Goal: Information Seeking & Learning: Learn about a topic

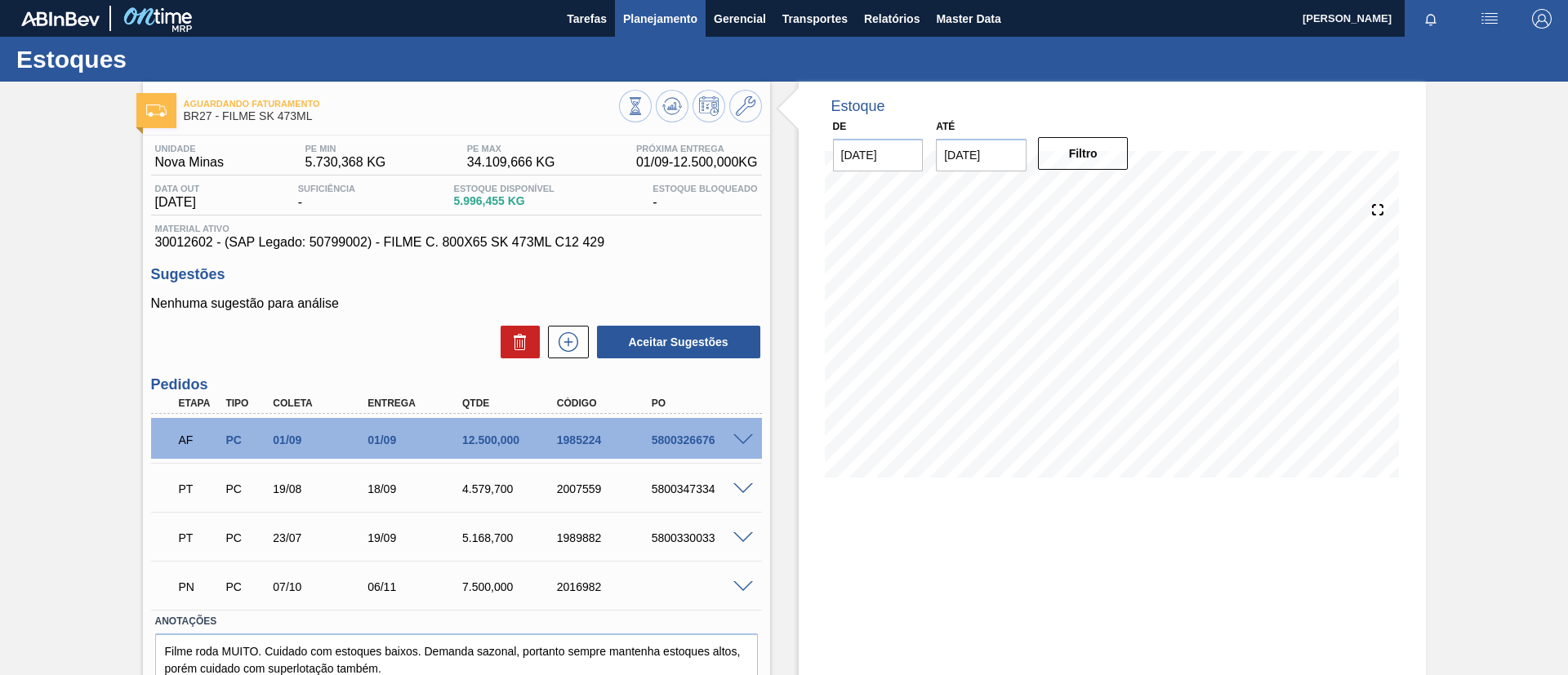
click at [593, 21] on span "Tarefas" at bounding box center [586, 19] width 40 height 20
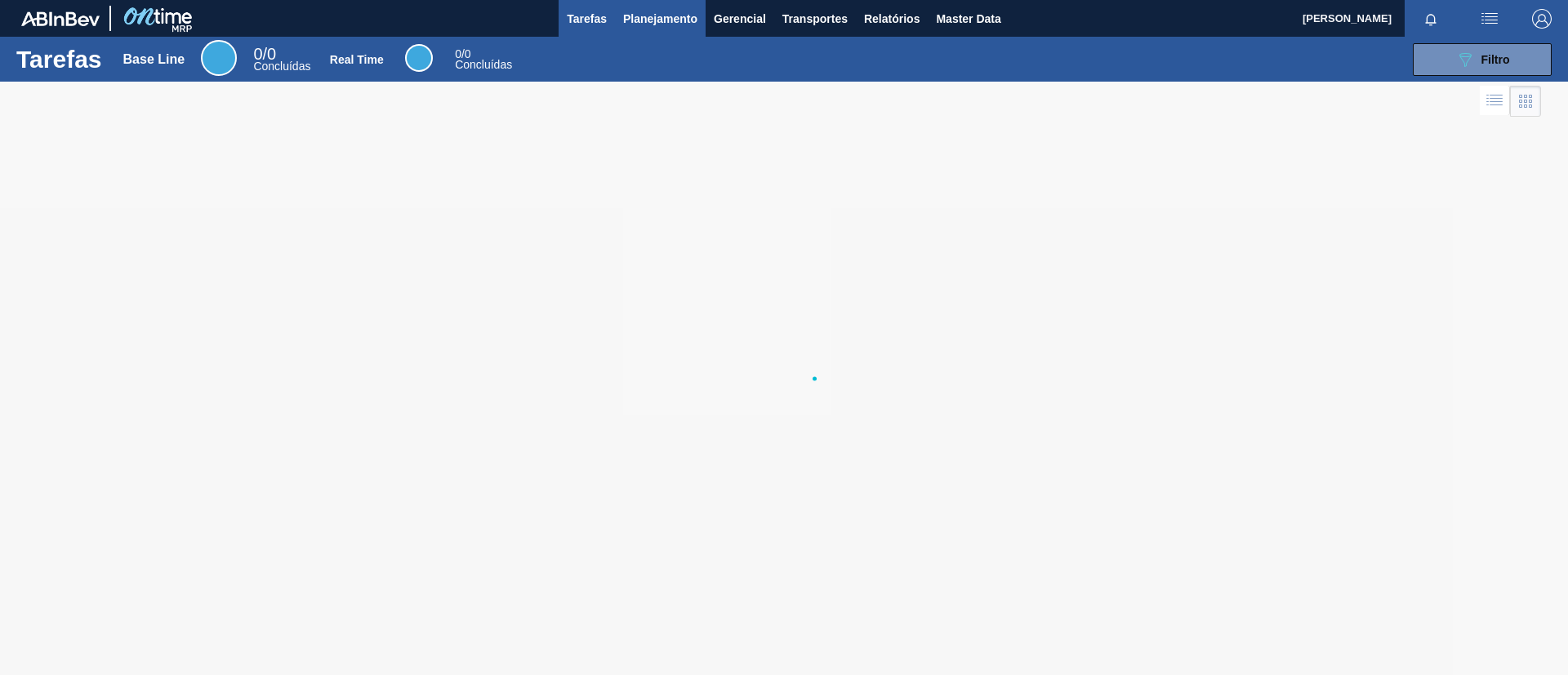
click at [677, 25] on span "Planejamento" at bounding box center [660, 19] width 74 height 20
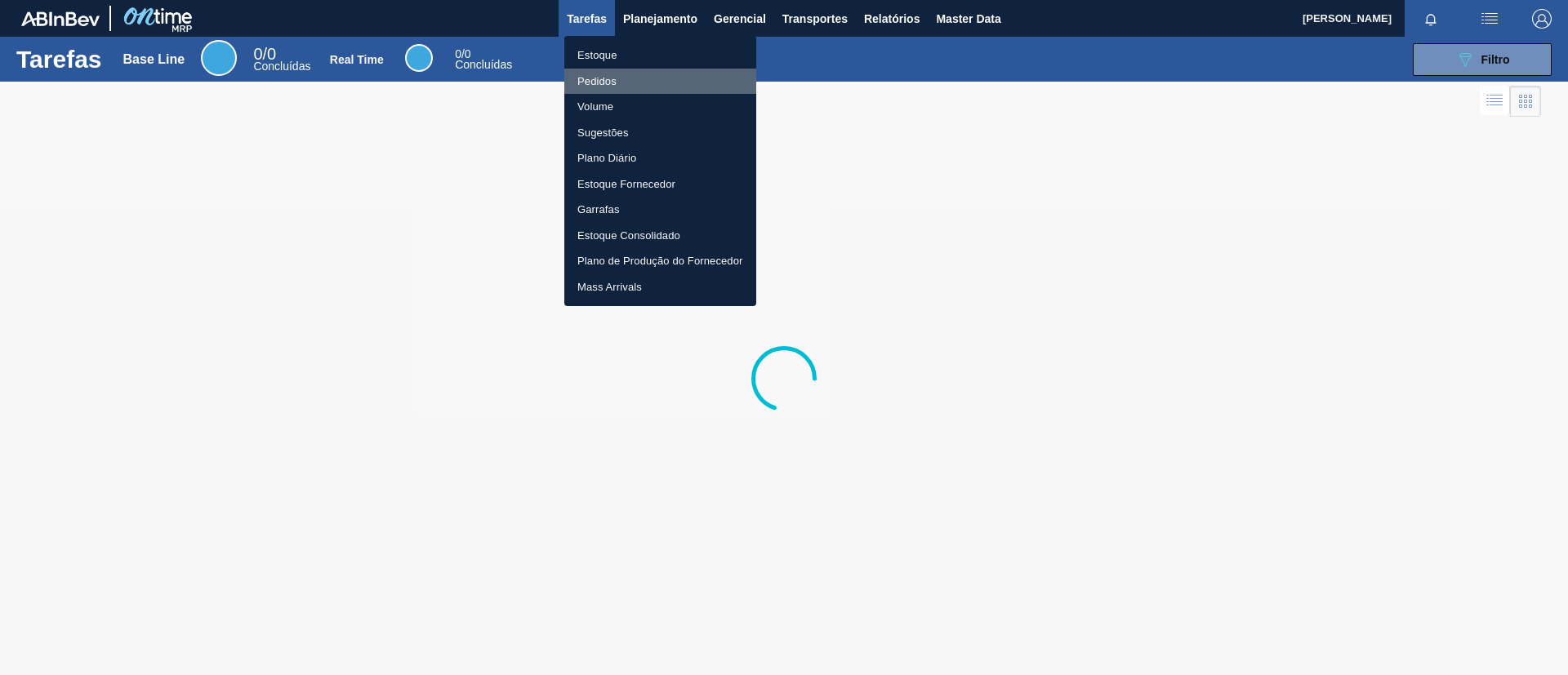
click at [632, 78] on li "Pedidos" at bounding box center [660, 81] width 192 height 26
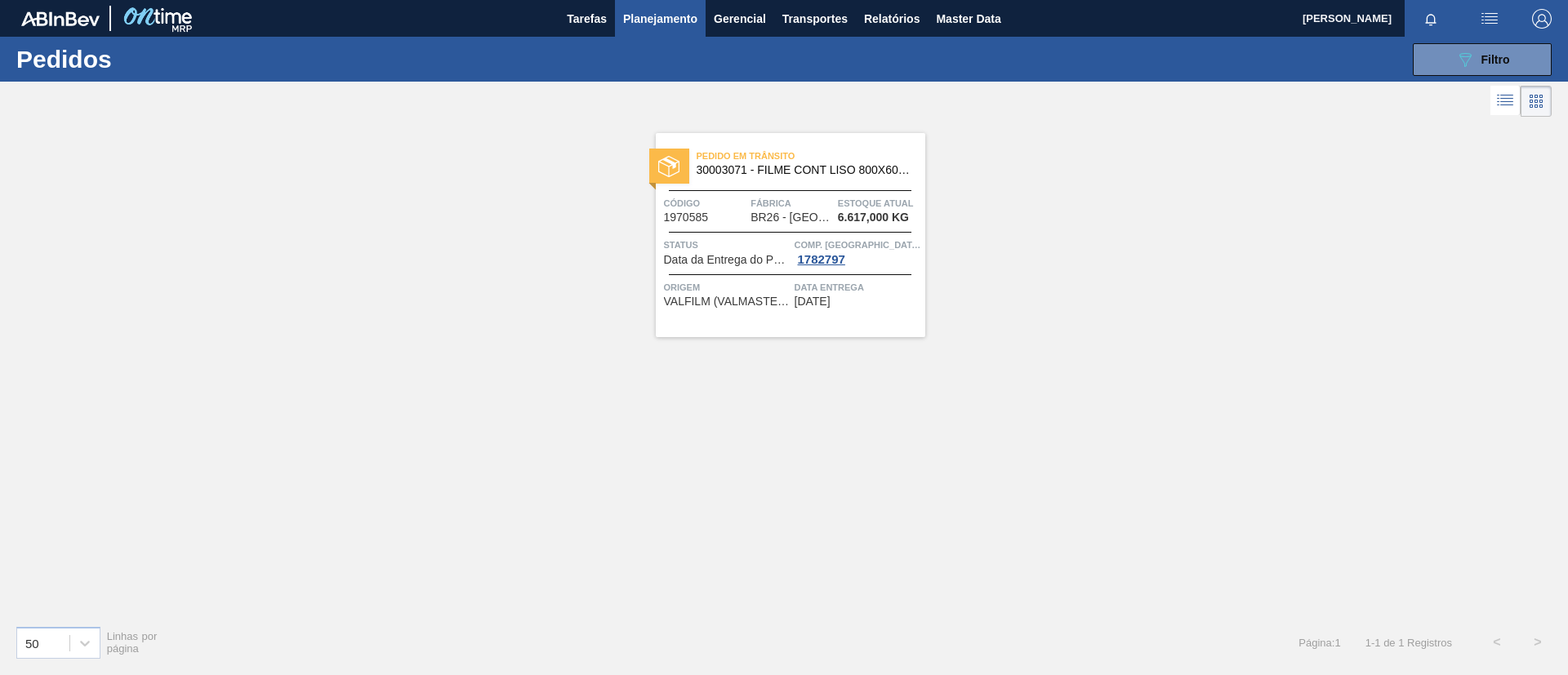
drag, startPoint x: 1453, startPoint y: 75, endPoint x: 1446, endPoint y: 84, distance: 11.4
click at [1306, 78] on div "089F7B8B-B2A5-4AFE-B5C0-19BA573D28AC Filtro Código Pedido Portal × 1970585 Códi…" at bounding box center [910, 59] width 1300 height 49
drag, startPoint x: 1451, startPoint y: 62, endPoint x: 1446, endPoint y: 71, distance: 10.3
click at [1306, 62] on button "089F7B8B-B2A5-4AFE-B5C0-19BA573D28AC Filtro" at bounding box center [1482, 59] width 138 height 33
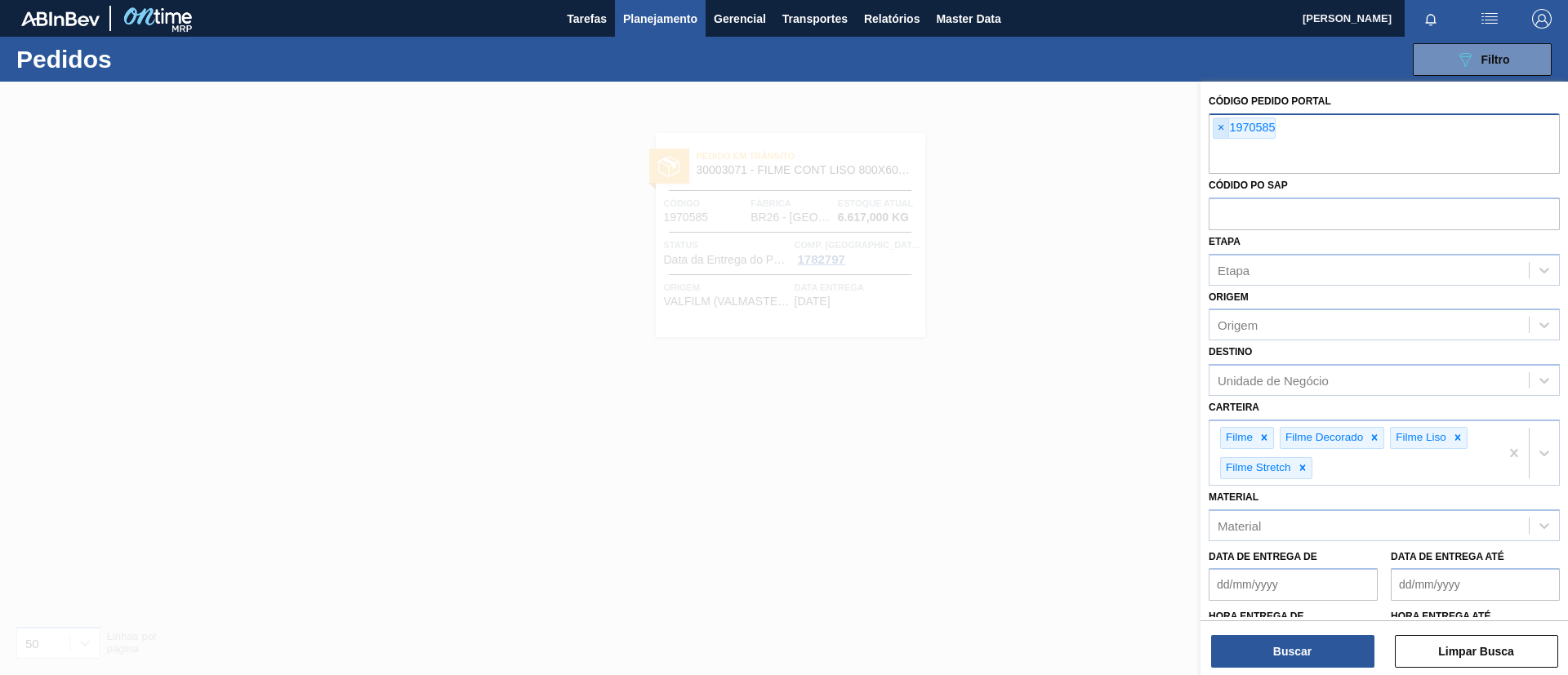
click at [1218, 130] on span "×" at bounding box center [1221, 129] width 15 height 20
paste input "1984249"
type input "1984249"
paste input "1961971"
type input "1961971"
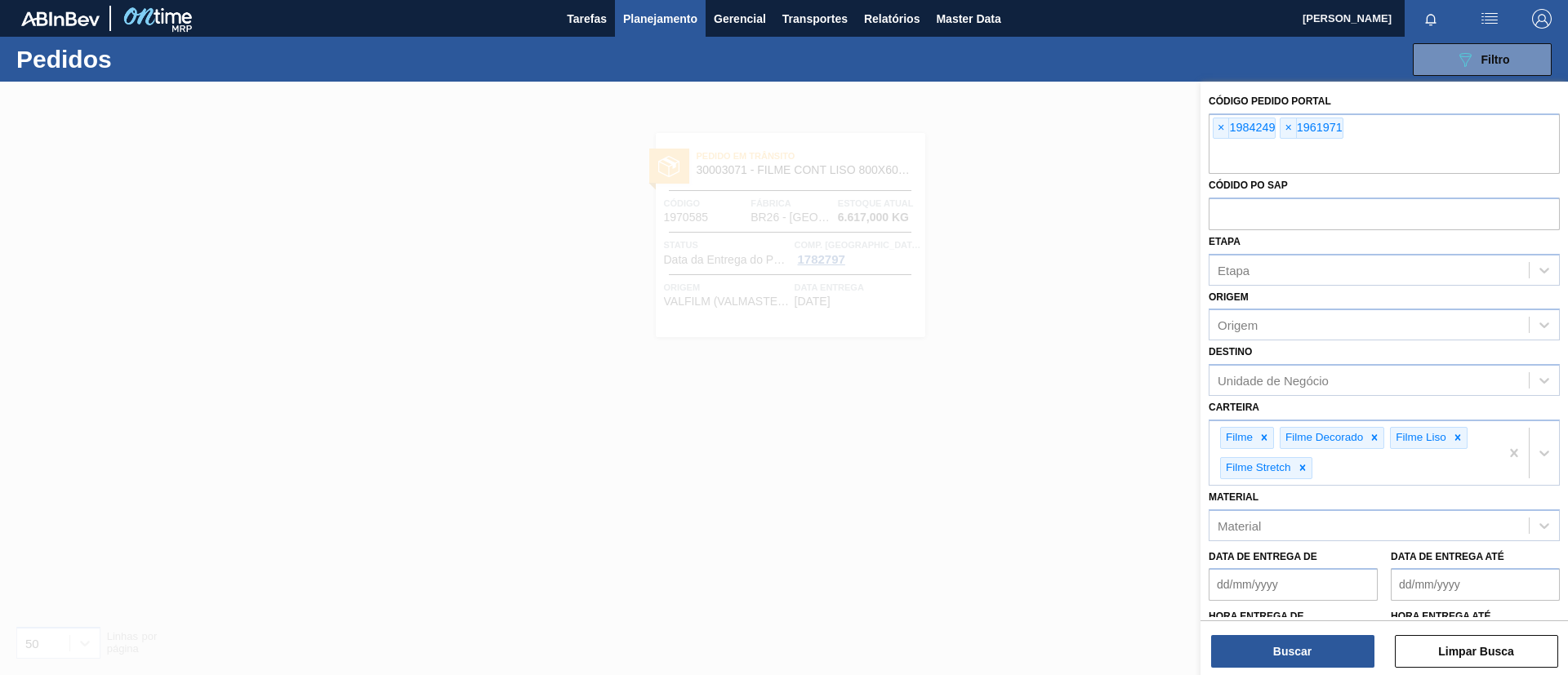
paste input "1984214"
type input "1984214"
paste input "1991099"
type input "1991099"
click at [1232, 562] on div "Buscar Limpar Busca" at bounding box center [1384, 643] width 367 height 46
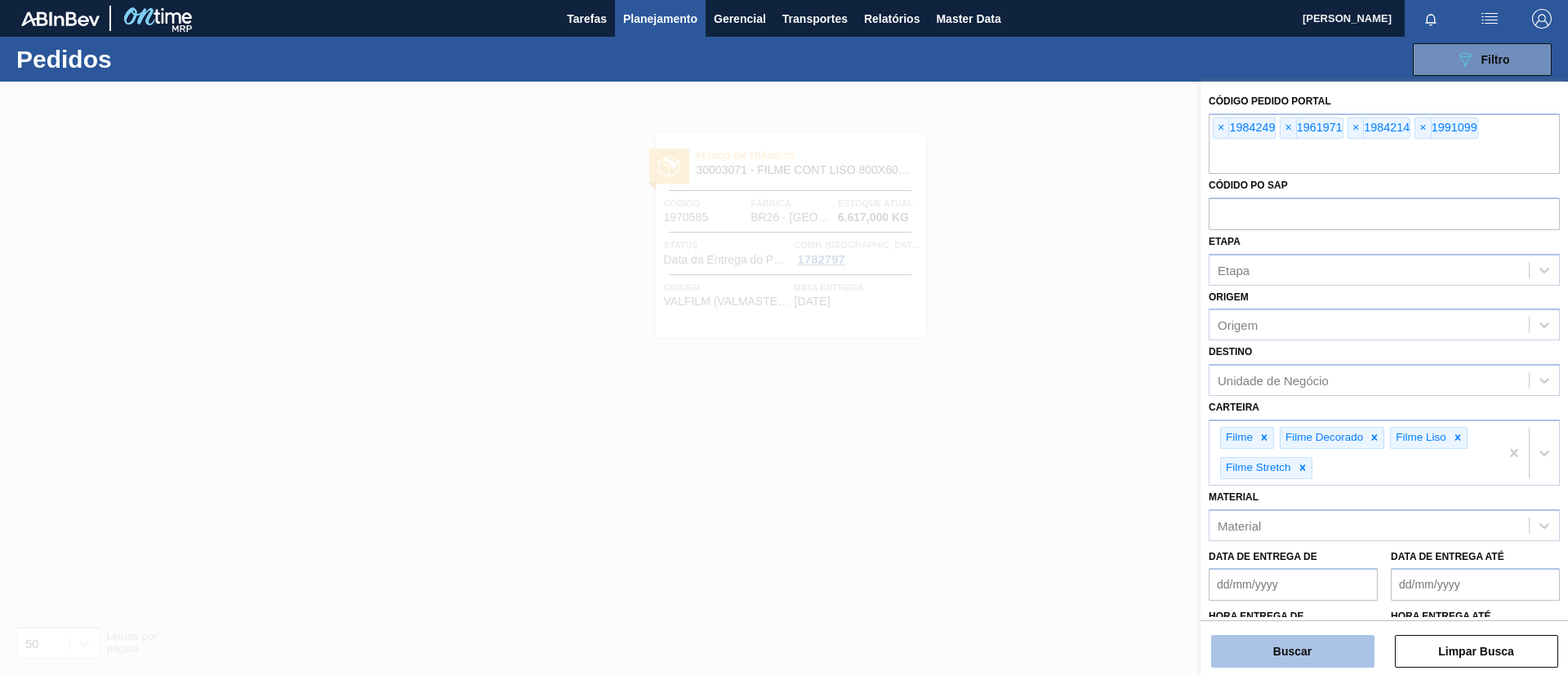
click at [1234, 562] on button "Buscar" at bounding box center [1293, 651] width 164 height 33
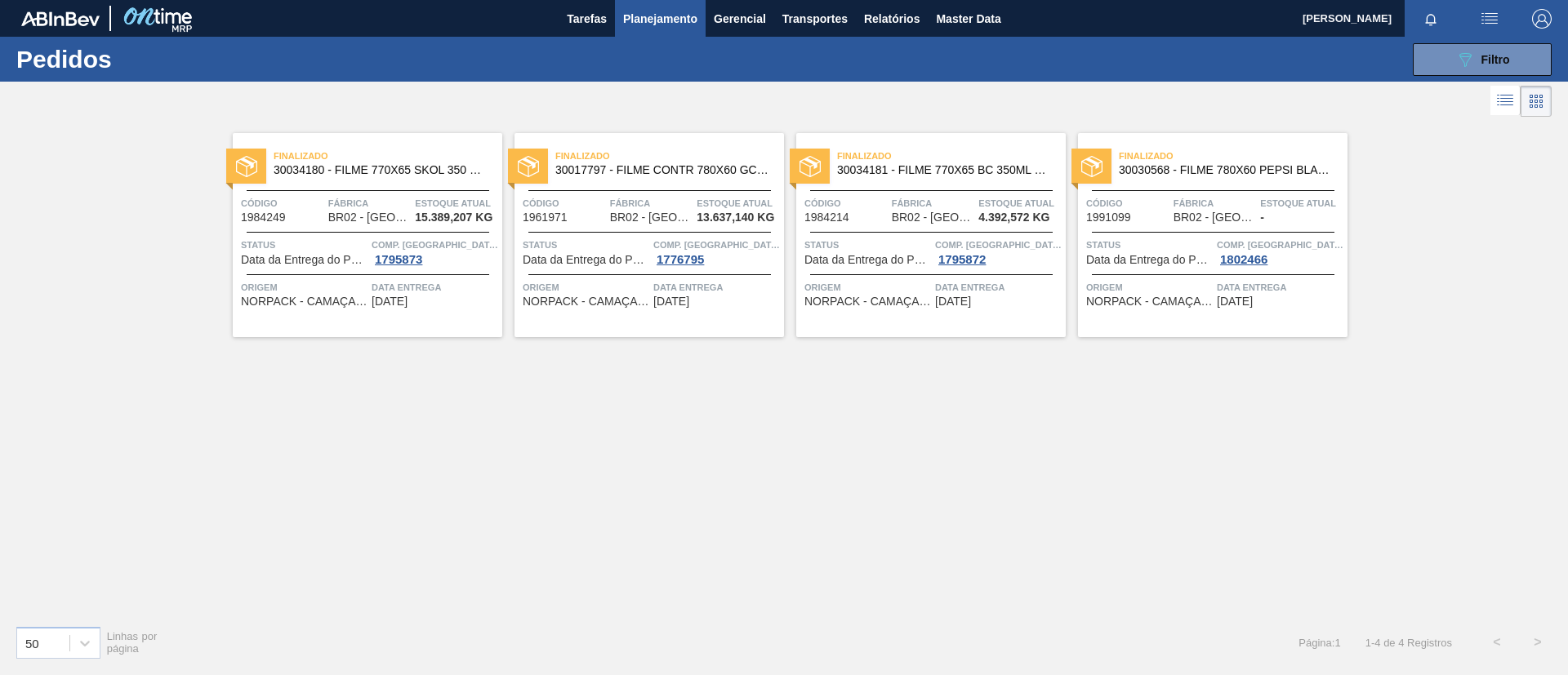
click at [671, 24] on span "Planejamento" at bounding box center [660, 19] width 74 height 20
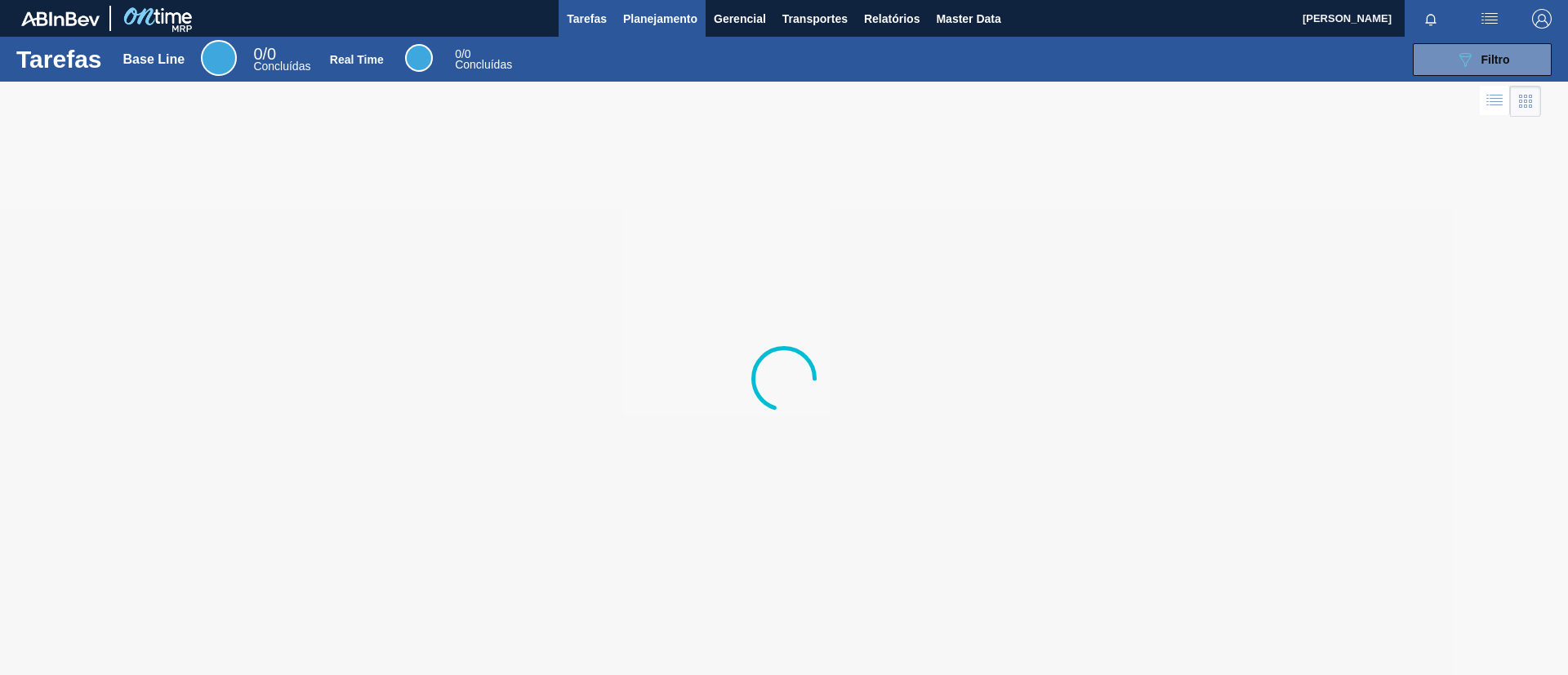
click at [639, 24] on span "Planejamento" at bounding box center [660, 19] width 74 height 20
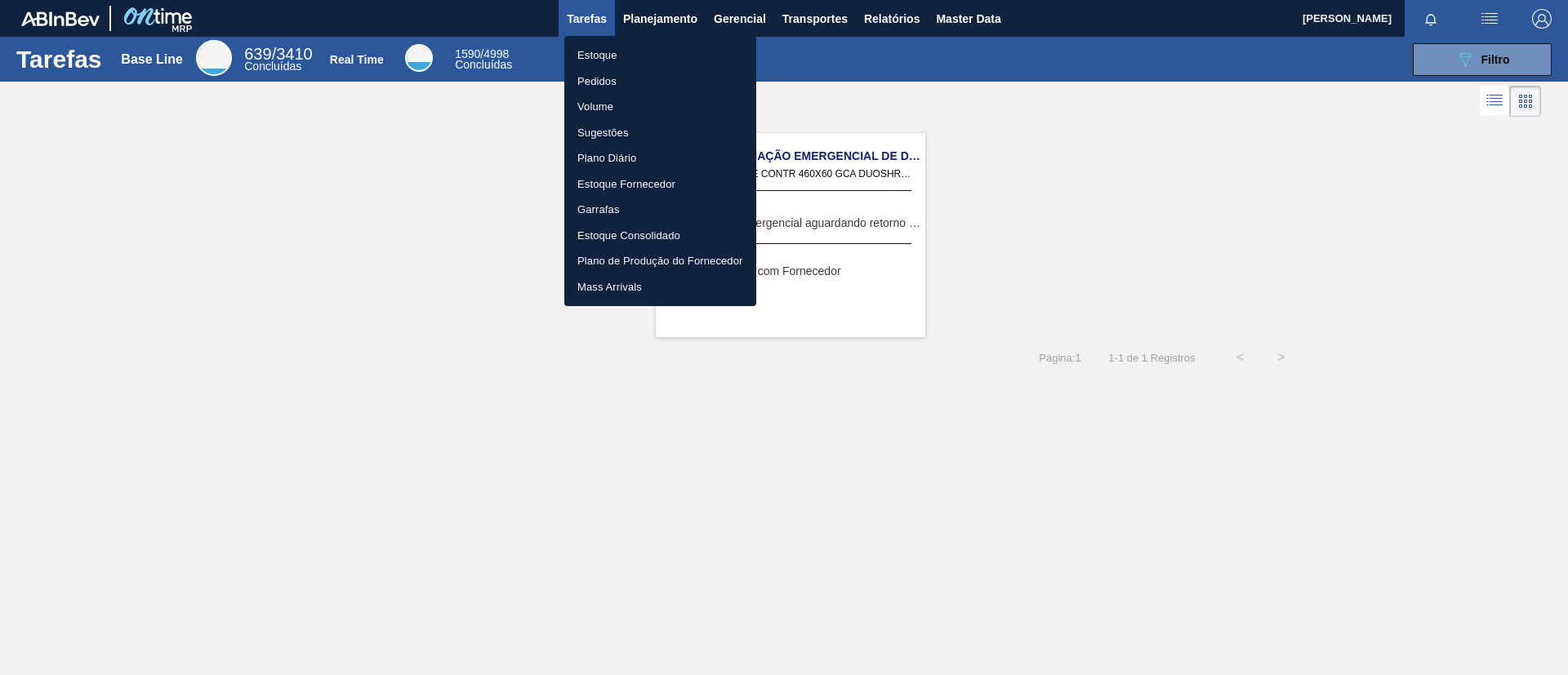
click at [620, 53] on li "Estoque" at bounding box center [660, 55] width 192 height 26
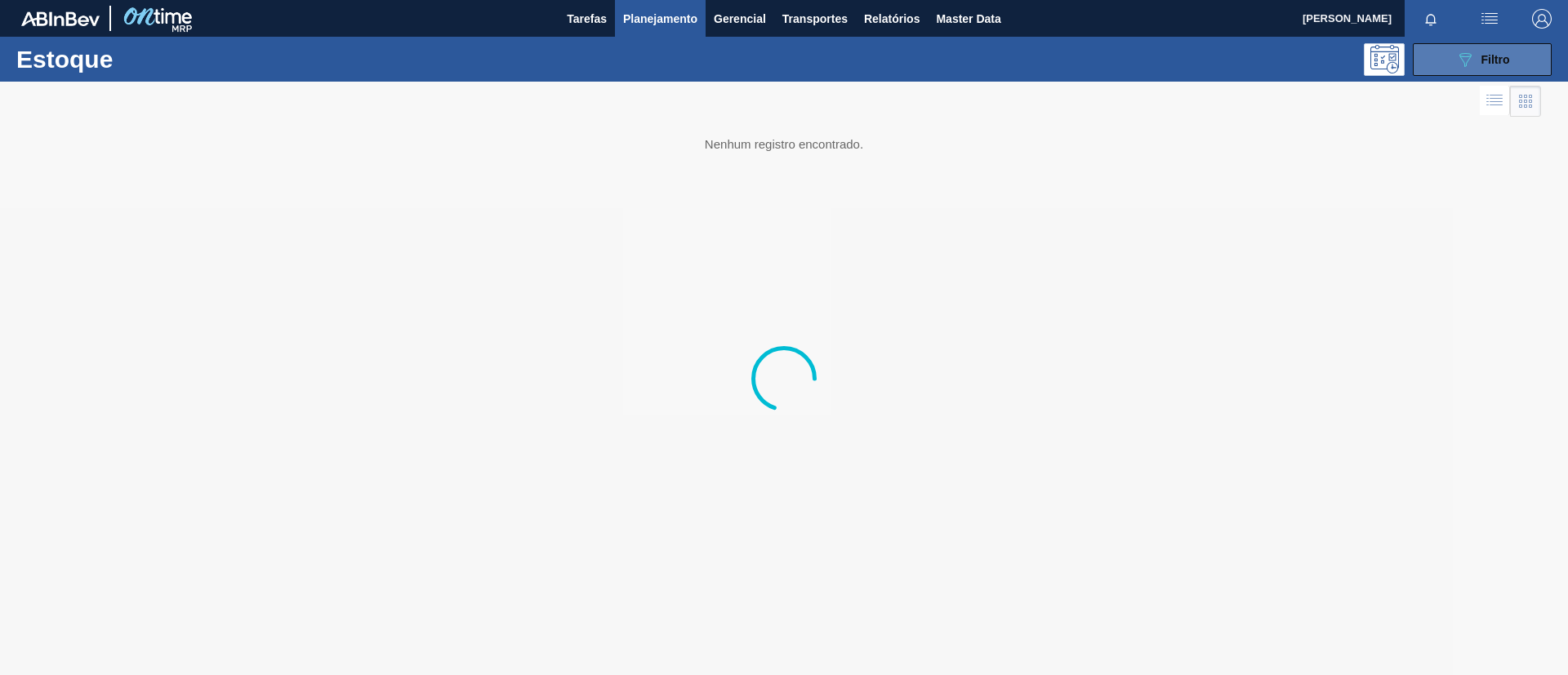
click at [1470, 60] on icon "089F7B8B-B2A5-4AFE-B5C0-19BA573D28AC" at bounding box center [1465, 60] width 20 height 20
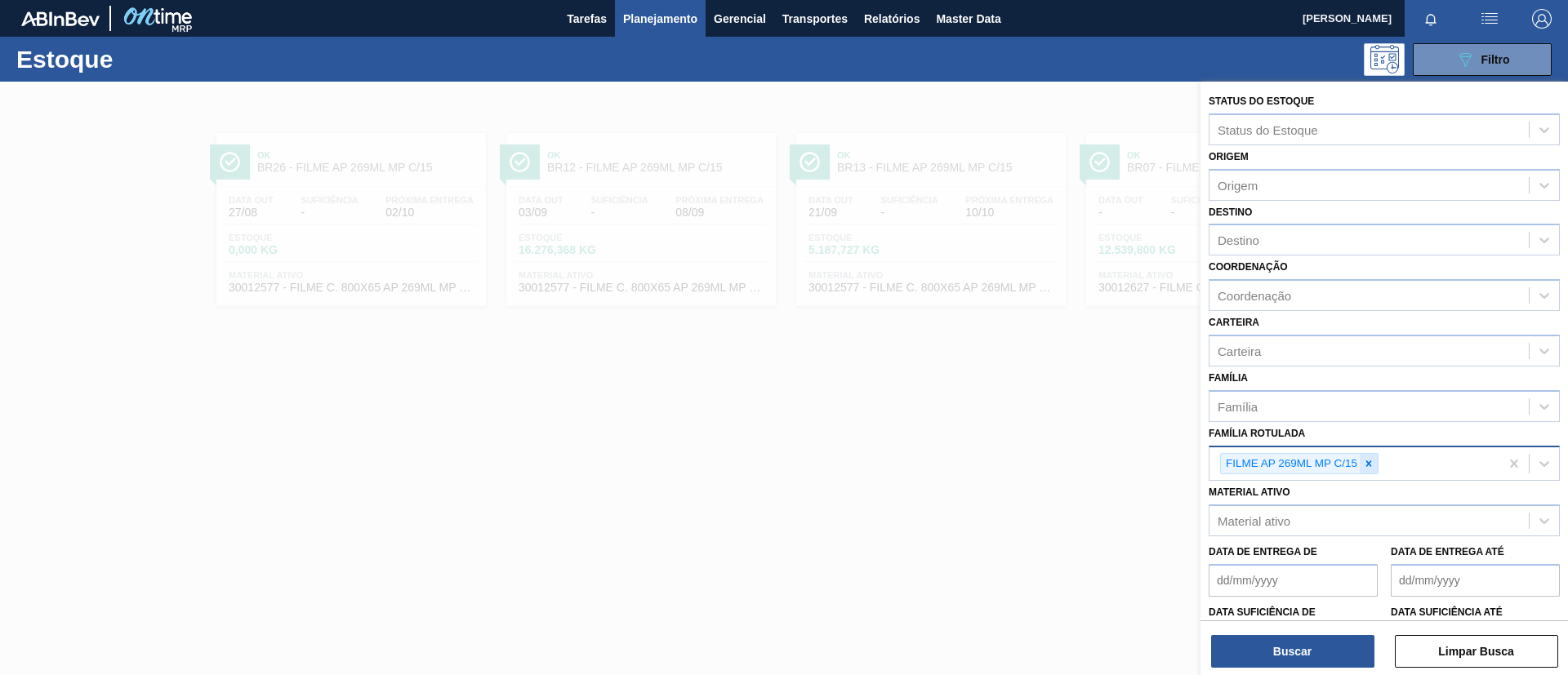
click at [1370, 465] on icon at bounding box center [1369, 463] width 12 height 12
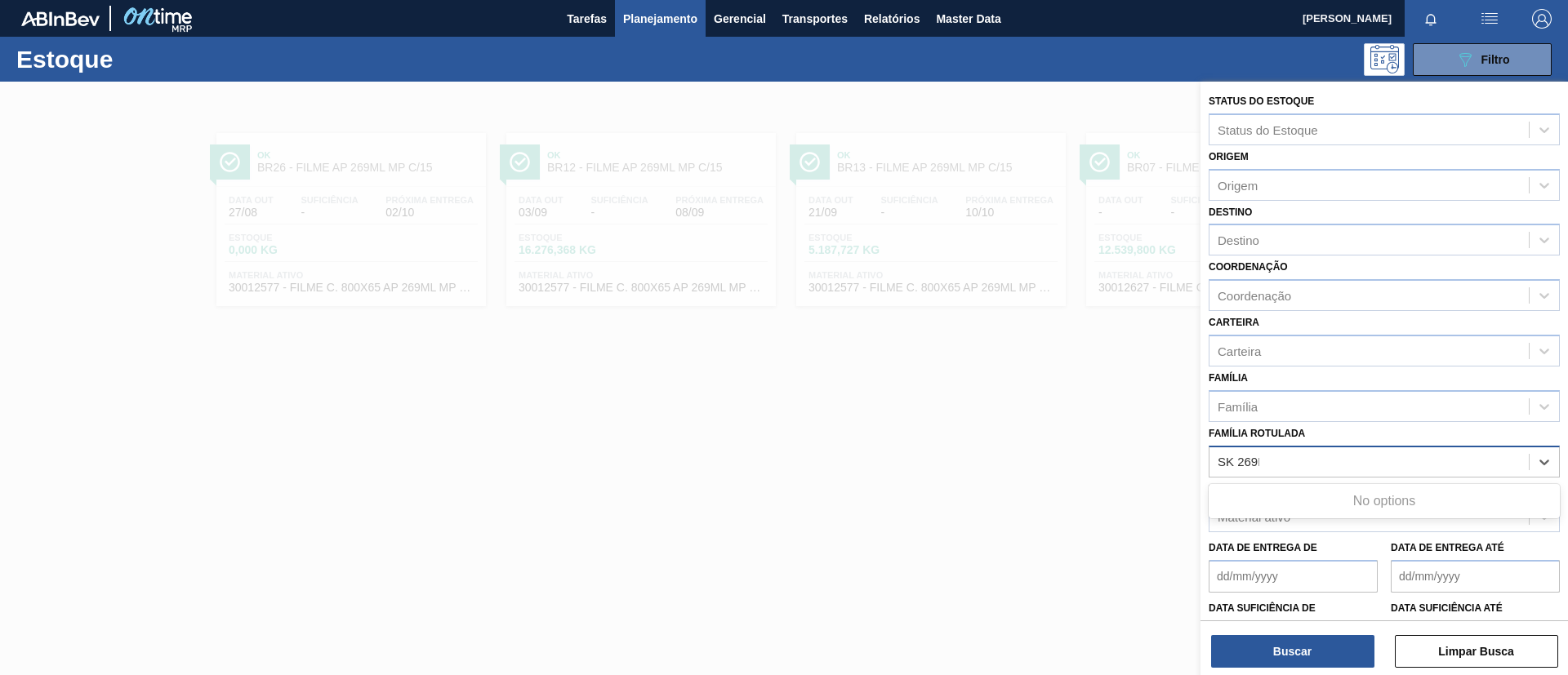
type Rotulada "SK 269ML"
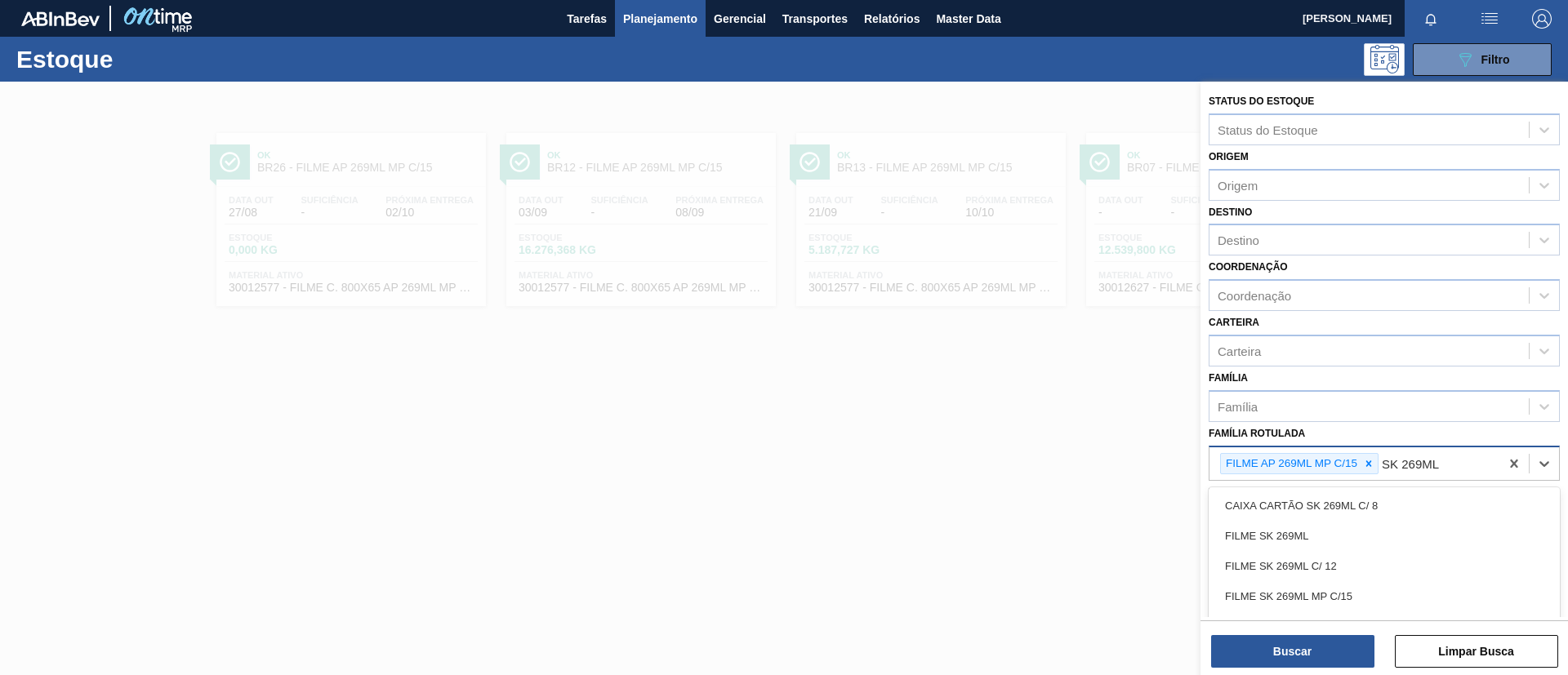
drag, startPoint x: 1387, startPoint y: 535, endPoint x: 1380, endPoint y: 496, distance: 39.6
click at [1386, 532] on div "FILME SK 269ML" at bounding box center [1384, 536] width 351 height 30
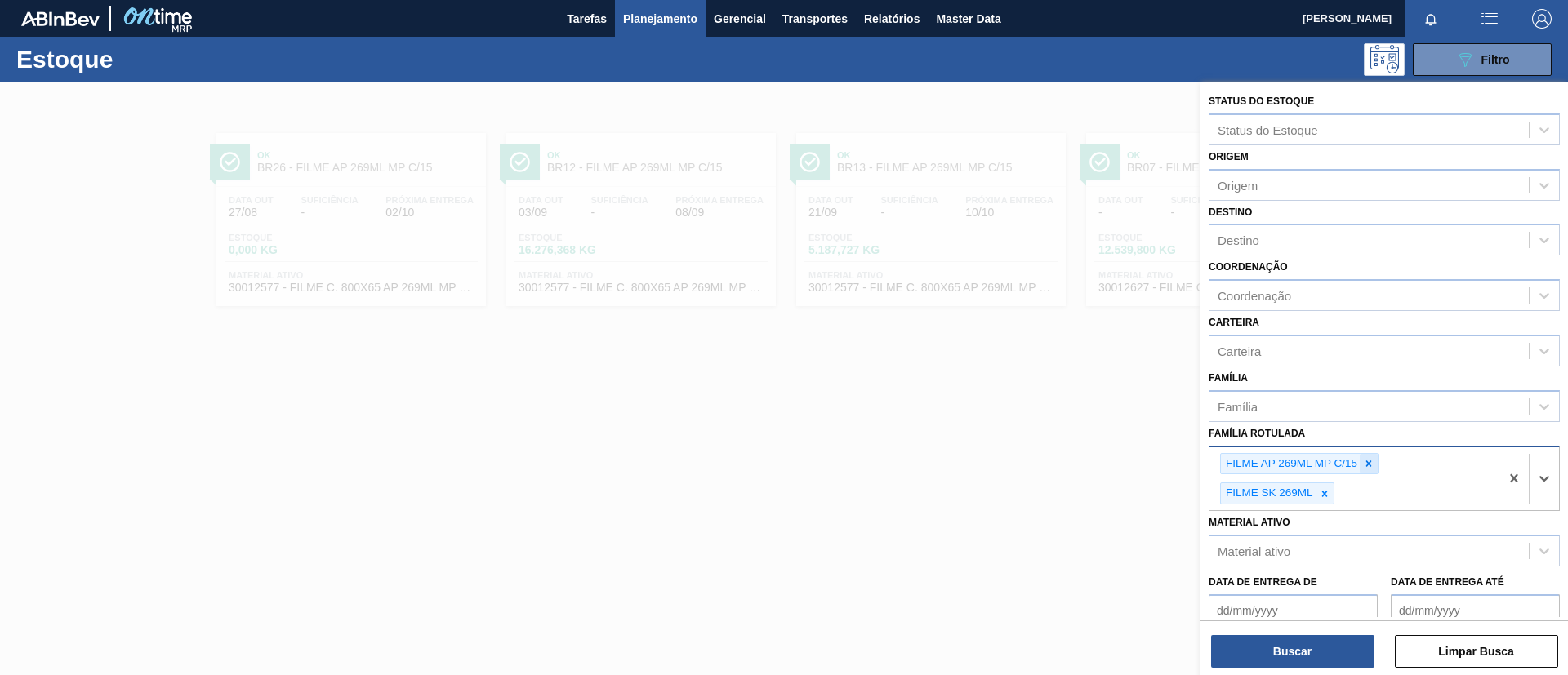
click at [1360, 455] on div at bounding box center [1369, 463] width 18 height 21
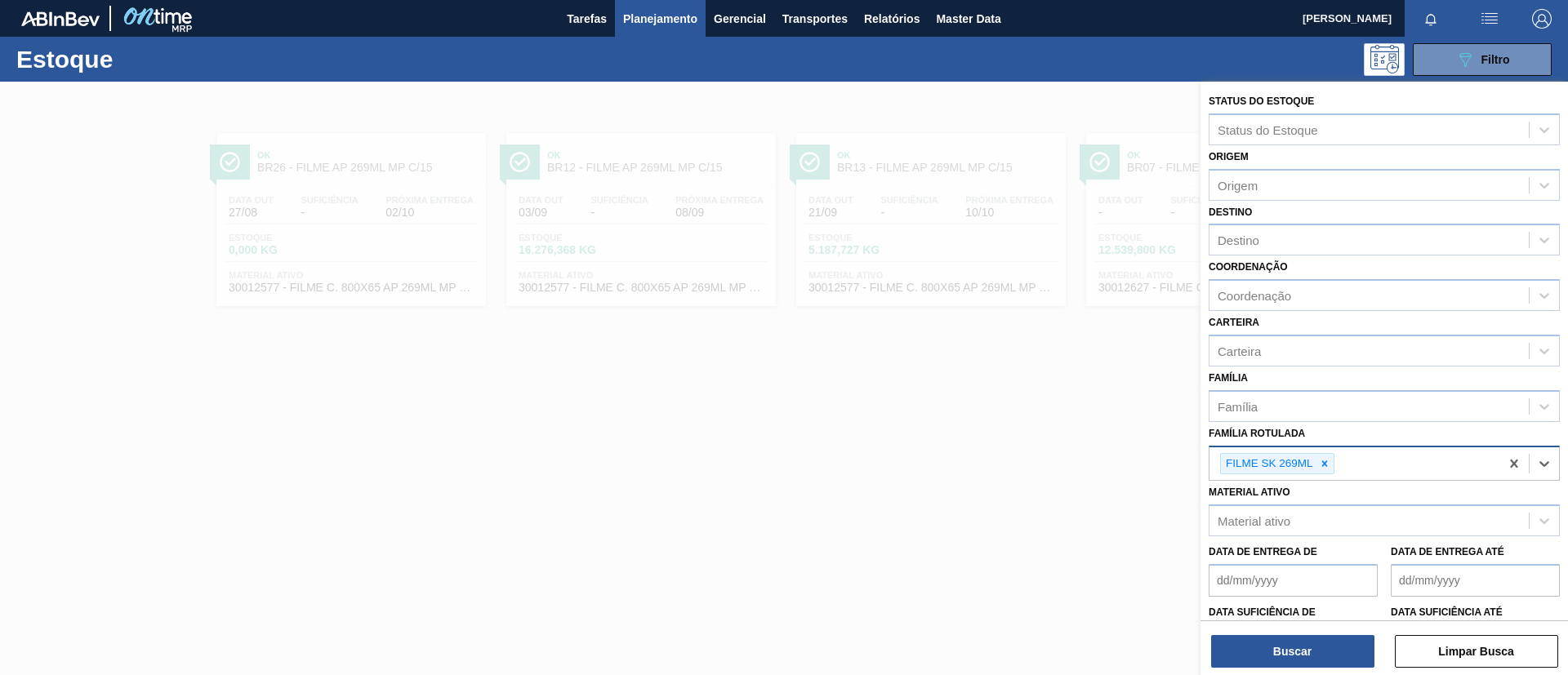
click at [1368, 462] on div "FILME SK 269ML" at bounding box center [1354, 463] width 290 height 33
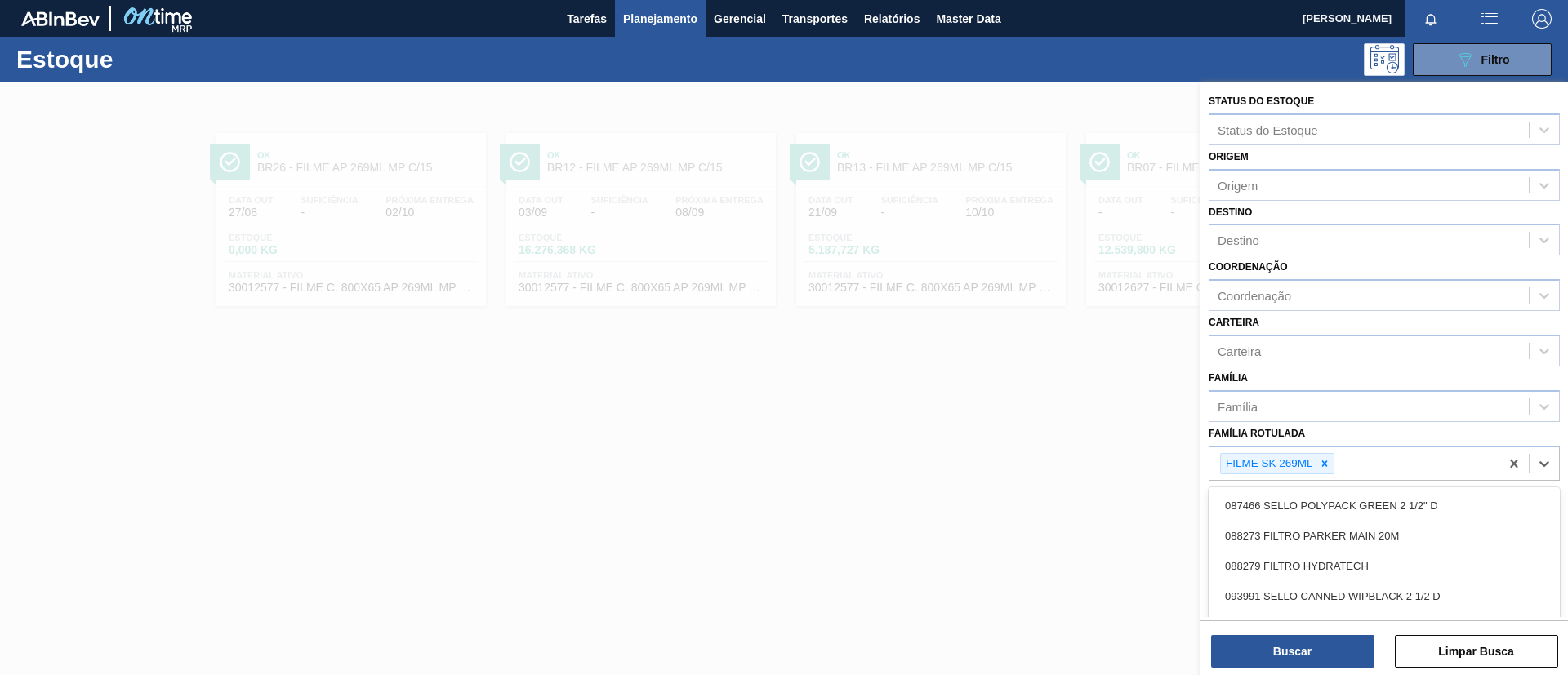
click at [1394, 420] on div "Família" at bounding box center [1384, 406] width 351 height 32
drag, startPoint x: 1154, startPoint y: 380, endPoint x: 1163, endPoint y: 391, distance: 14.2
click at [1157, 386] on div at bounding box center [784, 419] width 1568 height 675
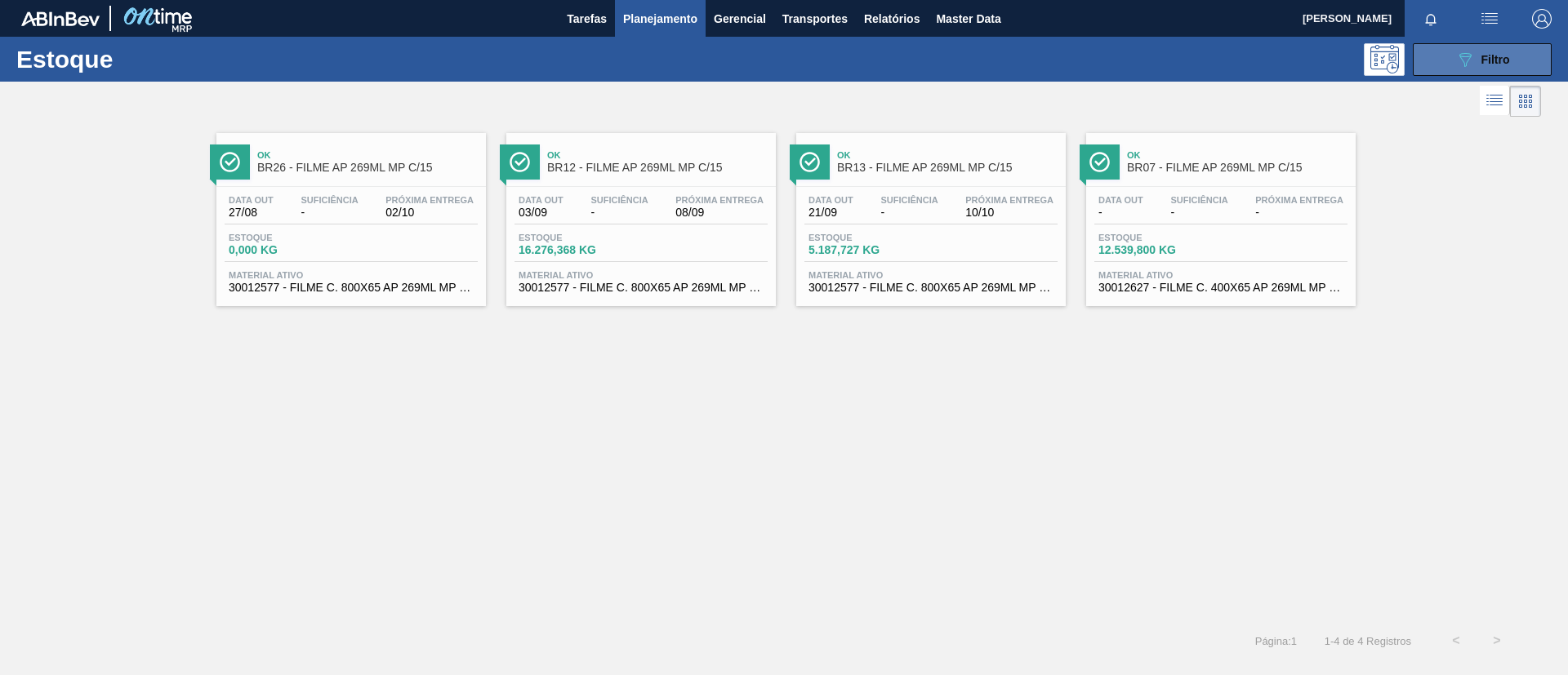
click at [1453, 58] on button "089F7B8B-B2A5-4AFE-B5C0-19BA573D28AC Filtro" at bounding box center [1482, 59] width 138 height 33
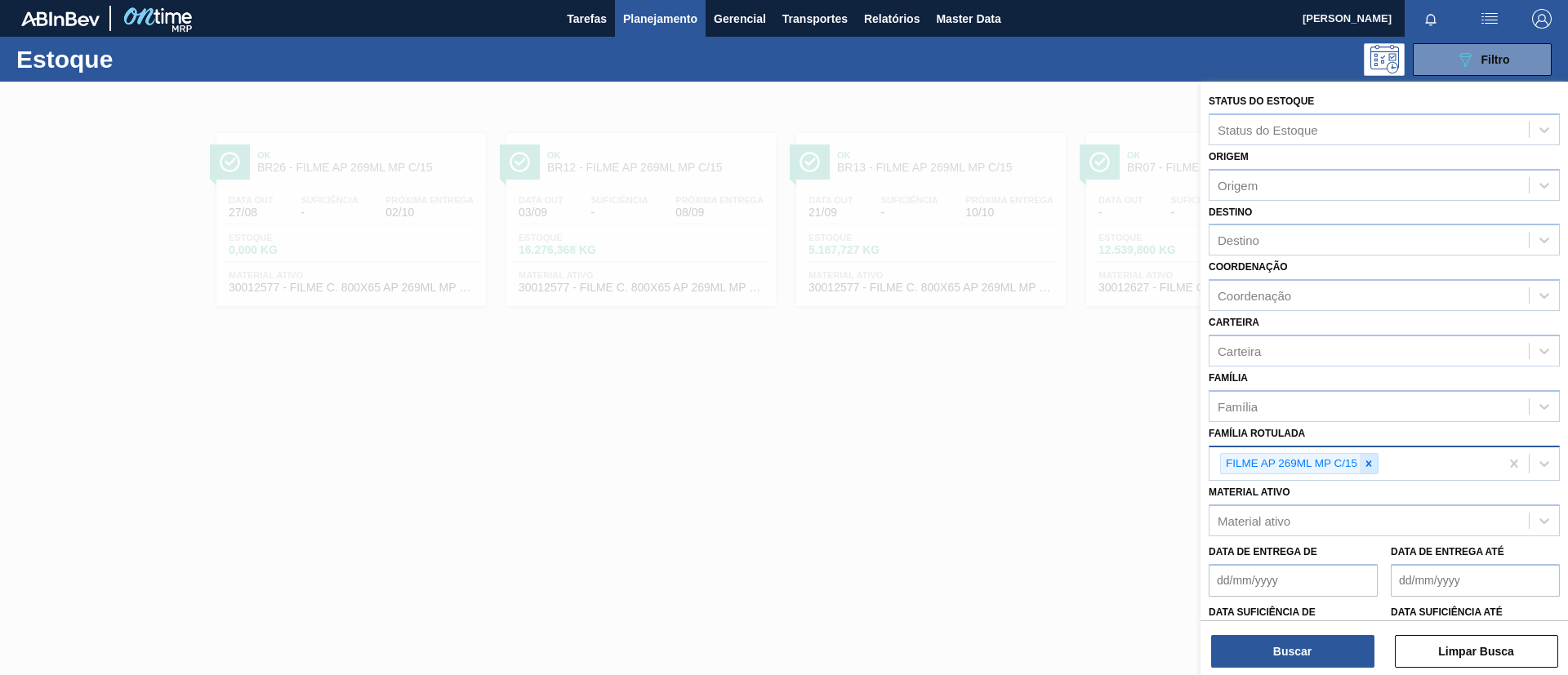
click at [1376, 466] on div at bounding box center [1369, 463] width 18 height 21
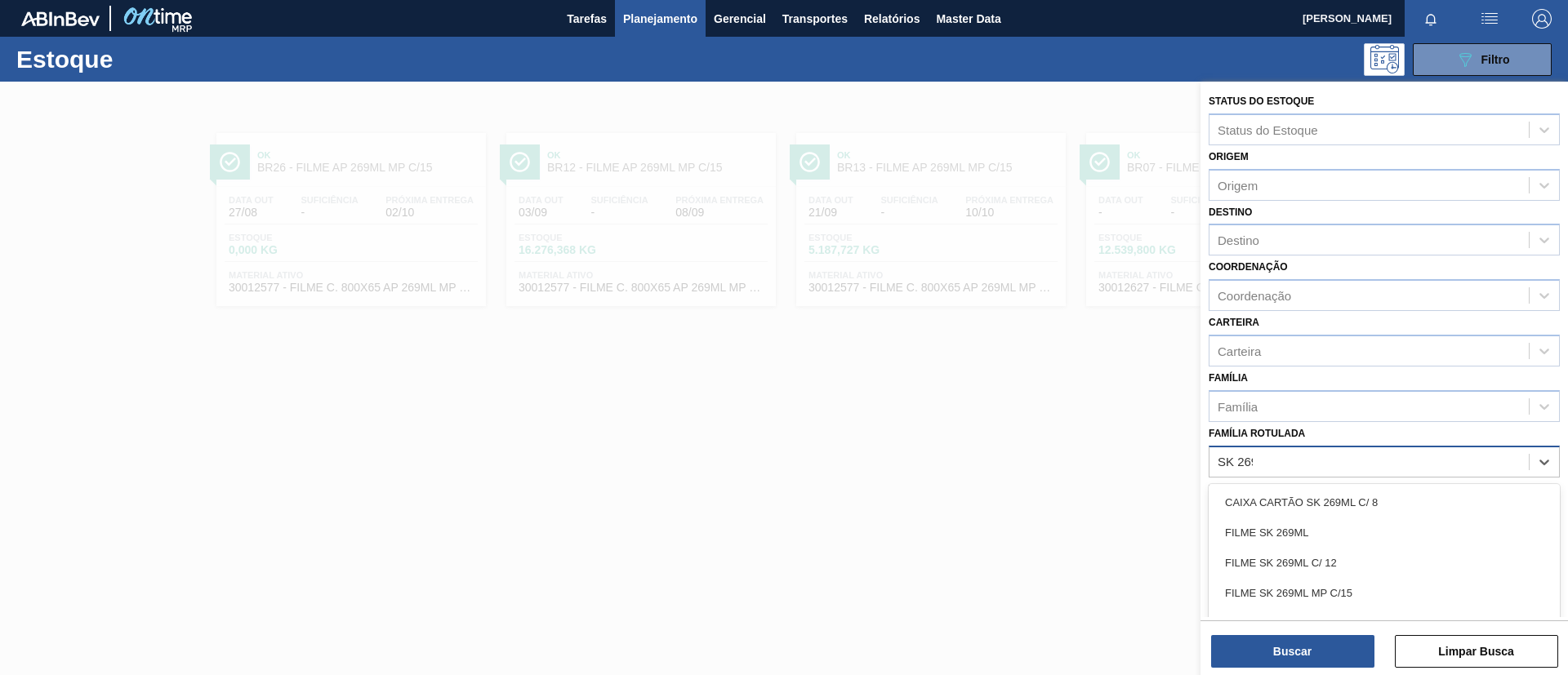
type Rotulada "SK 269ML"
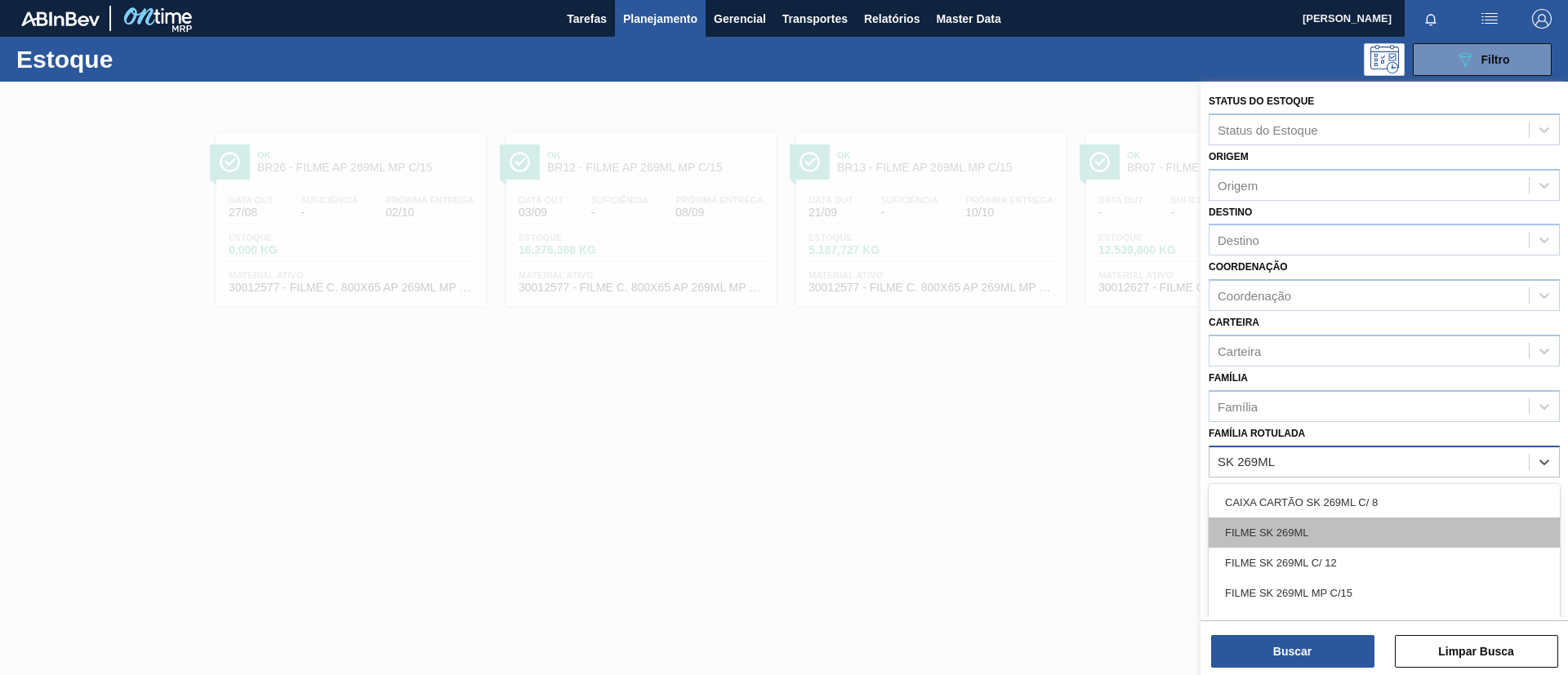
click at [1348, 526] on div "FILME SK 269ML" at bounding box center [1384, 533] width 351 height 30
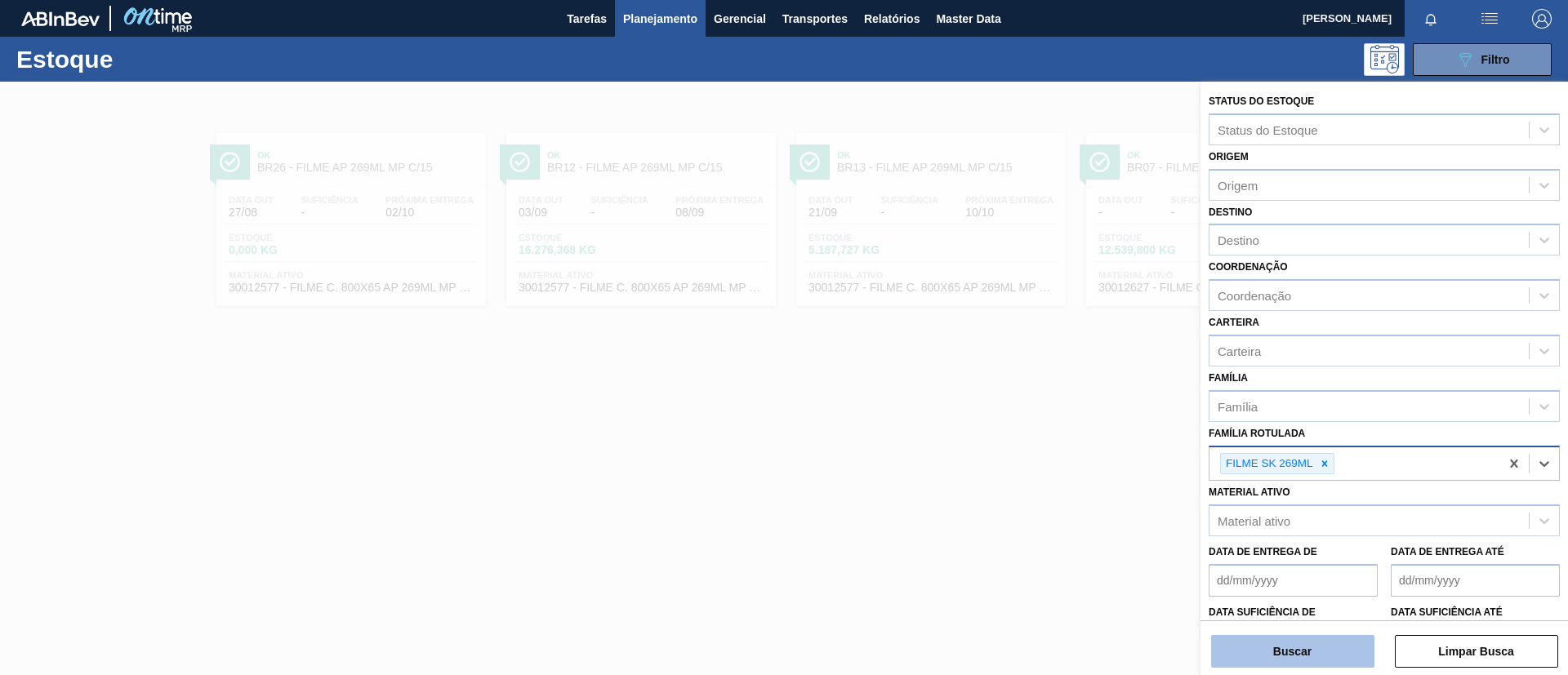
click at [1311, 649] on button "Buscar" at bounding box center [1293, 651] width 164 height 33
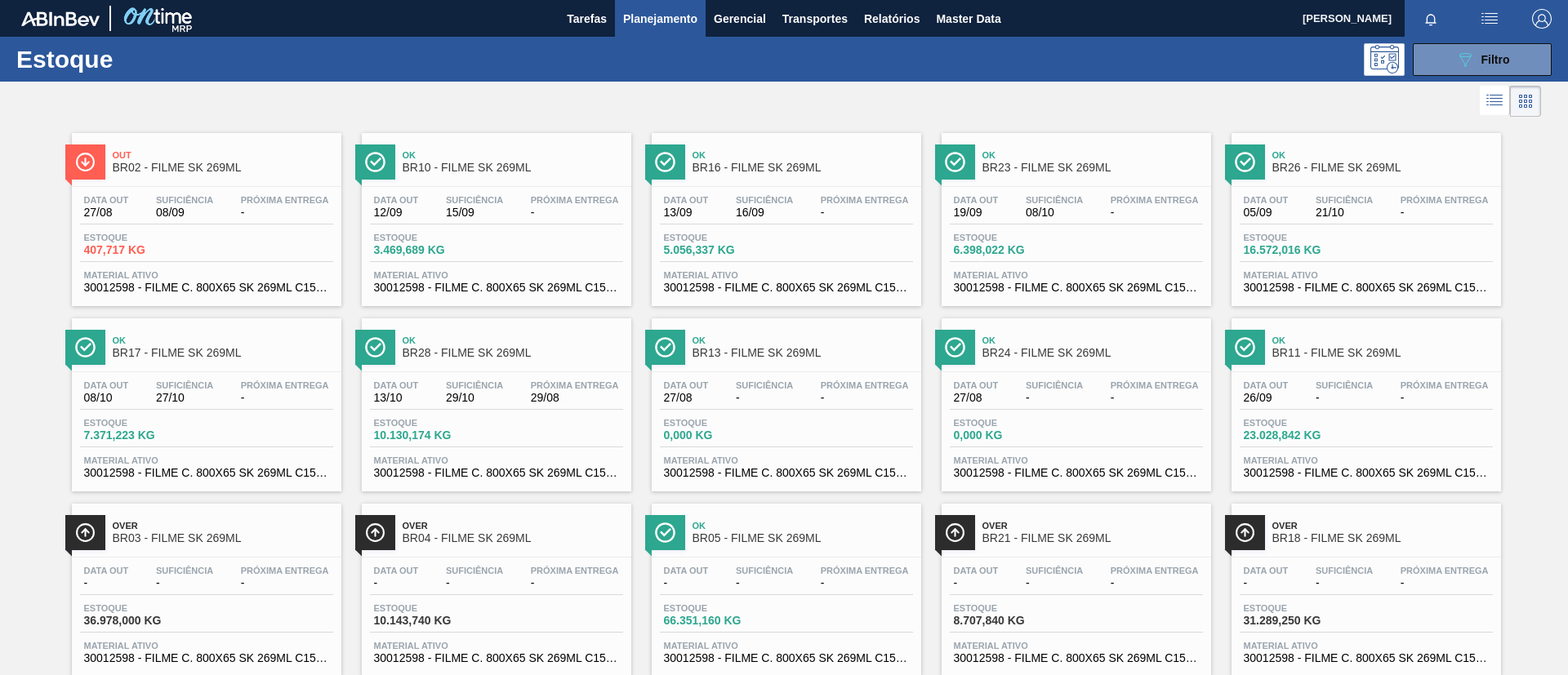
click at [292, 170] on span "BR02 - FILME SK 269ML" at bounding box center [222, 168] width 221 height 12
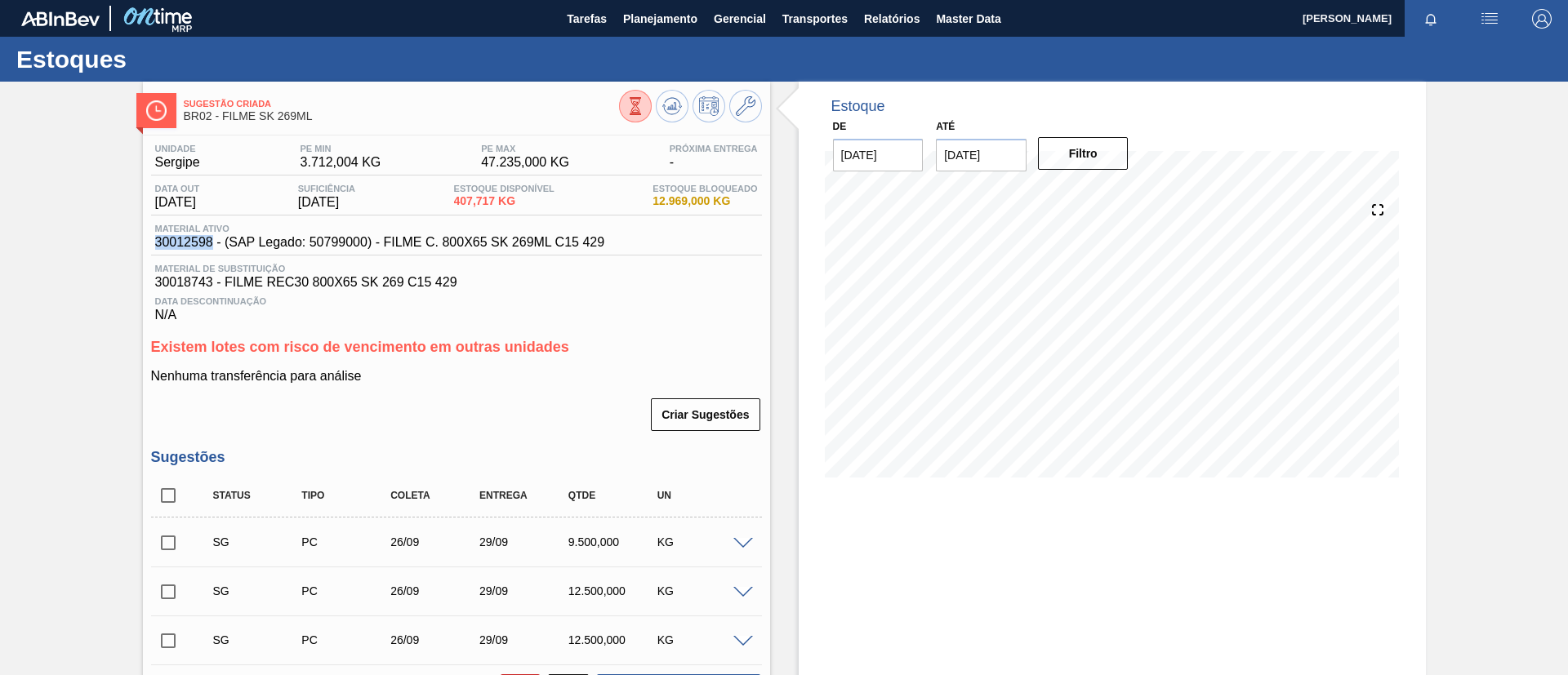
drag, startPoint x: 147, startPoint y: 242, endPoint x: 212, endPoint y: 247, distance: 65.2
click at [212, 247] on div "Unidade Sergipe PE MIN 3.712,004 KG PE MAX 47.235,000 KG Próxima Entrega - Data…" at bounding box center [457, 522] width 627 height 773
copy span "30012598"
click at [0, 188] on div "Sugestão Criada BR02 - FILME SK 269ML Unidade Sergipe PE MIN 3.712,004 KG PE MA…" at bounding box center [784, 498] width 1568 height 835
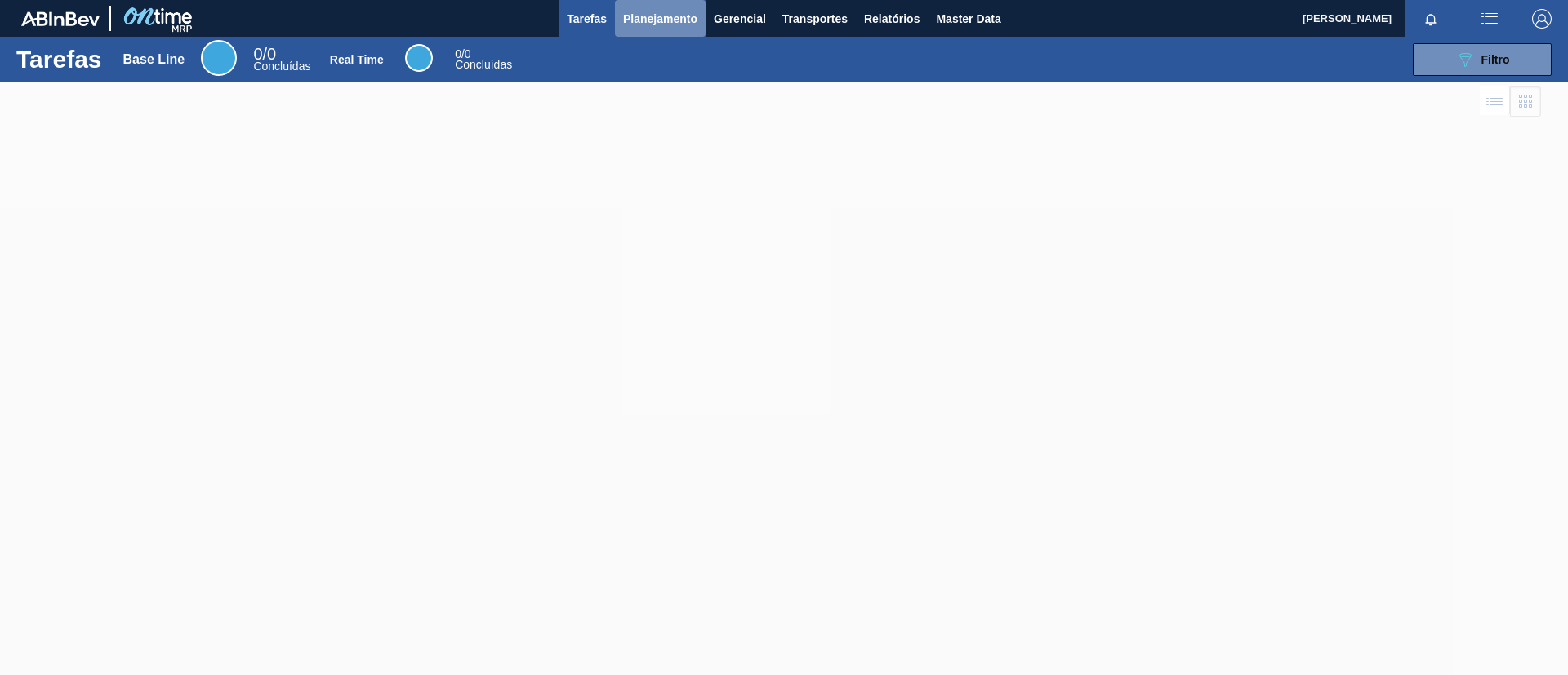
click at [650, 29] on button "Planejamento" at bounding box center [659, 18] width 90 height 37
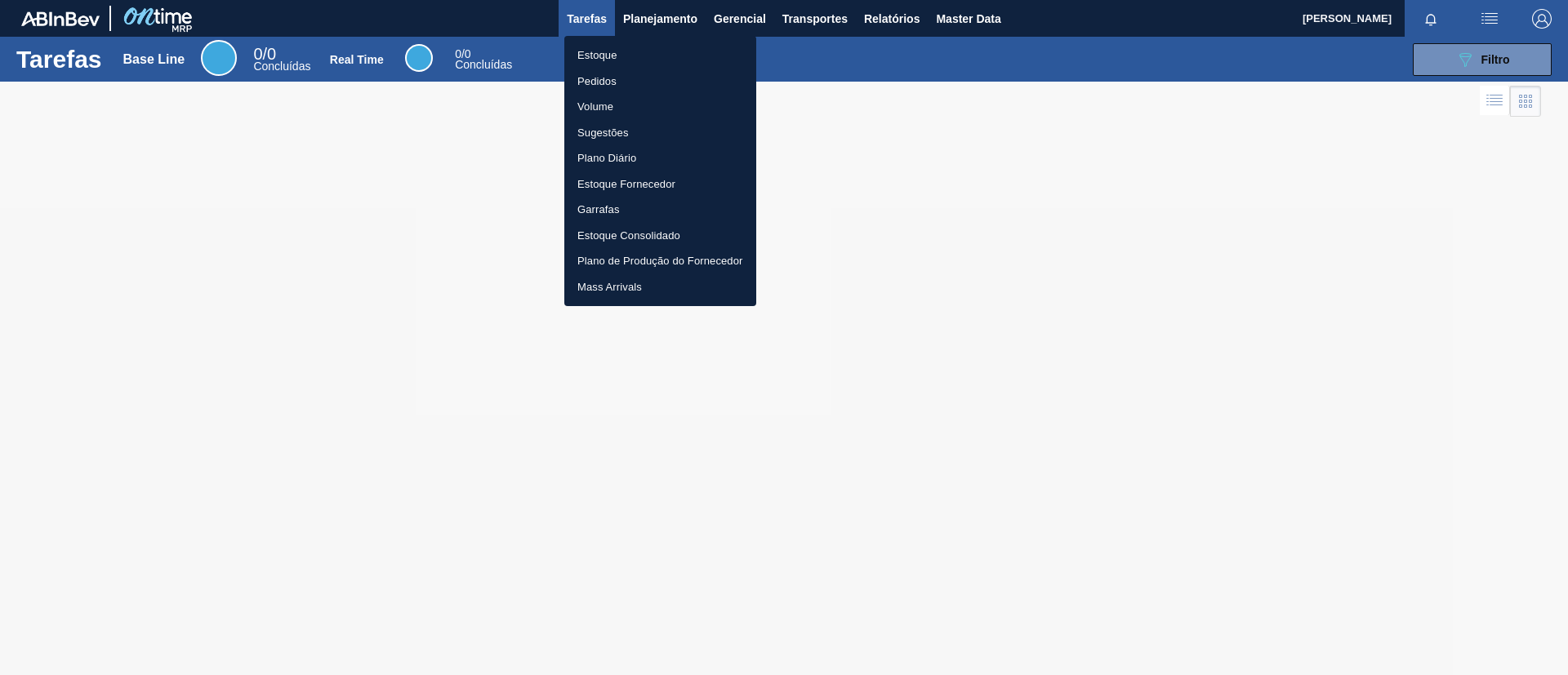
click at [653, 39] on ul "Estoque Pedidos Volume Sugestões Plano Diário Estoque Fornecedor Garrafas Estoq…" at bounding box center [660, 171] width 192 height 271
click at [656, 43] on li "Estoque" at bounding box center [660, 55] width 192 height 26
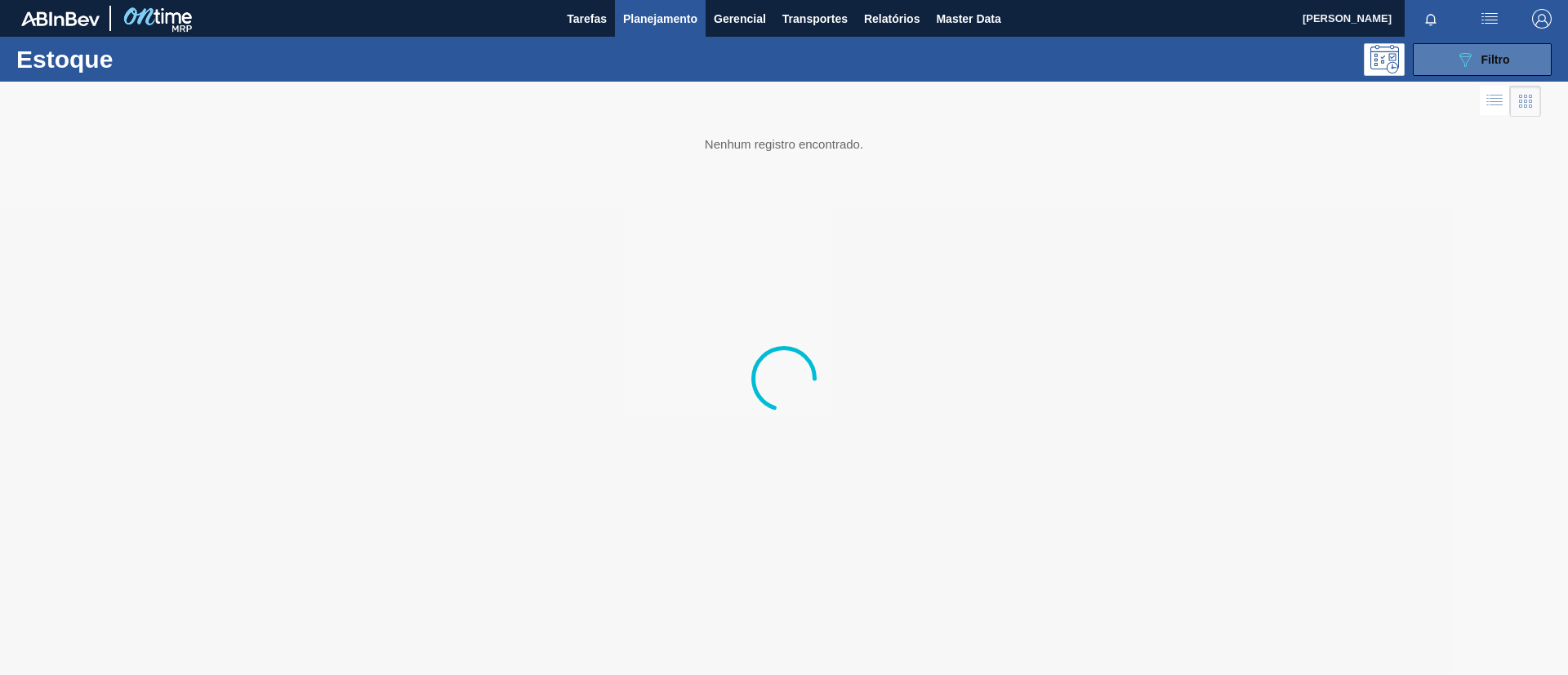
click at [1520, 58] on button "089F7B8B-B2A5-4AFE-B5C0-19BA573D28AC Filtro" at bounding box center [1482, 59] width 138 height 33
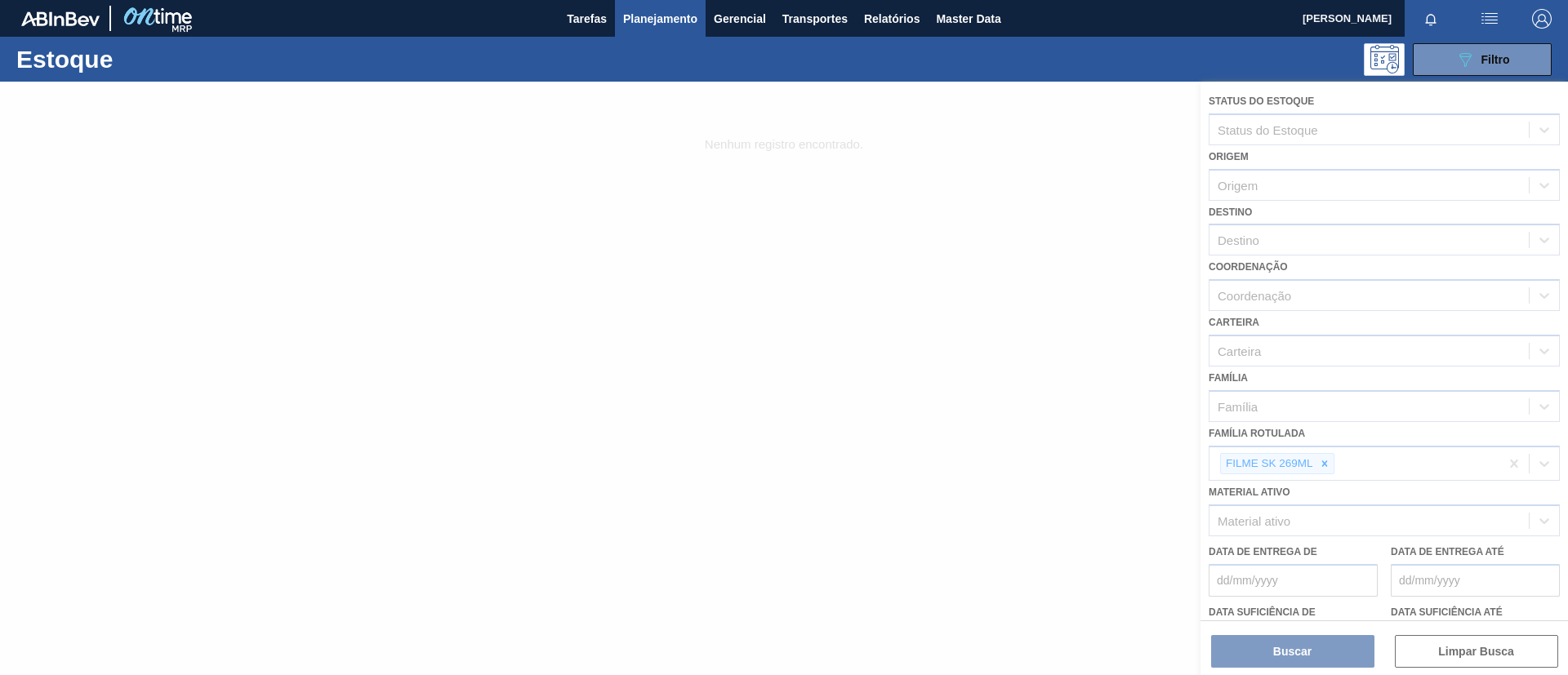
click at [1306, 462] on div at bounding box center [784, 378] width 1568 height 594
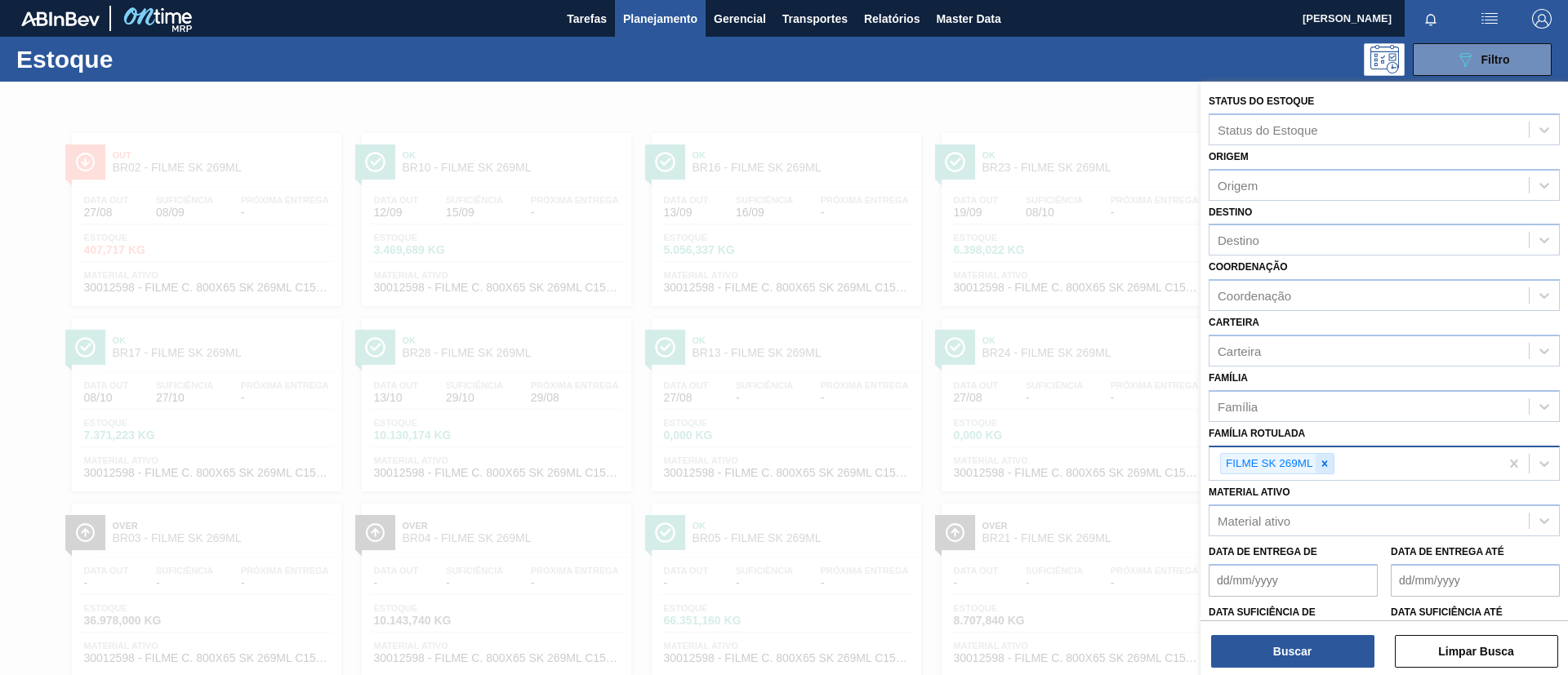
click at [1322, 463] on icon at bounding box center [1325, 463] width 12 height 12
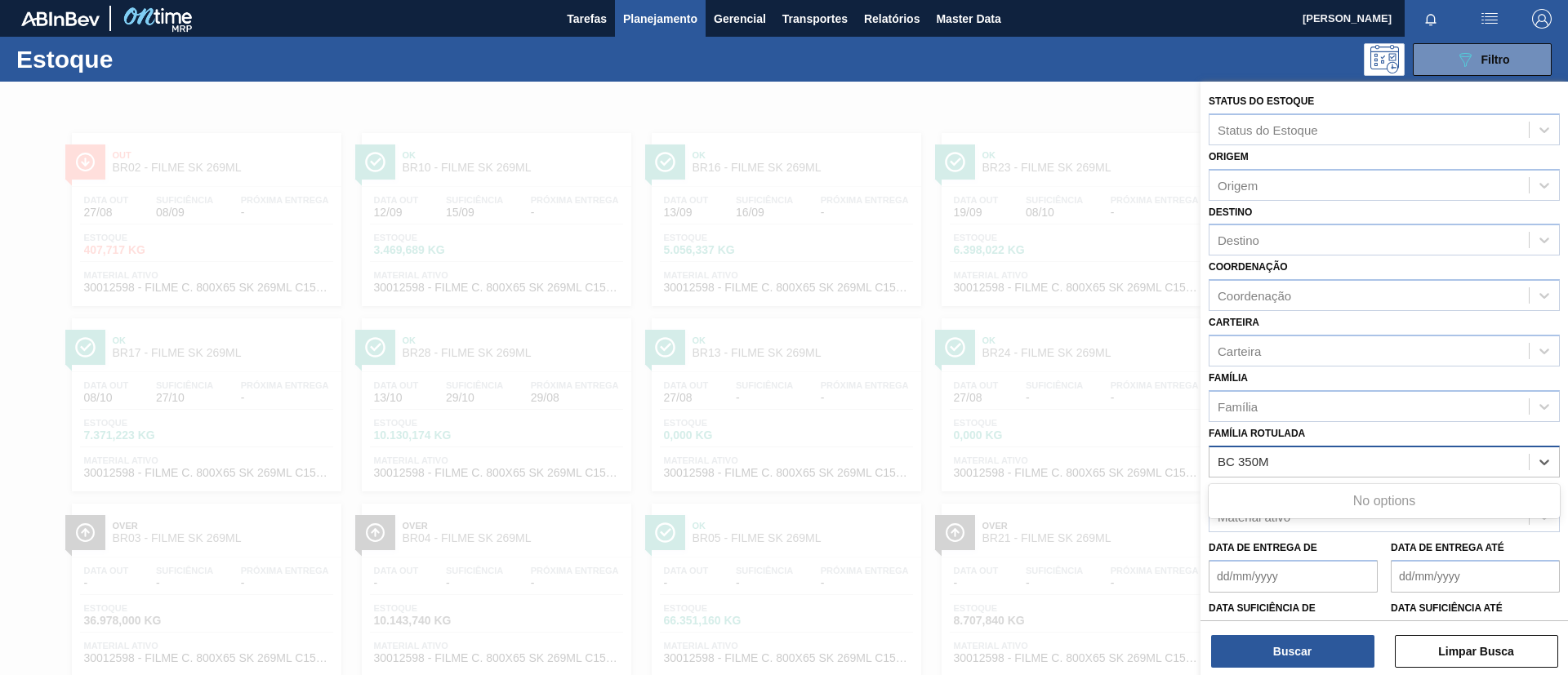
type Rotulada "BC 350ML"
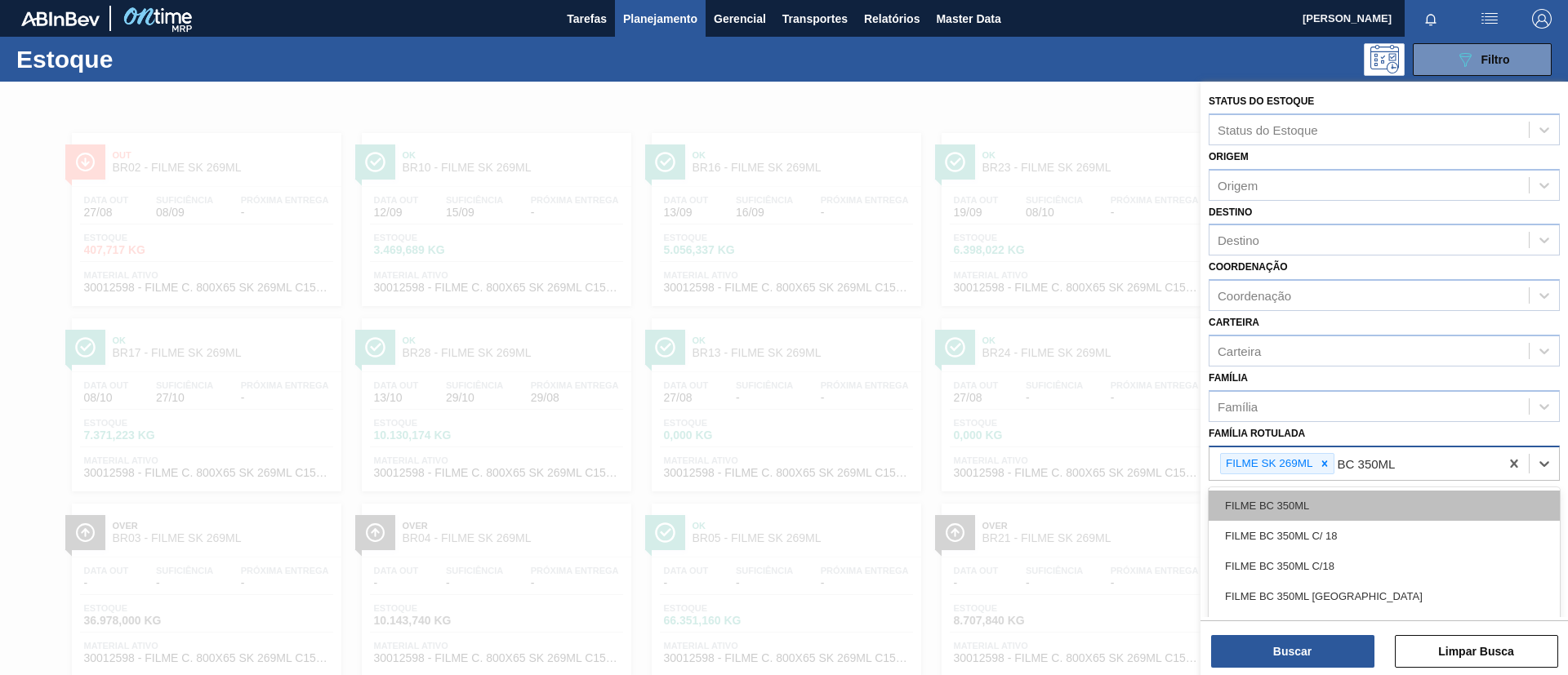
click at [1337, 490] on div "FILME BC 350ML" at bounding box center [1384, 505] width 351 height 30
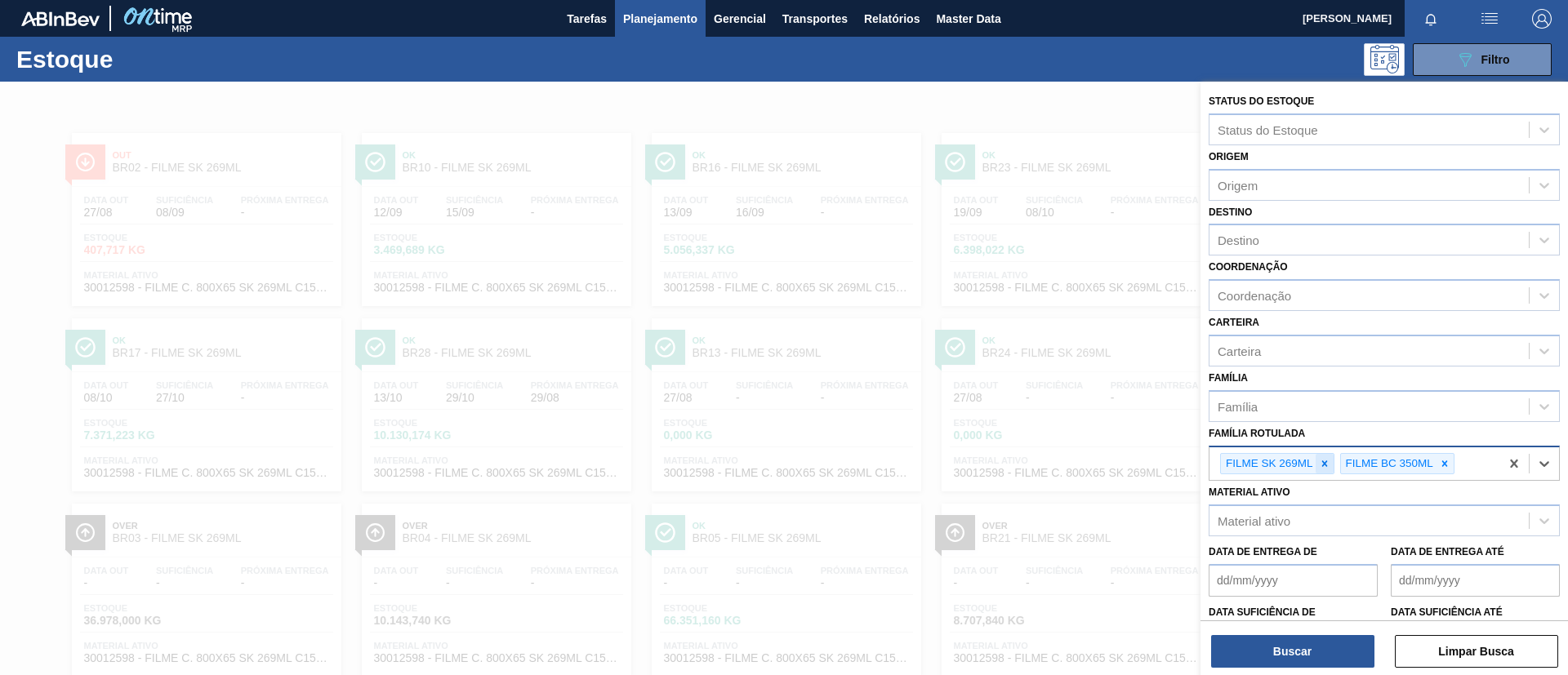
click at [1326, 472] on div at bounding box center [1325, 463] width 18 height 21
click at [1283, 249] on div "Destino" at bounding box center [1369, 240] width 319 height 24
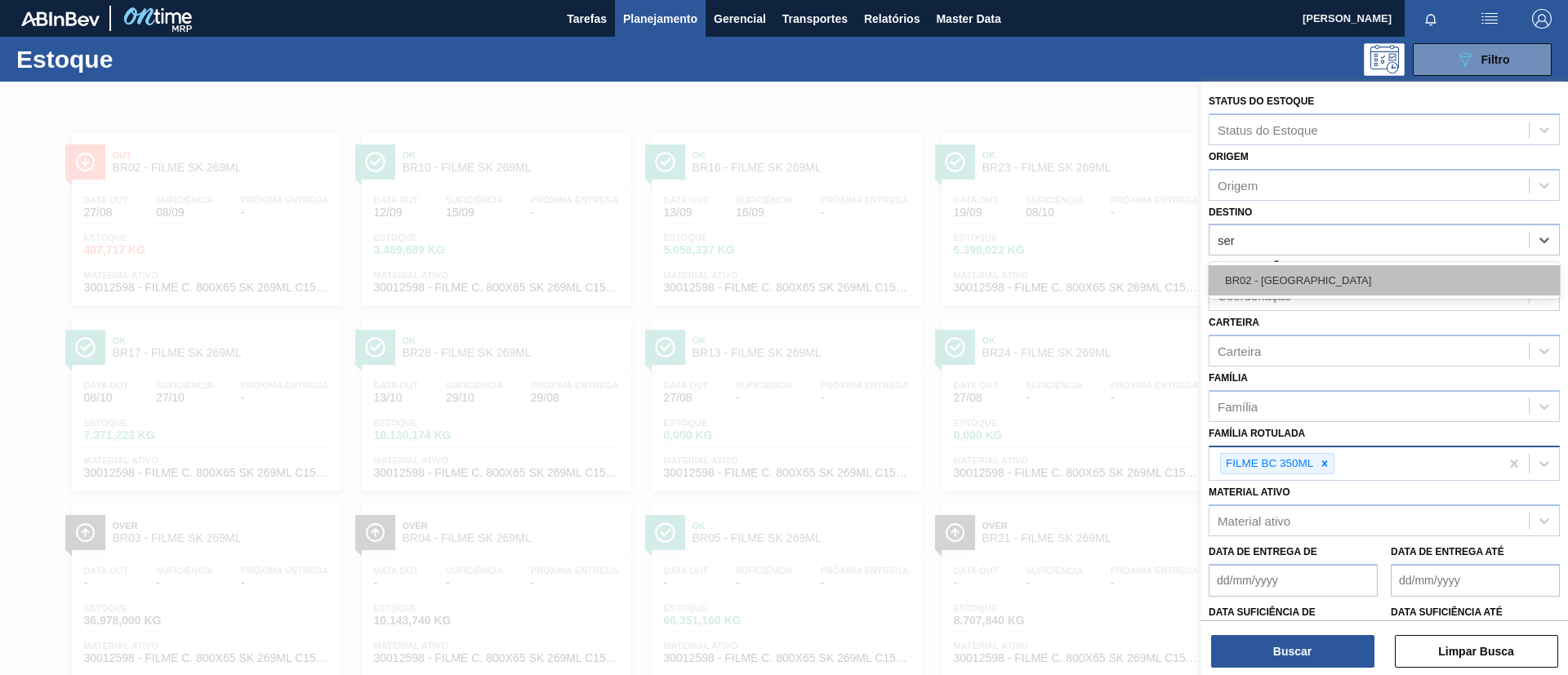
type input "serg"
click at [1308, 281] on div "BR02 - Sergipe" at bounding box center [1384, 280] width 351 height 30
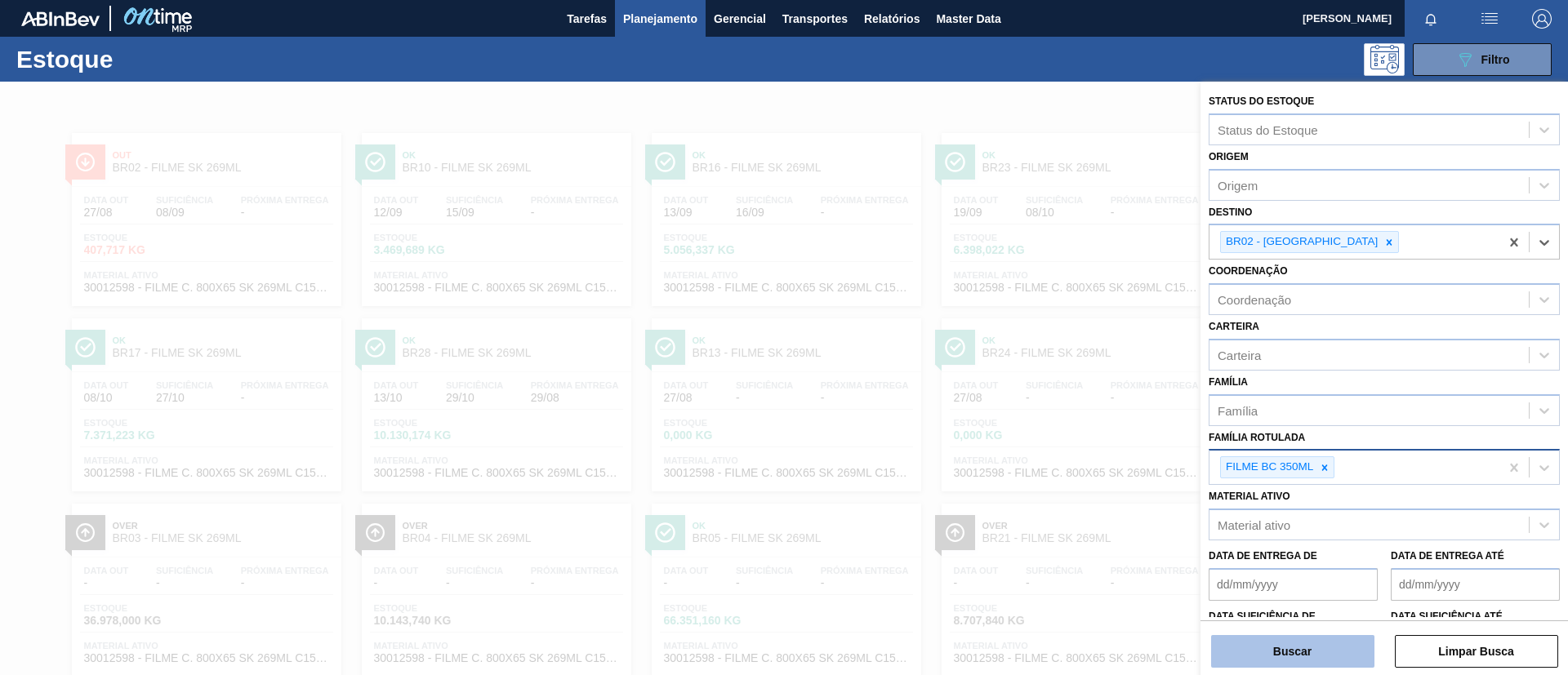
click at [1287, 647] on button "Buscar" at bounding box center [1293, 651] width 164 height 33
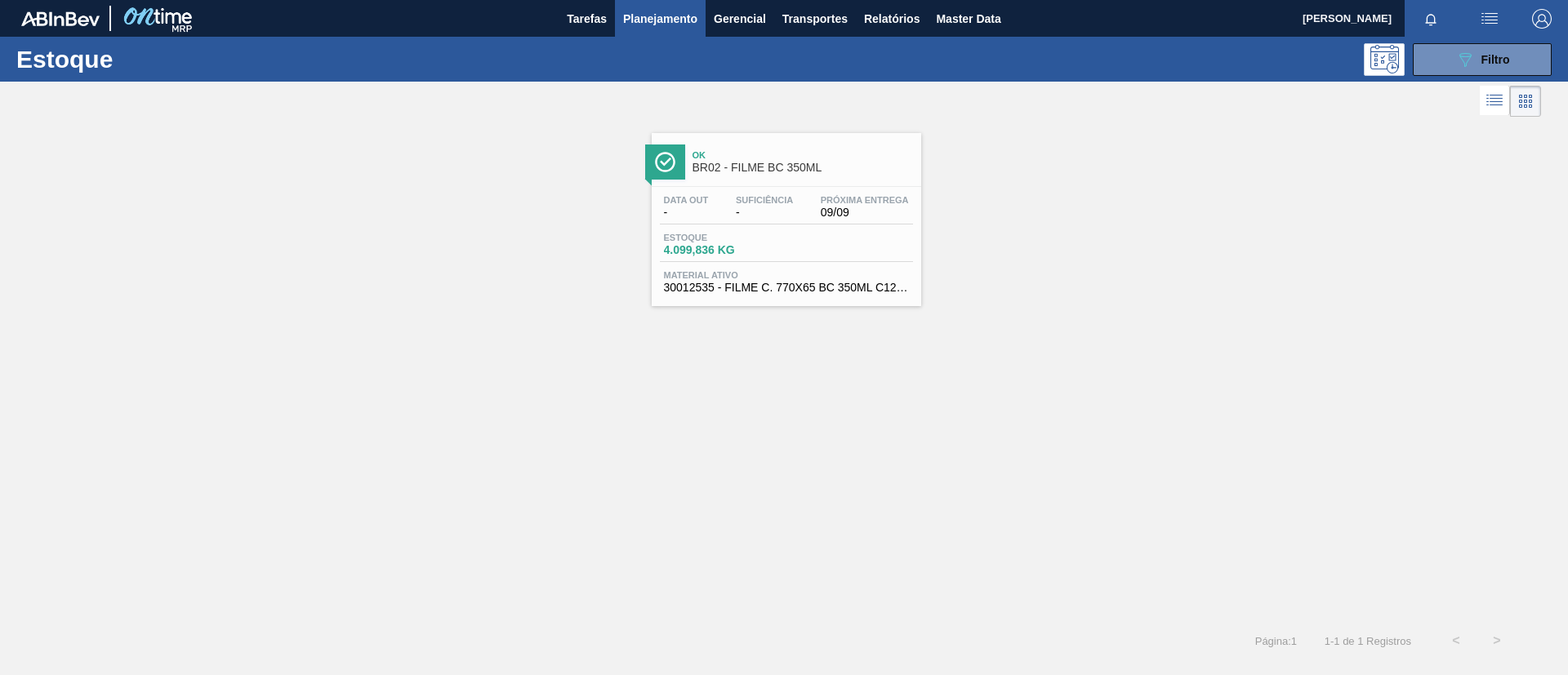
click at [752, 135] on div "Ok BR02 - FILME BC 350ML" at bounding box center [787, 155] width 270 height 45
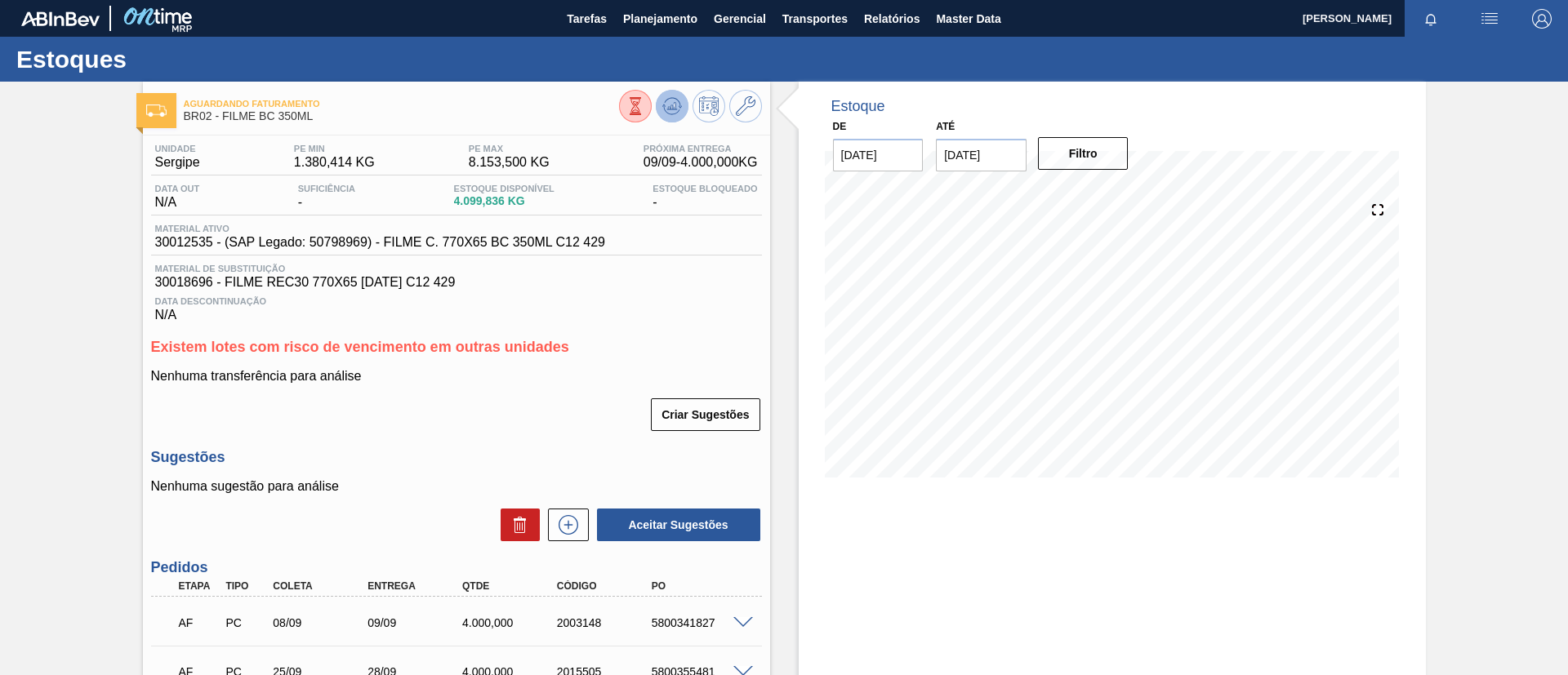
click at [682, 101] on button at bounding box center [672, 106] width 33 height 33
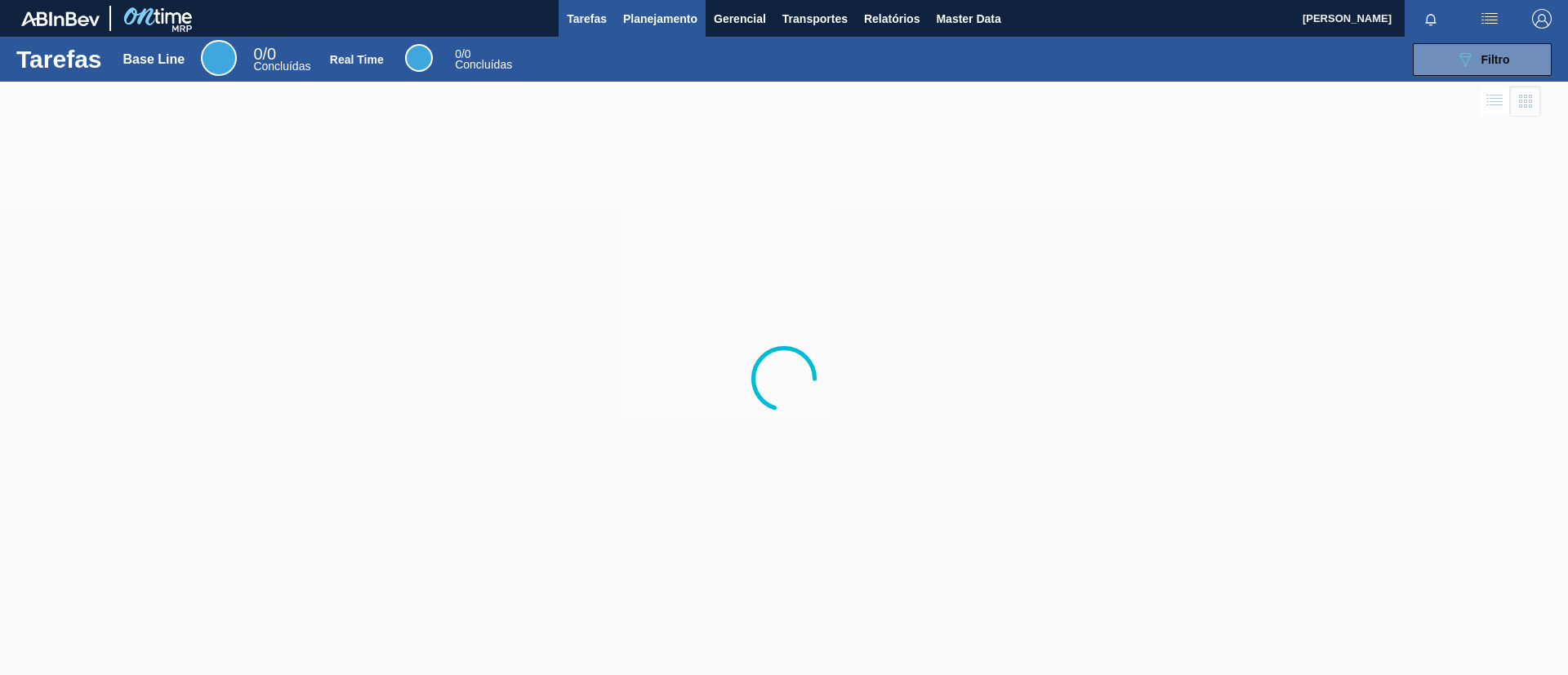
click at [658, 29] on button "Planejamento" at bounding box center [659, 18] width 90 height 37
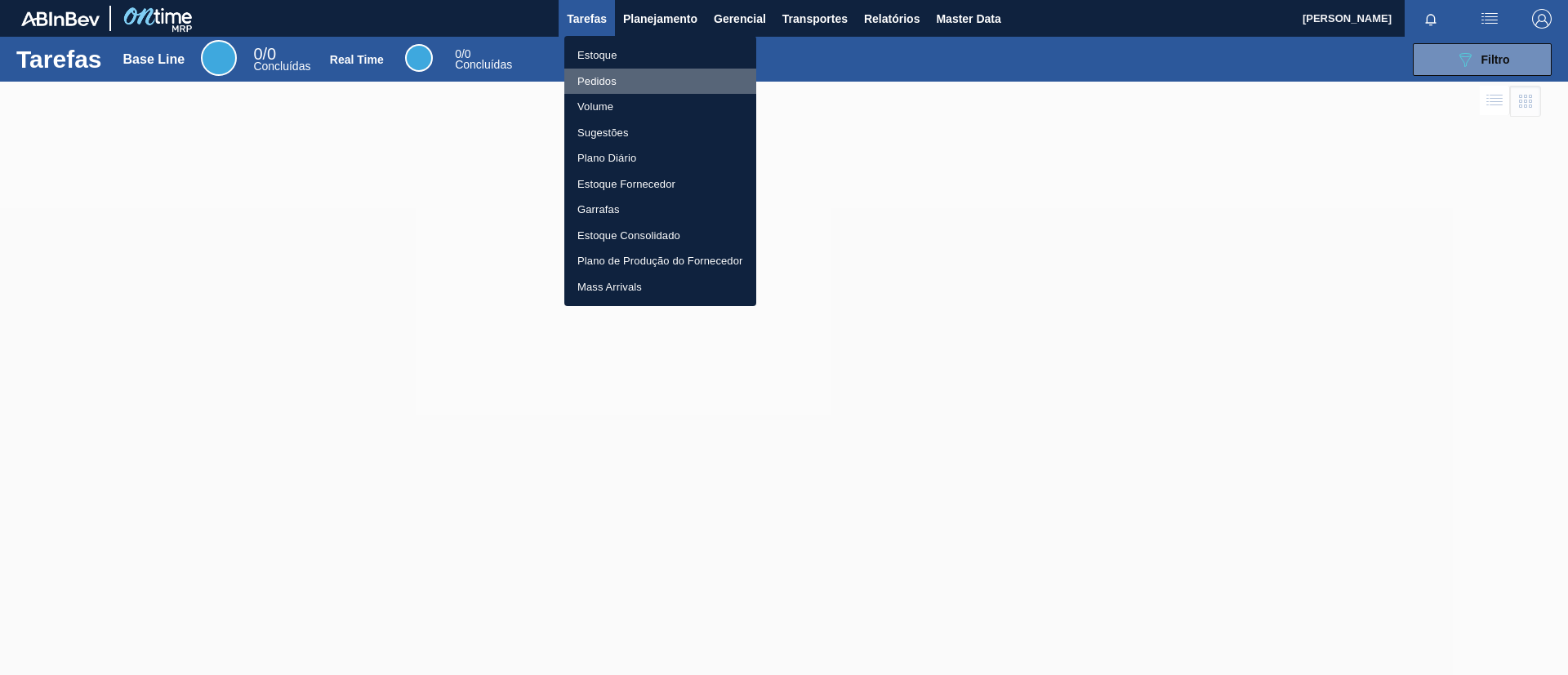
click at [624, 90] on li "Pedidos" at bounding box center [660, 81] width 192 height 26
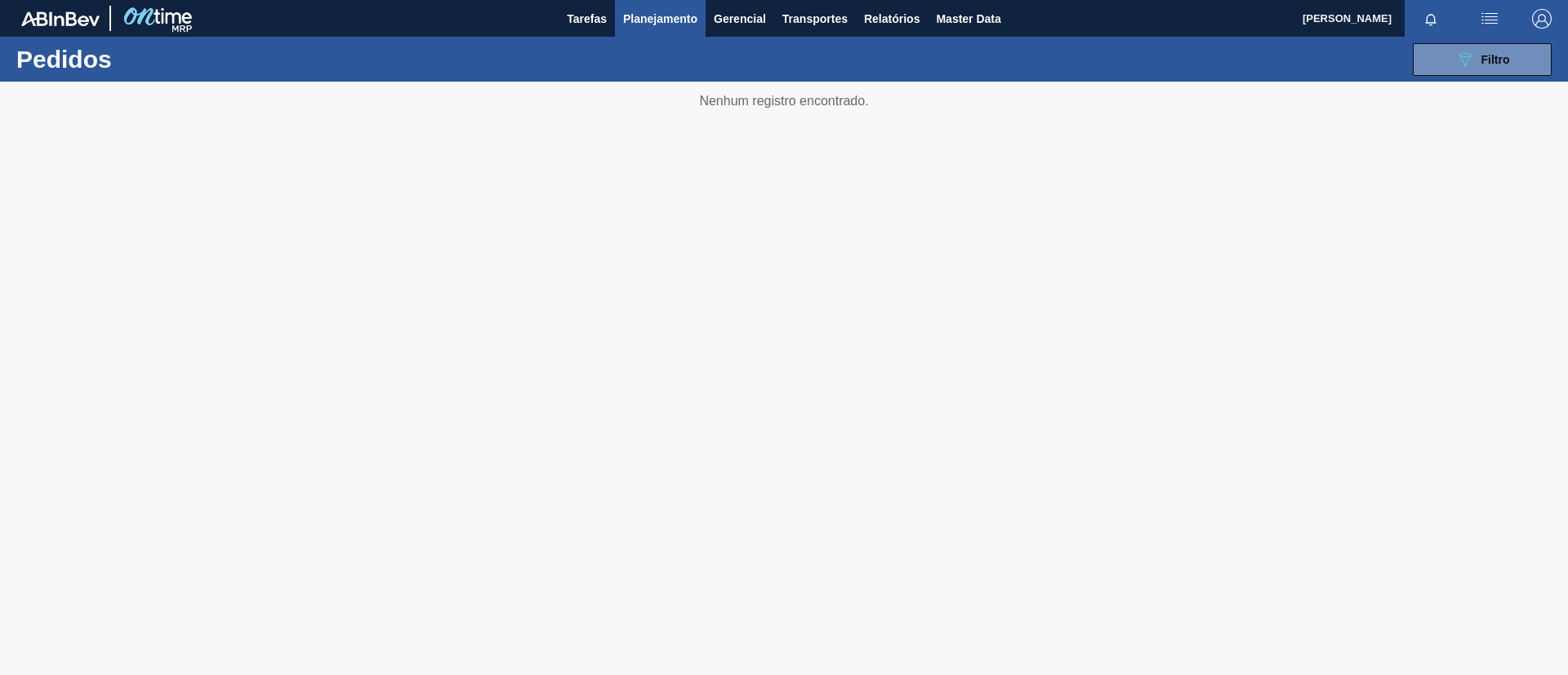
click at [1463, 77] on div "089F7B8B-B2A5-4AFE-B5C0-19BA573D28AC Filtro Código Pedido Portal × 1984249 × 19…" at bounding box center [910, 59] width 1300 height 49
click at [1468, 63] on icon "089F7B8B-B2A5-4AFE-B5C0-19BA573D28AC" at bounding box center [1465, 60] width 20 height 20
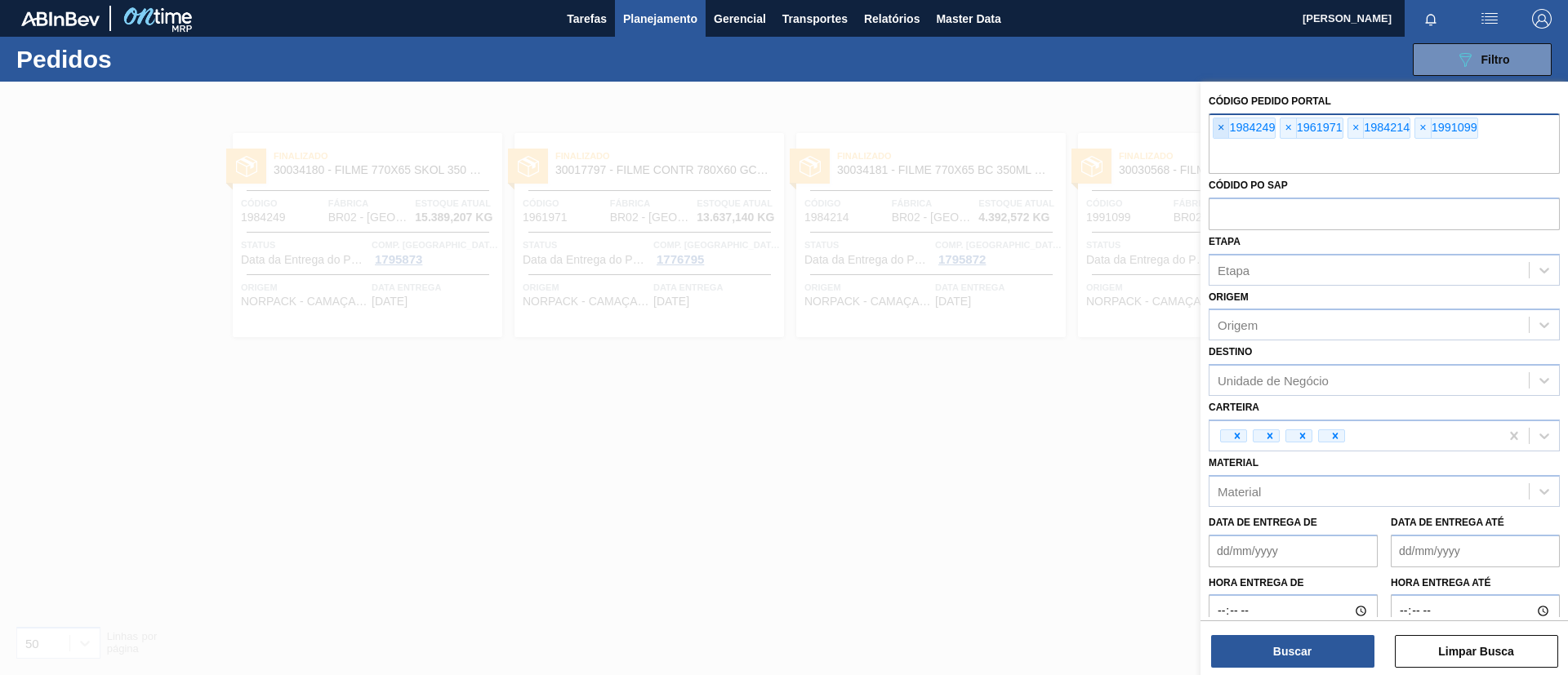
click at [1227, 129] on span "×" at bounding box center [1221, 129] width 15 height 20
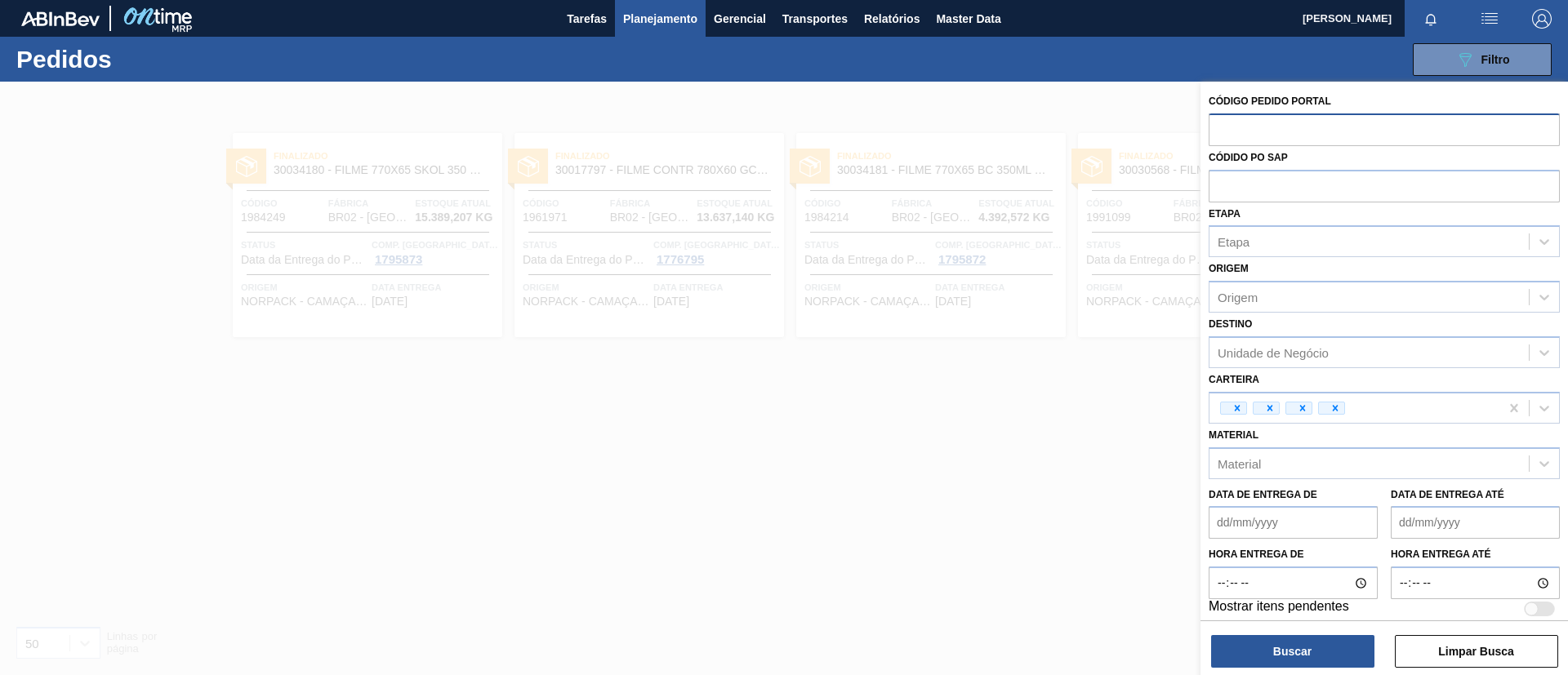
paste input "1983464"
type input "1983464"
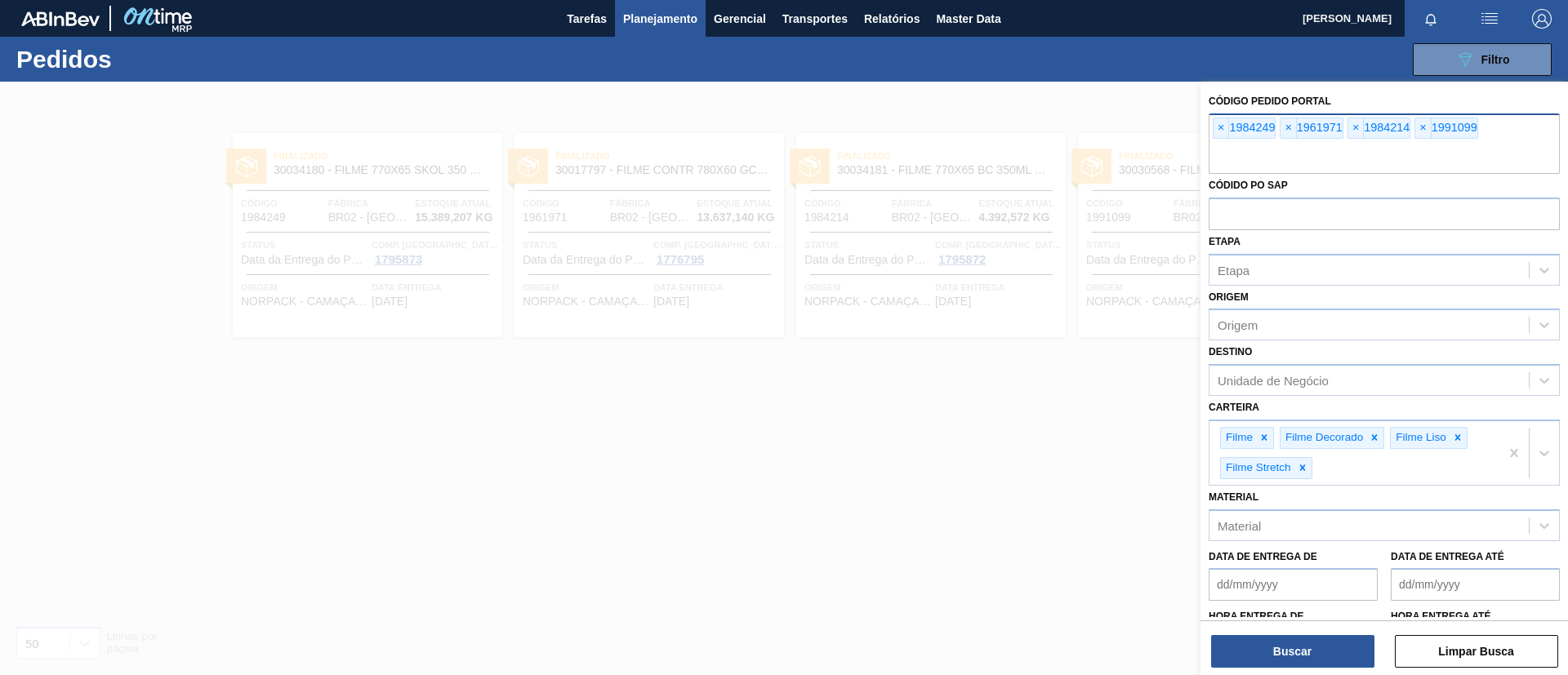
paste input "2000598"
type input "2000598"
click at [1226, 124] on span "×" at bounding box center [1221, 129] width 15 height 20
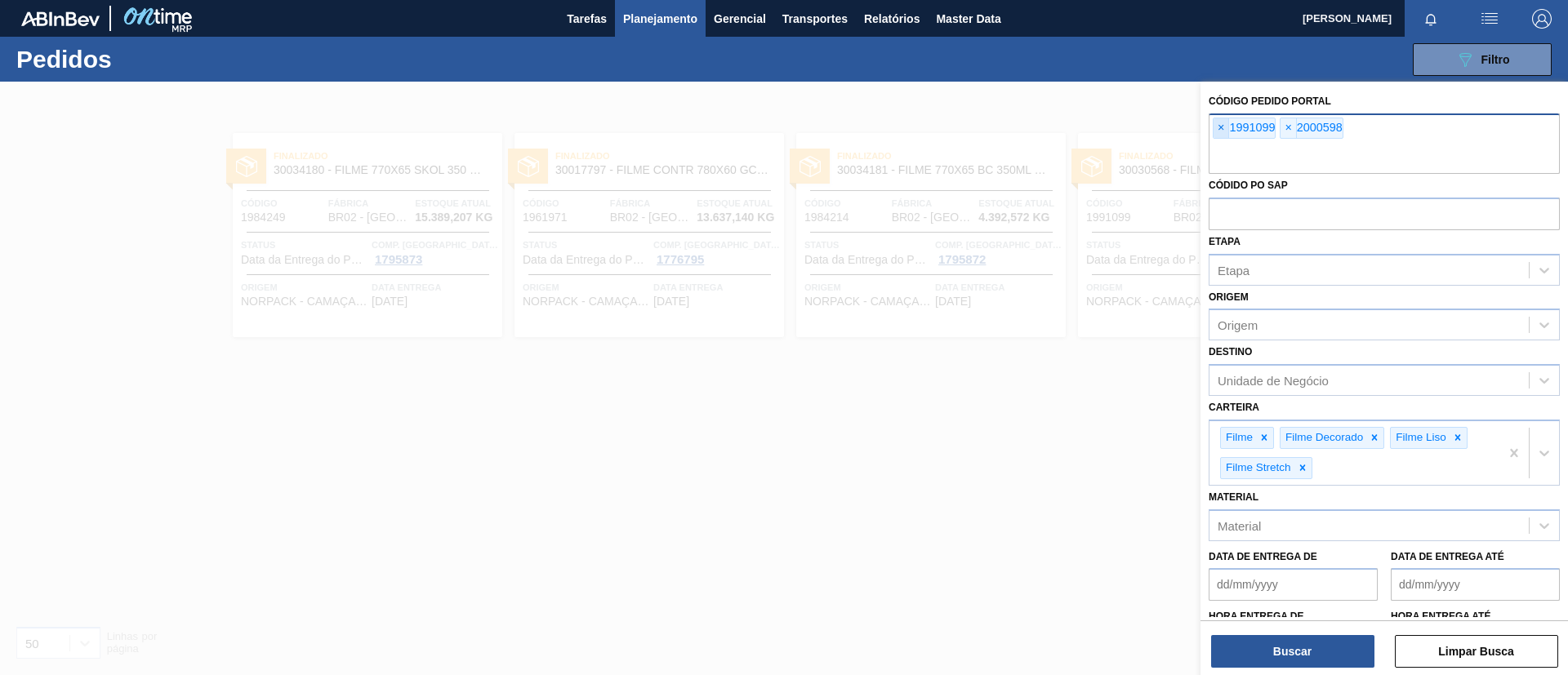
click at [1216, 124] on span "×" at bounding box center [1221, 129] width 15 height 20
paste input "1983464"
type input "1983464"
click at [1225, 654] on button "Buscar" at bounding box center [1293, 651] width 164 height 33
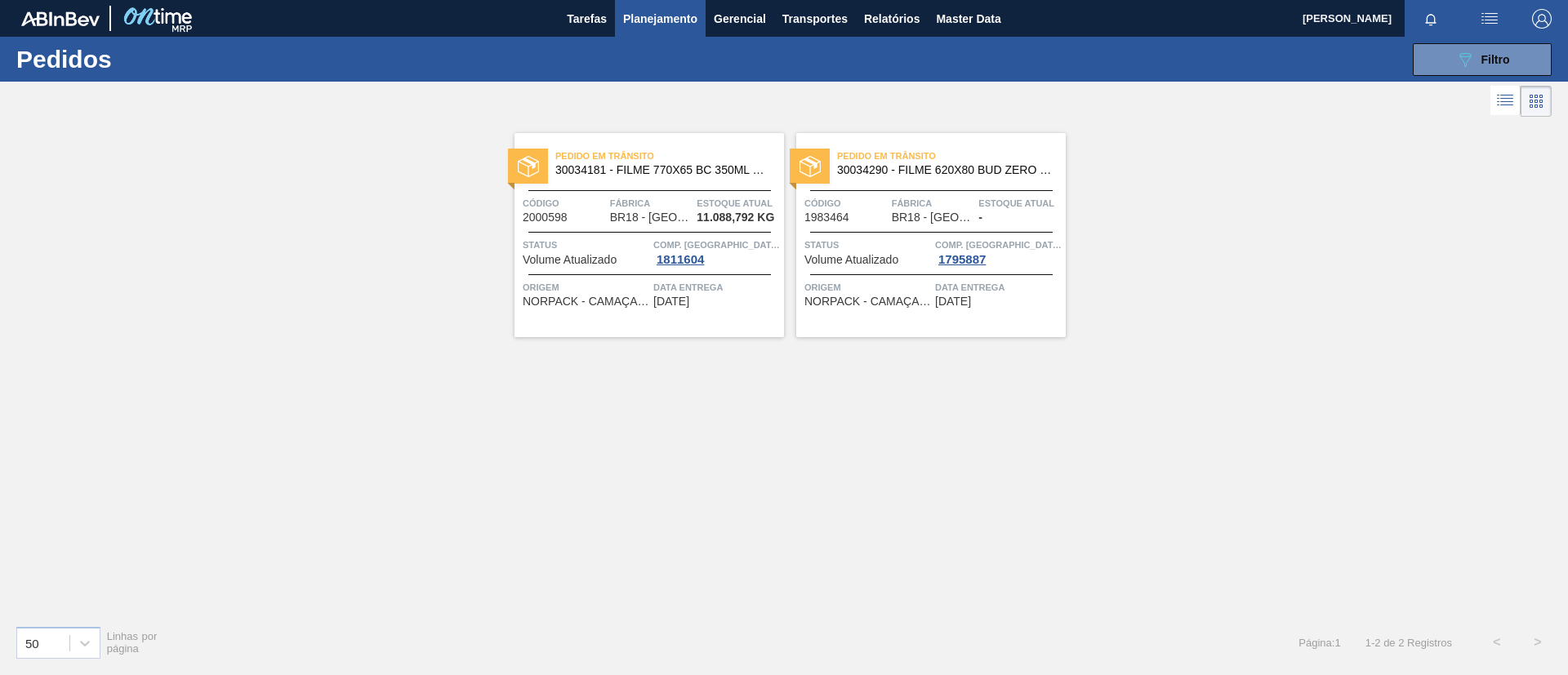
click at [734, 164] on span "30034181 - FILME 770X65 BC 350ML MP C12" at bounding box center [663, 171] width 215 height 12
click at [1023, 246] on span "Comp. Carga" at bounding box center [999, 245] width 127 height 16
click at [913, 171] on span "30034290 - FILME 620X80 BUD ZERO 350 SLK C8" at bounding box center [944, 171] width 215 height 12
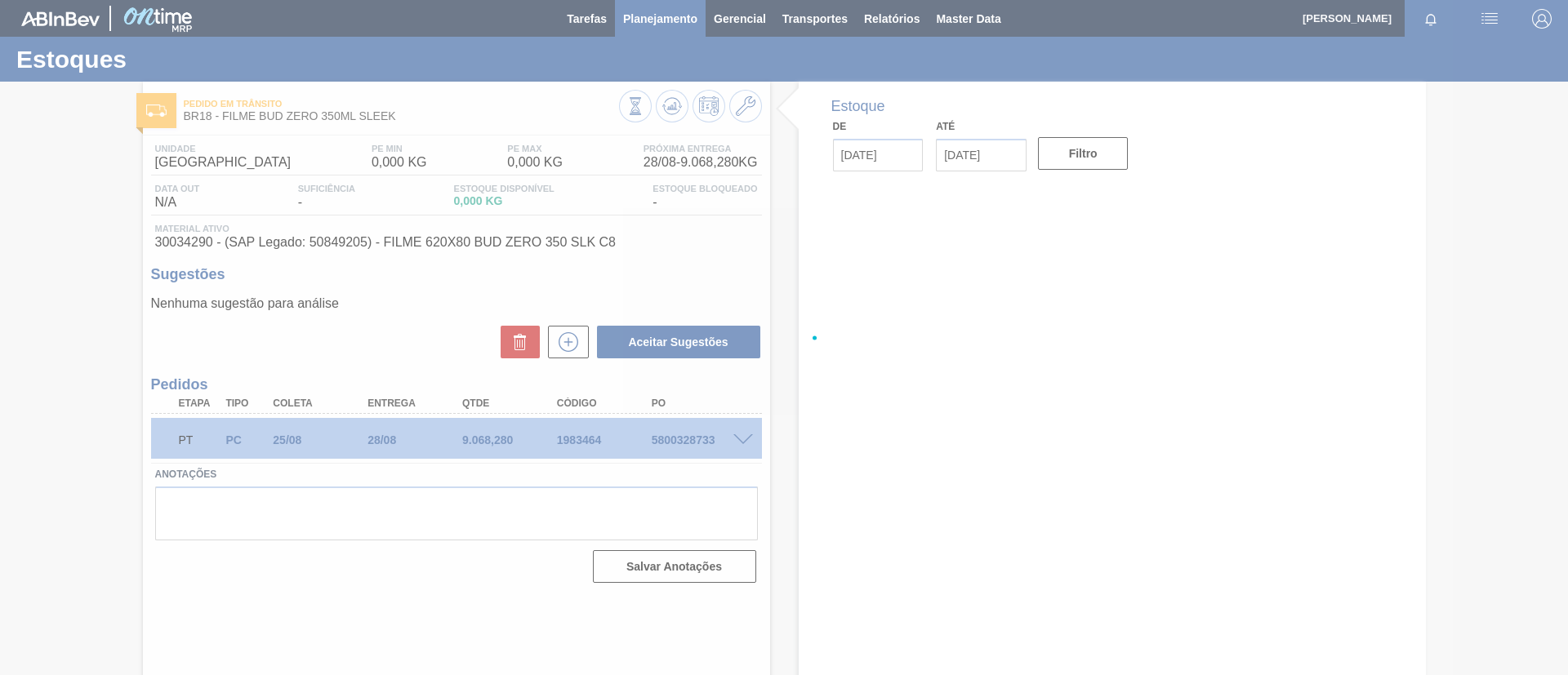
click at [0, 377] on div at bounding box center [784, 338] width 1568 height 675
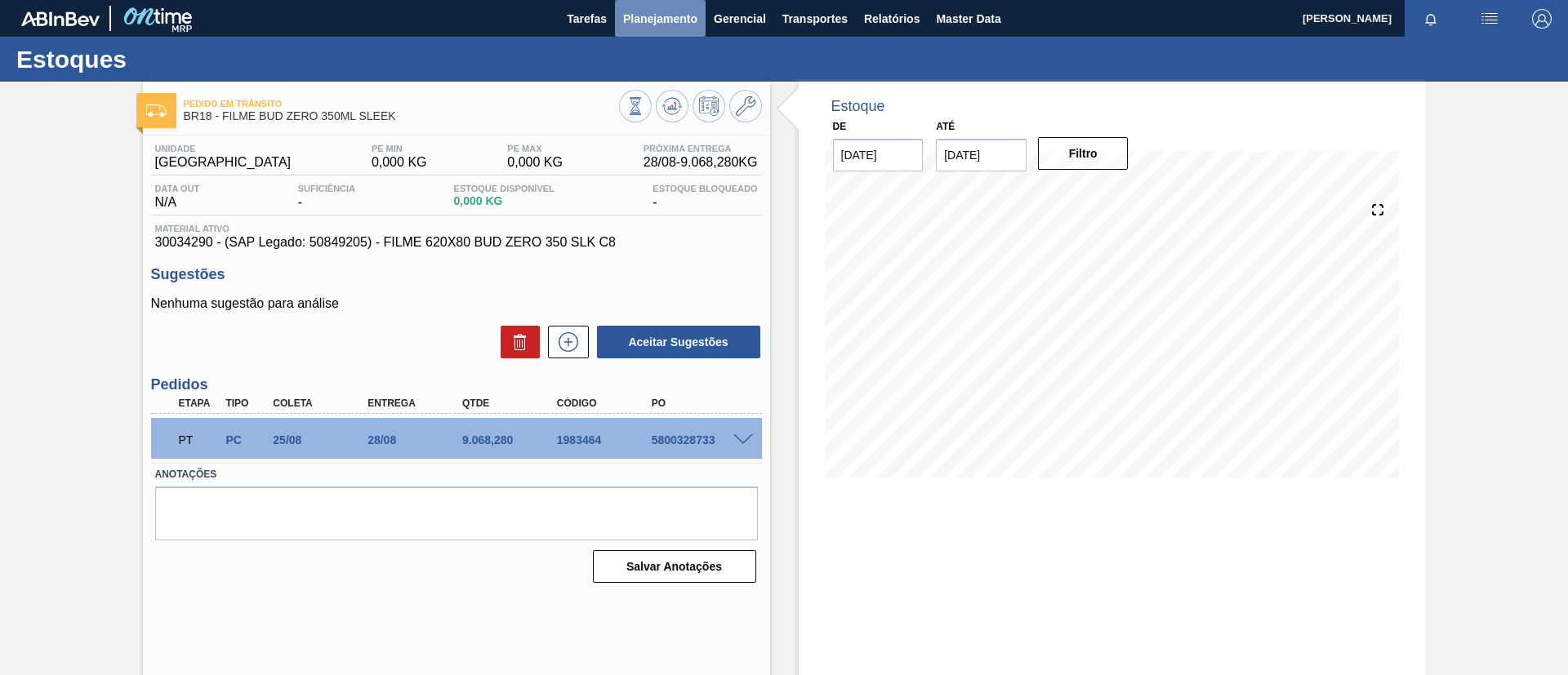
click at [667, 28] on button "Planejamento" at bounding box center [659, 18] width 90 height 37
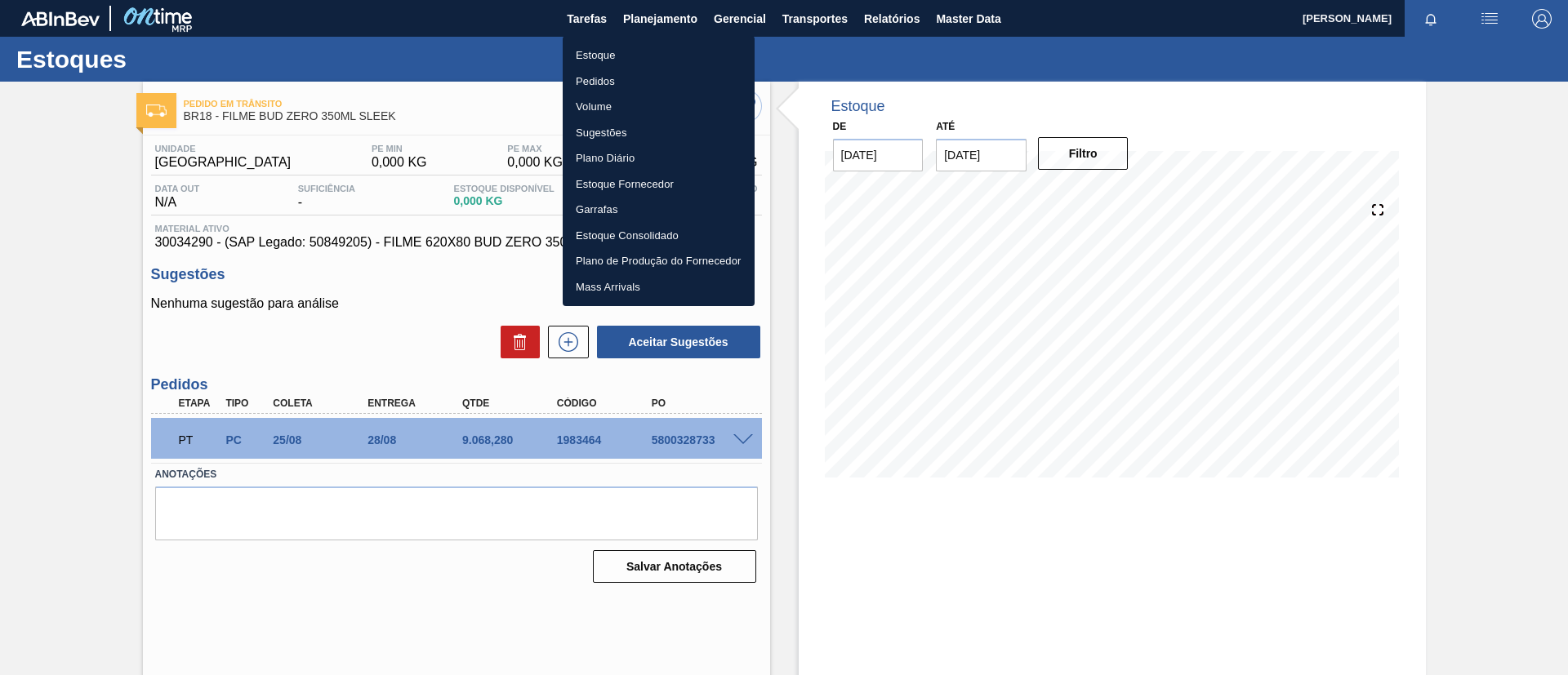
drag, startPoint x: 662, startPoint y: 47, endPoint x: 574, endPoint y: 8, distance: 96.3
click at [663, 47] on li "Estoque" at bounding box center [658, 55] width 192 height 26
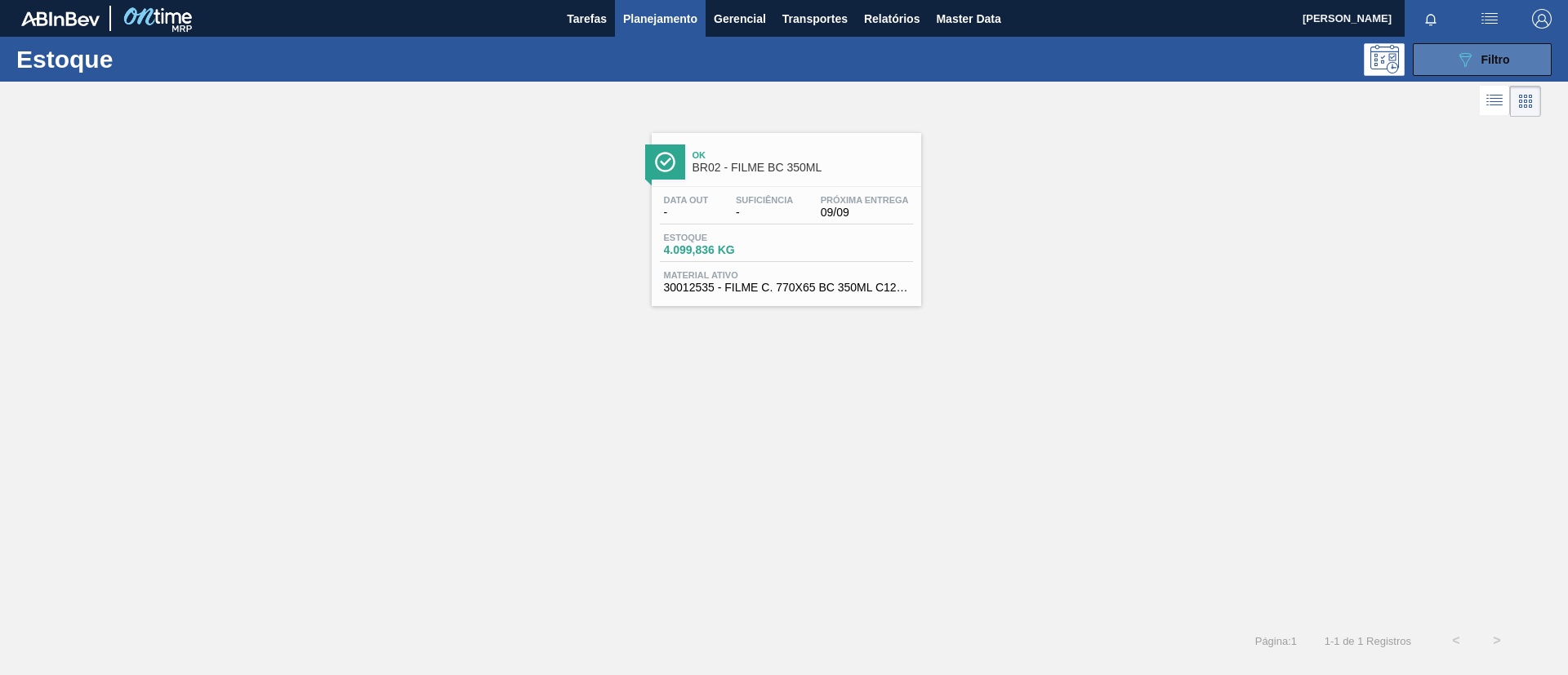
click at [1467, 59] on icon "089F7B8B-B2A5-4AFE-B5C0-19BA573D28AC" at bounding box center [1465, 60] width 20 height 20
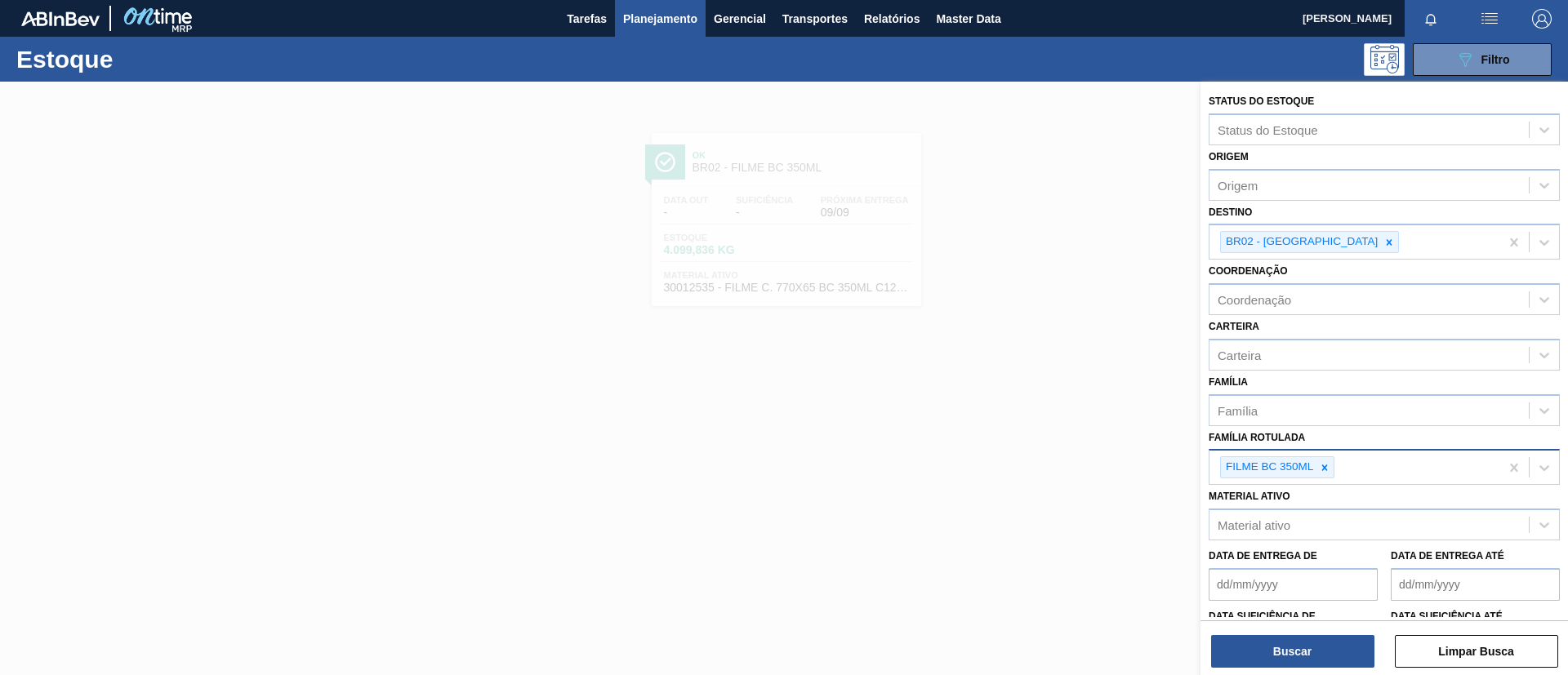
click at [1324, 480] on div "FILME BC 350ML" at bounding box center [1354, 467] width 290 height 33
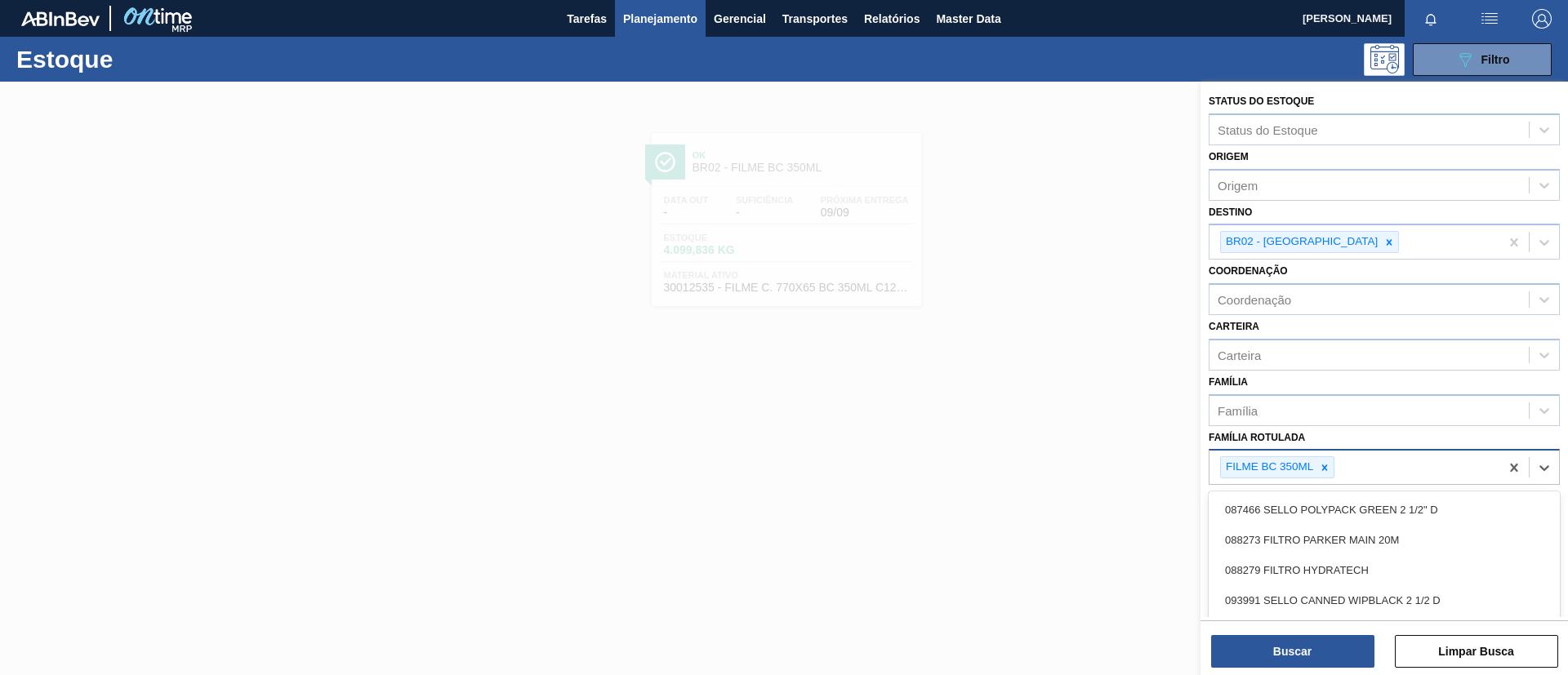
click at [1324, 476] on div at bounding box center [1325, 467] width 18 height 21
click at [1306, 243] on div "BR02 - [GEOGRAPHIC_DATA]" at bounding box center [1310, 242] width 179 height 22
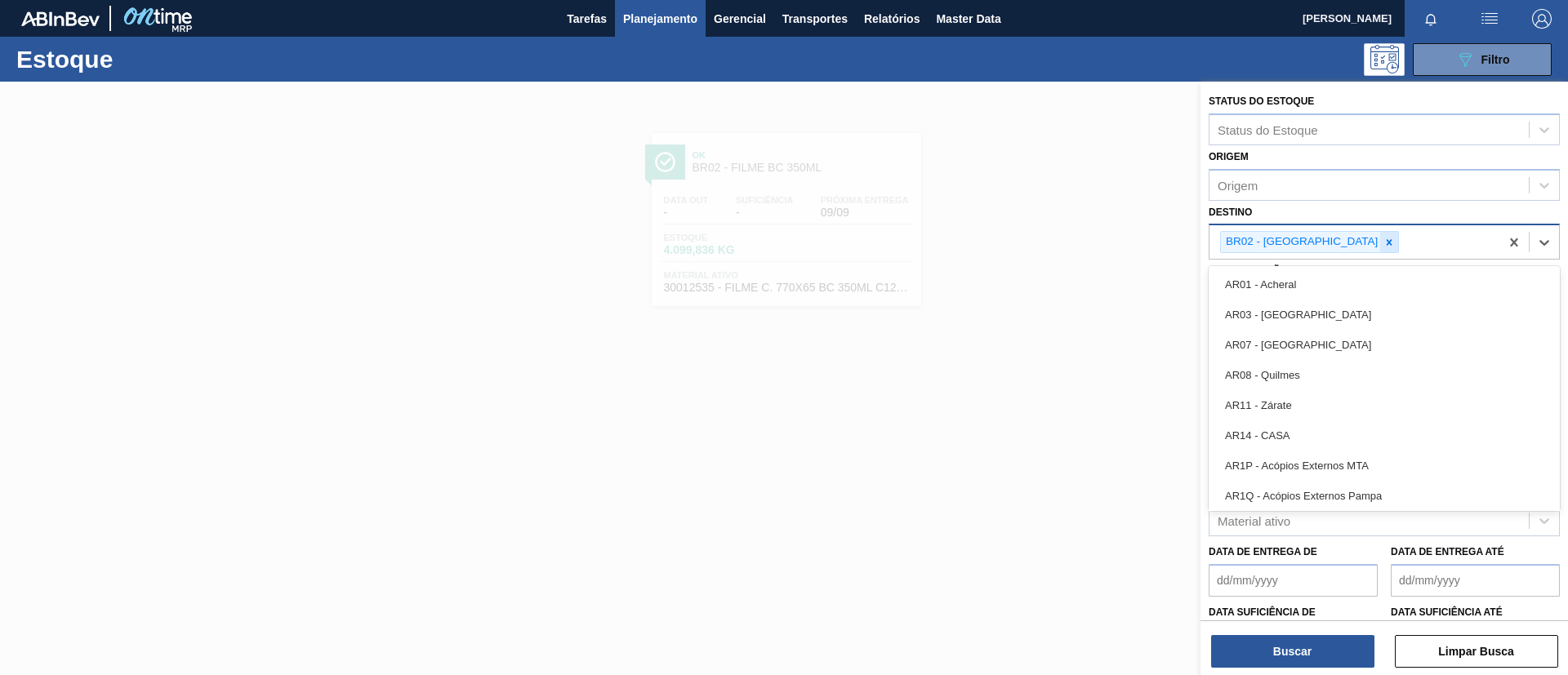
click at [1384, 246] on icon at bounding box center [1389, 242] width 12 height 12
click at [1315, 219] on div "Destino option BR02 - Sergipe, deselected. option AR01 - Acheral focused, 1 of …" at bounding box center [1384, 229] width 351 height 55
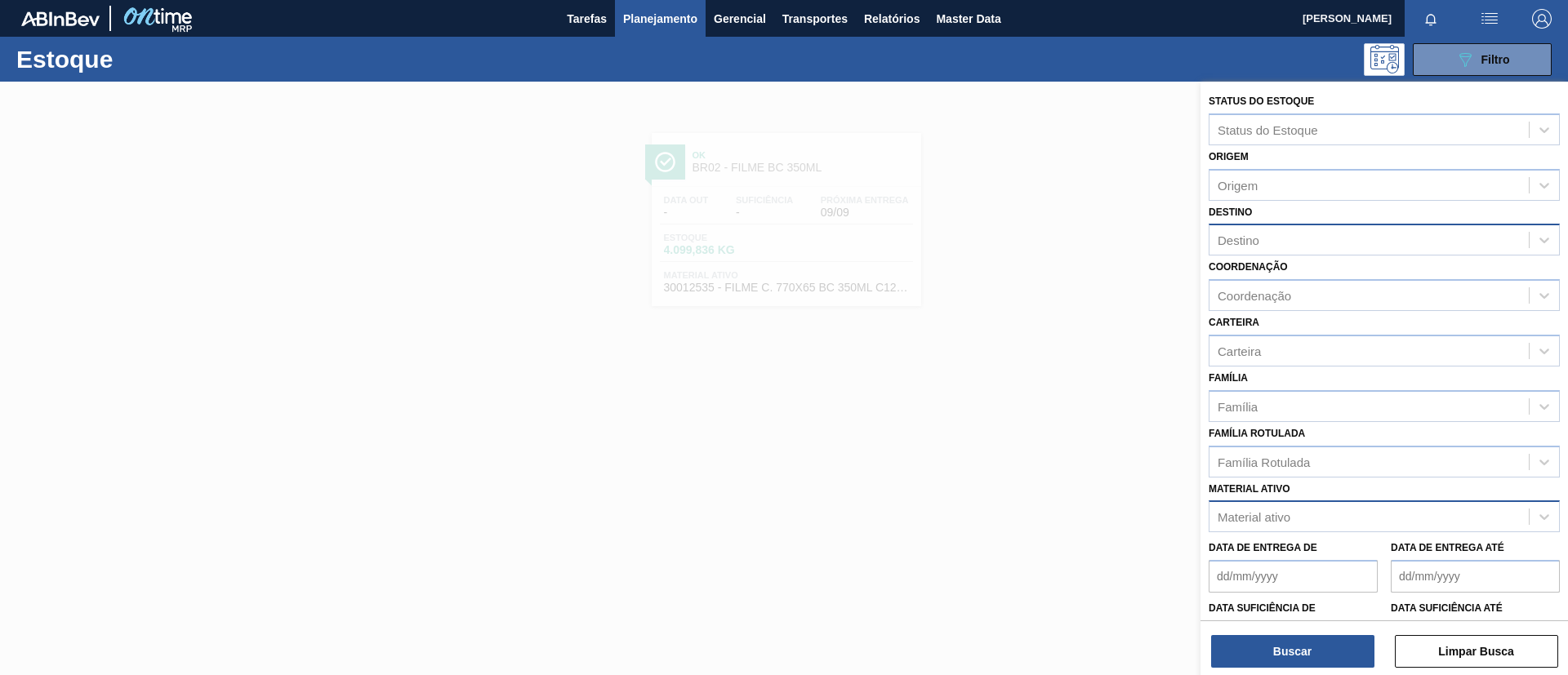
click at [1304, 519] on div "Material ativo" at bounding box center [1369, 517] width 319 height 24
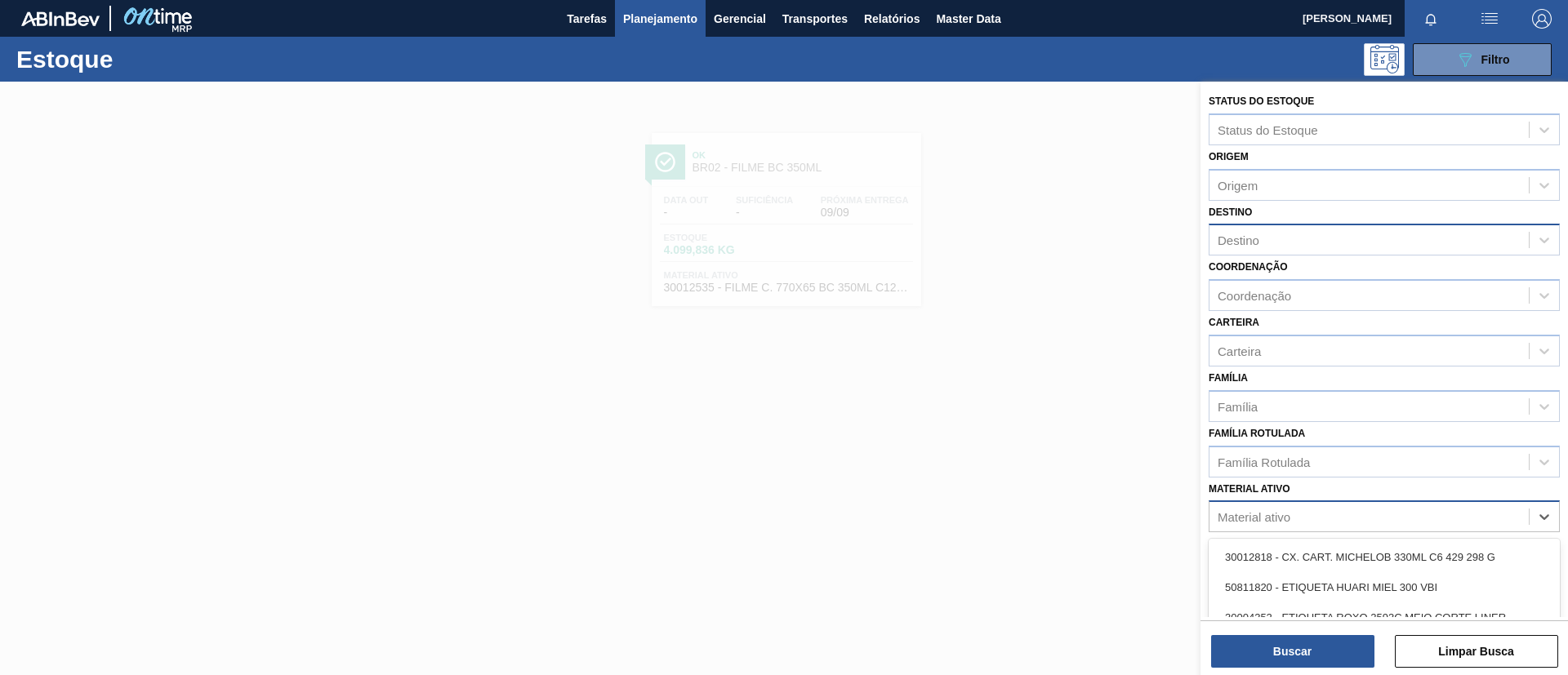
paste ativo "30006974"
type ativo "30006974"
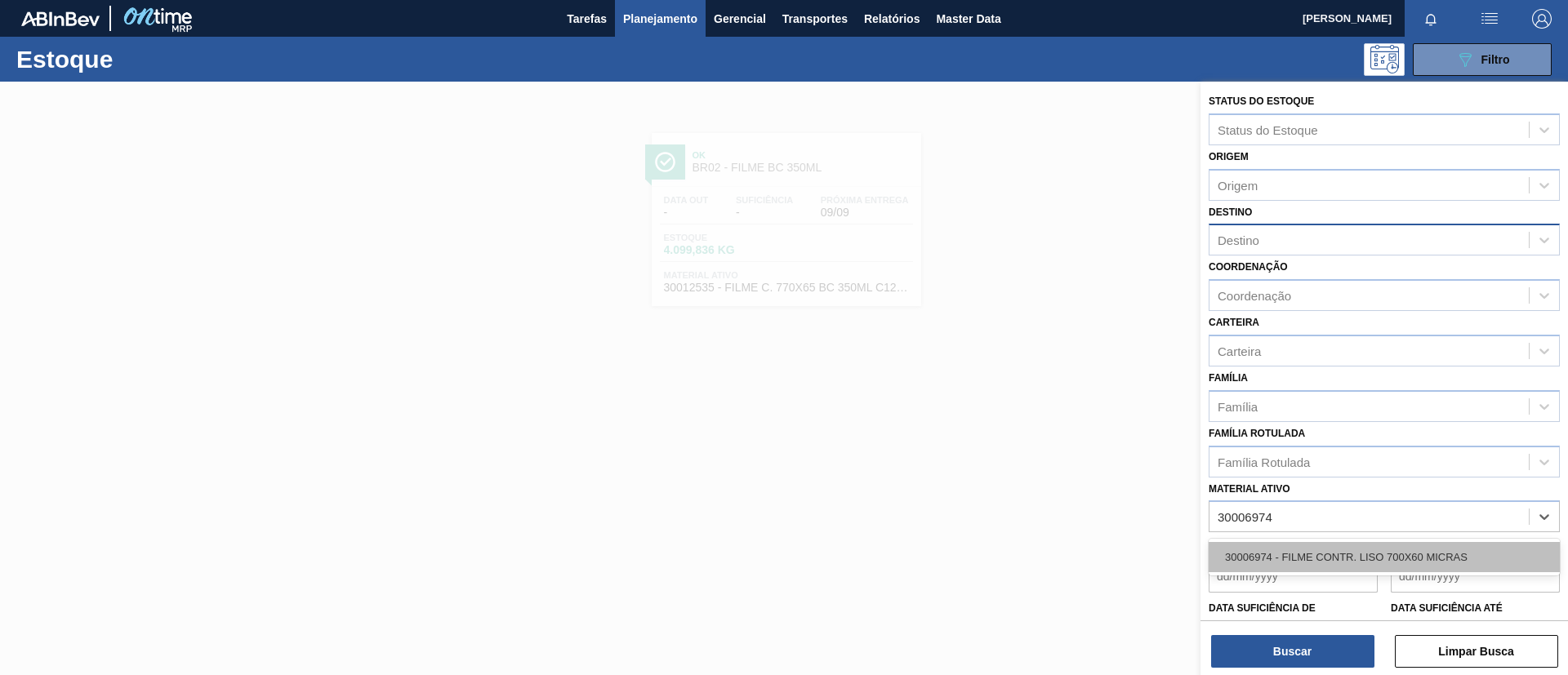
click at [1315, 543] on div "30006974 - FILME CONTR. LISO 700X60 MICRAS" at bounding box center [1384, 557] width 351 height 30
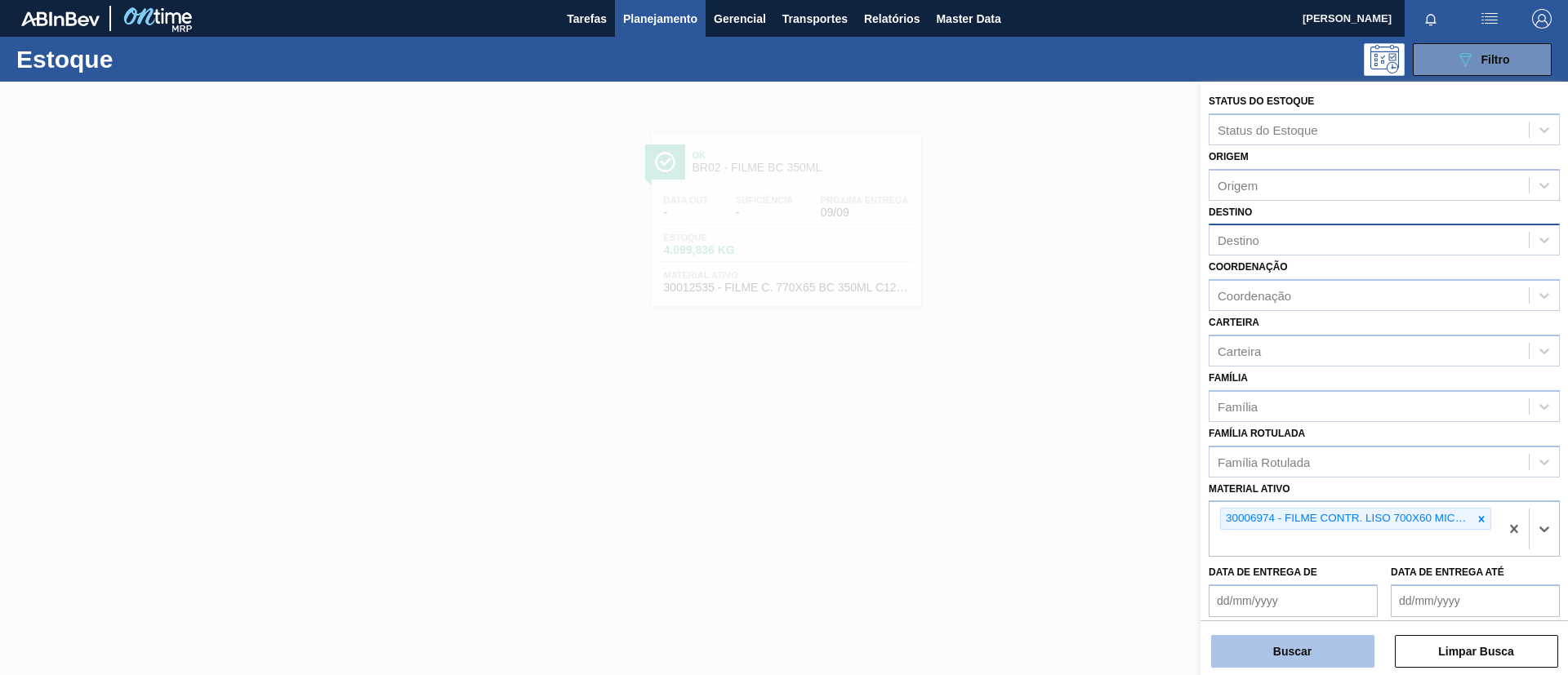
click at [1327, 646] on button "Buscar" at bounding box center [1293, 651] width 164 height 33
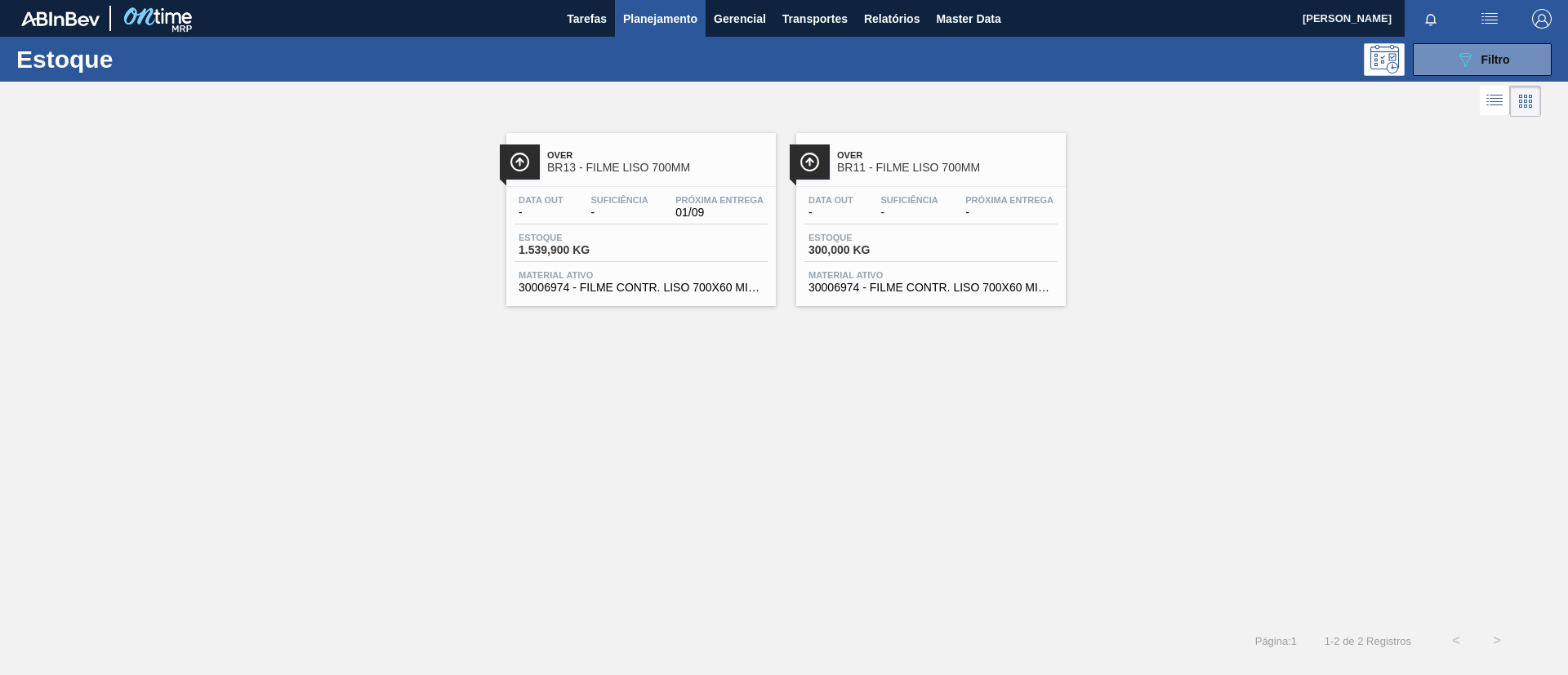
click at [658, 176] on div "Over BR13 - FILME LISO 700MM" at bounding box center [658, 162] width 221 height 37
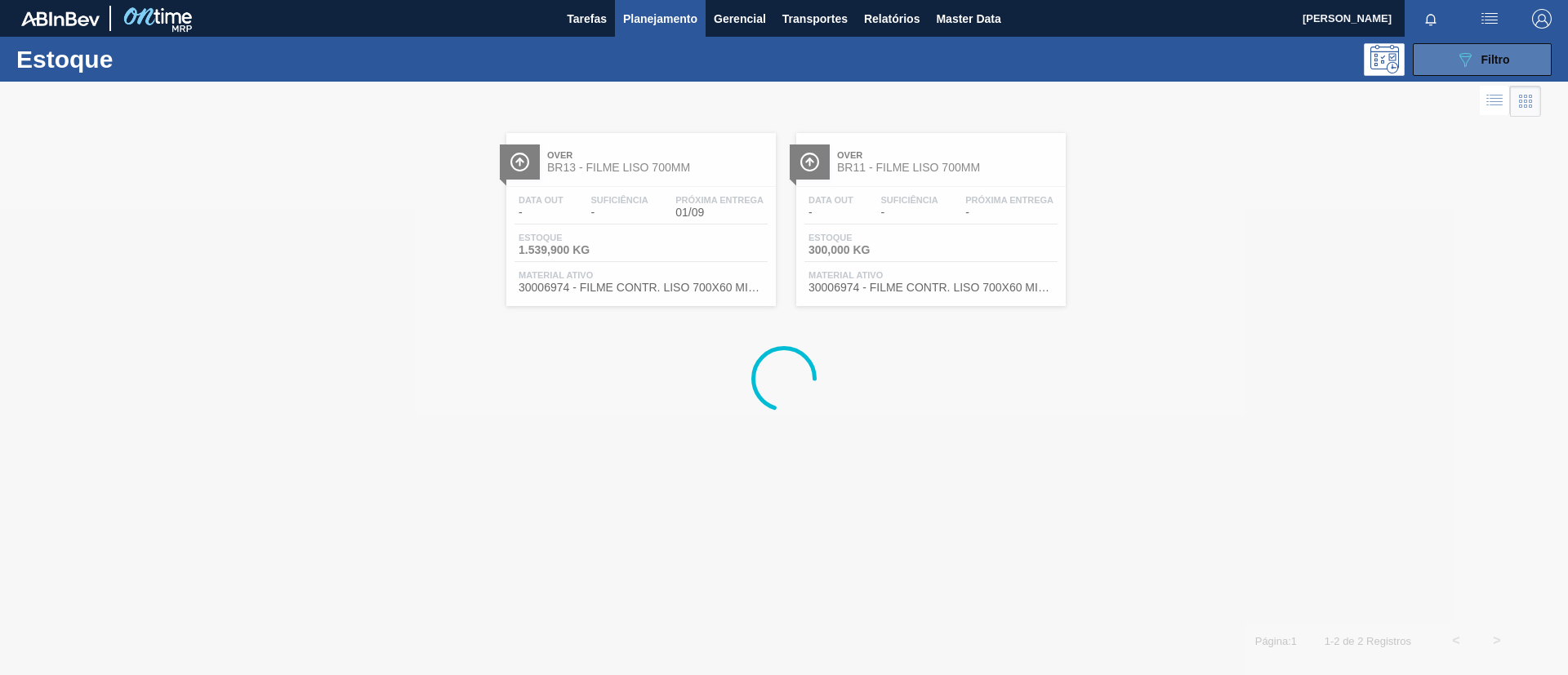
click at [1468, 74] on button "089F7B8B-B2A5-4AFE-B5C0-19BA573D28AC Filtro" at bounding box center [1482, 59] width 138 height 33
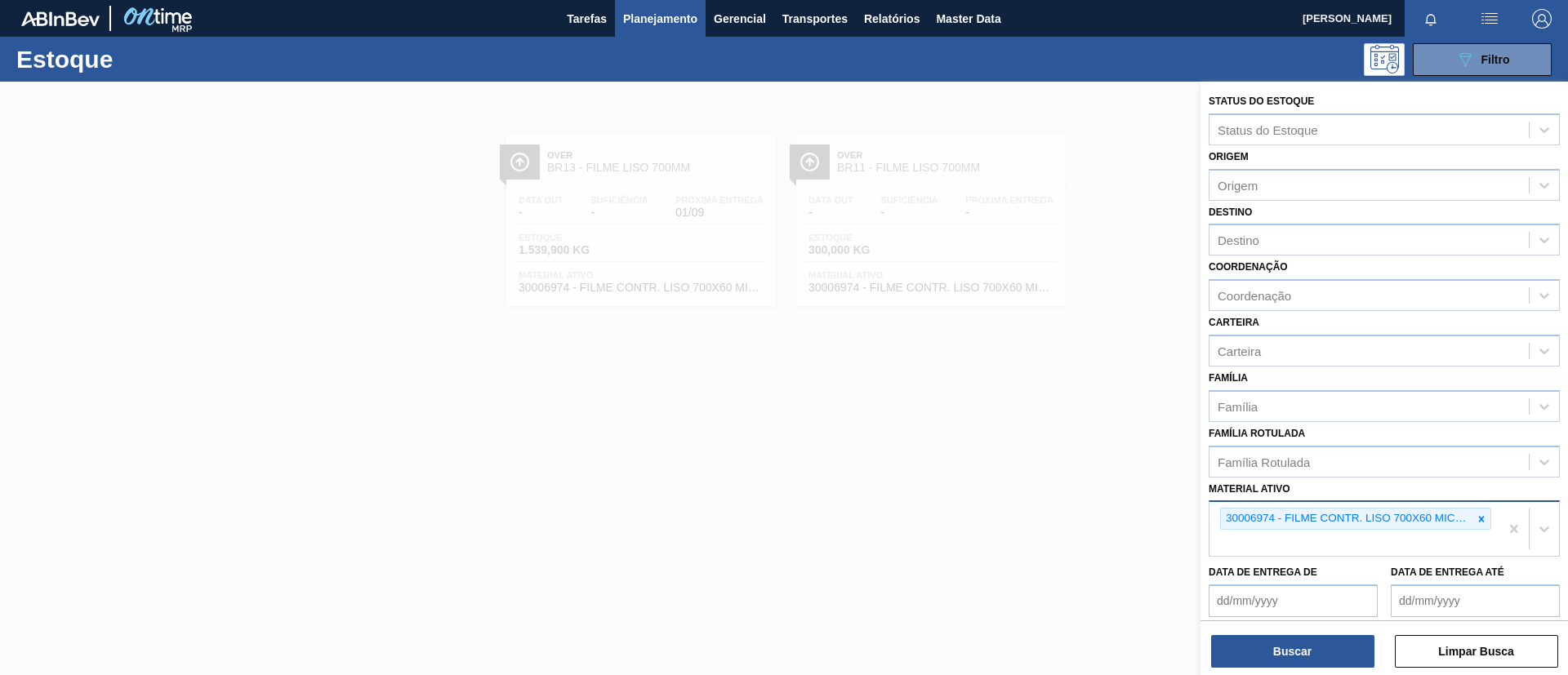
click at [1481, 524] on icon at bounding box center [1481, 519] width 12 height 12
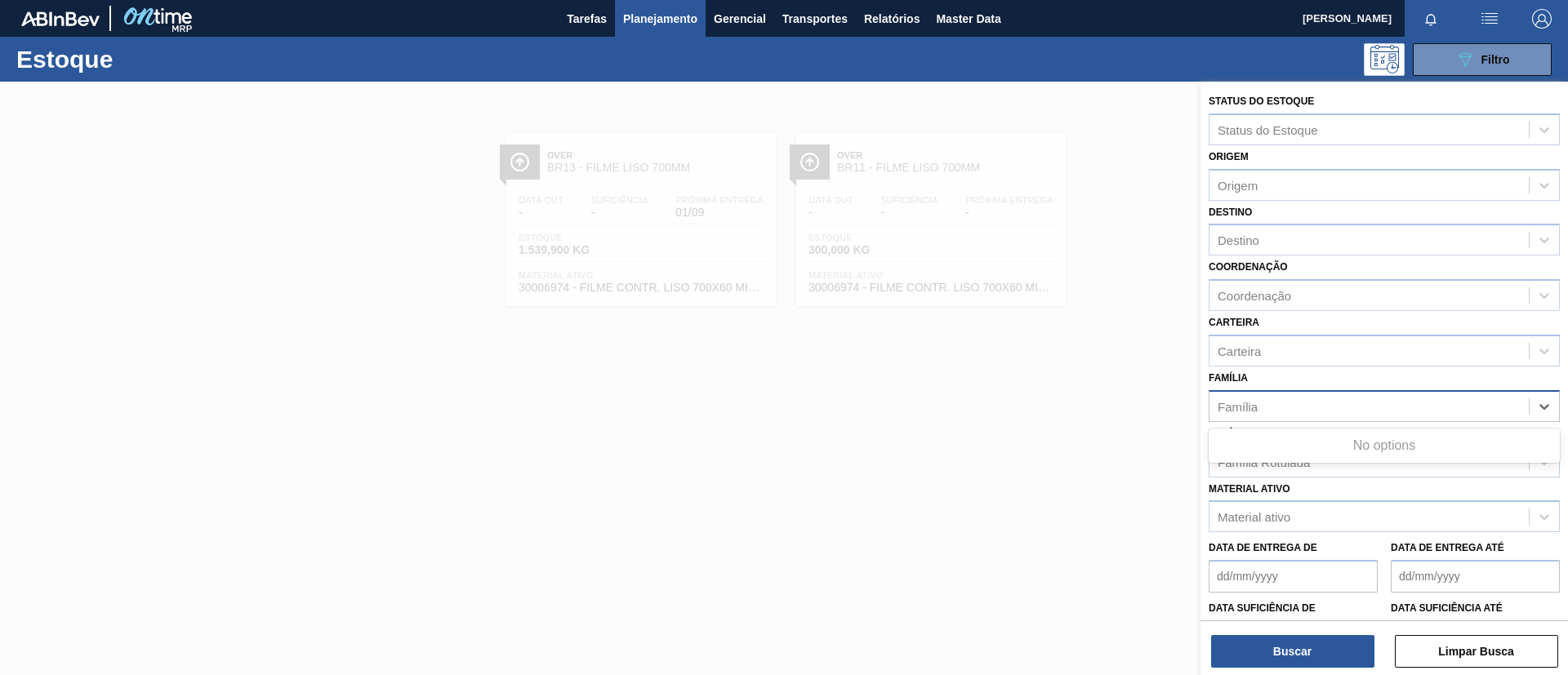
click at [1345, 413] on div "Família" at bounding box center [1369, 406] width 319 height 24
type input "lis"
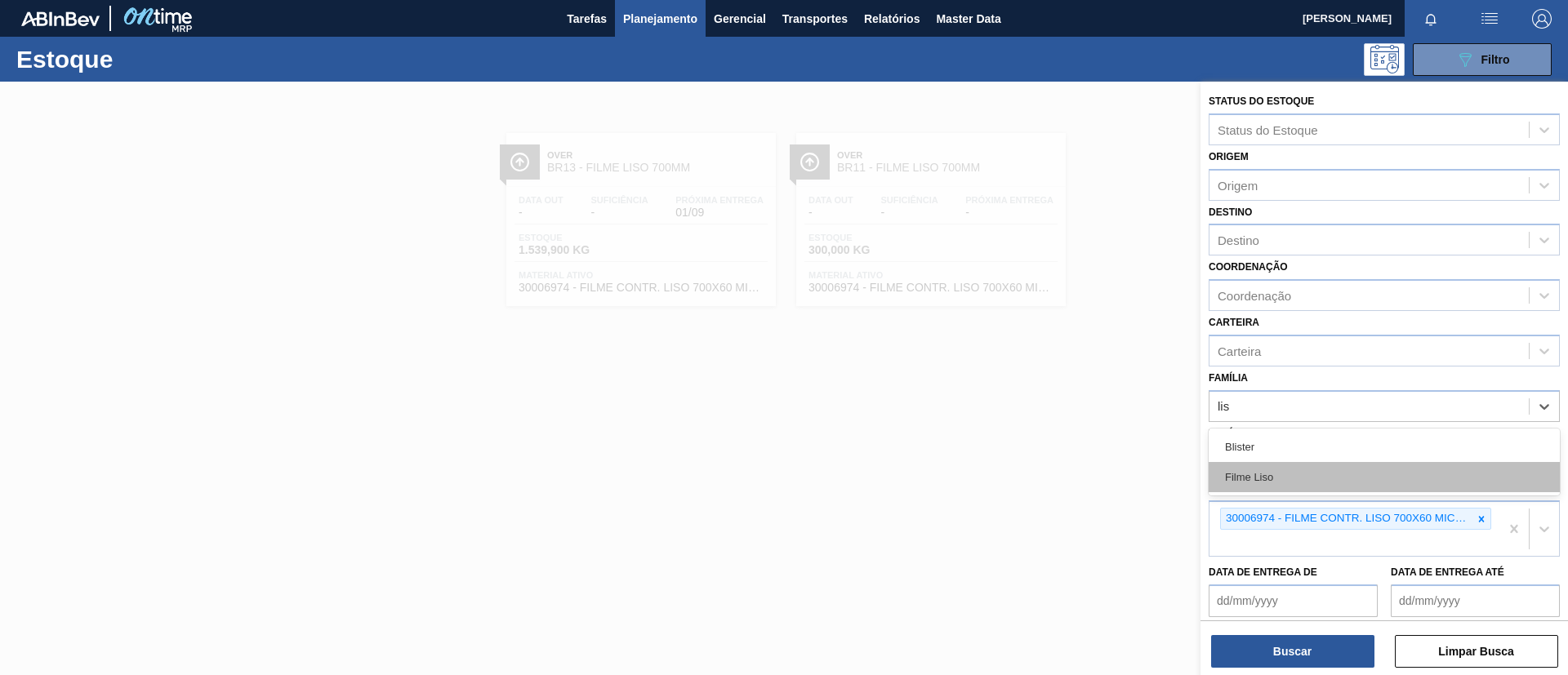
click at [1320, 467] on div "Filme Liso" at bounding box center [1384, 477] width 351 height 30
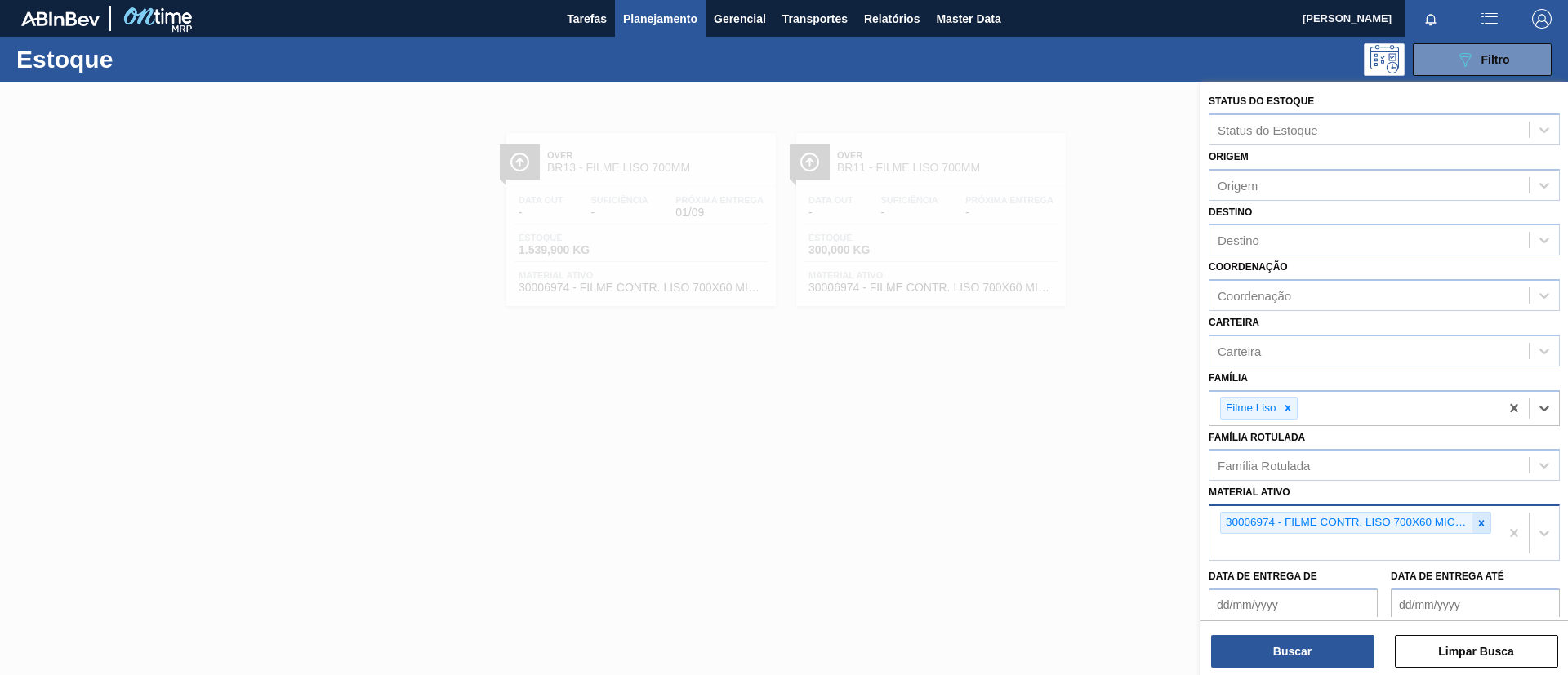
click at [1482, 527] on icon at bounding box center [1481, 523] width 12 height 12
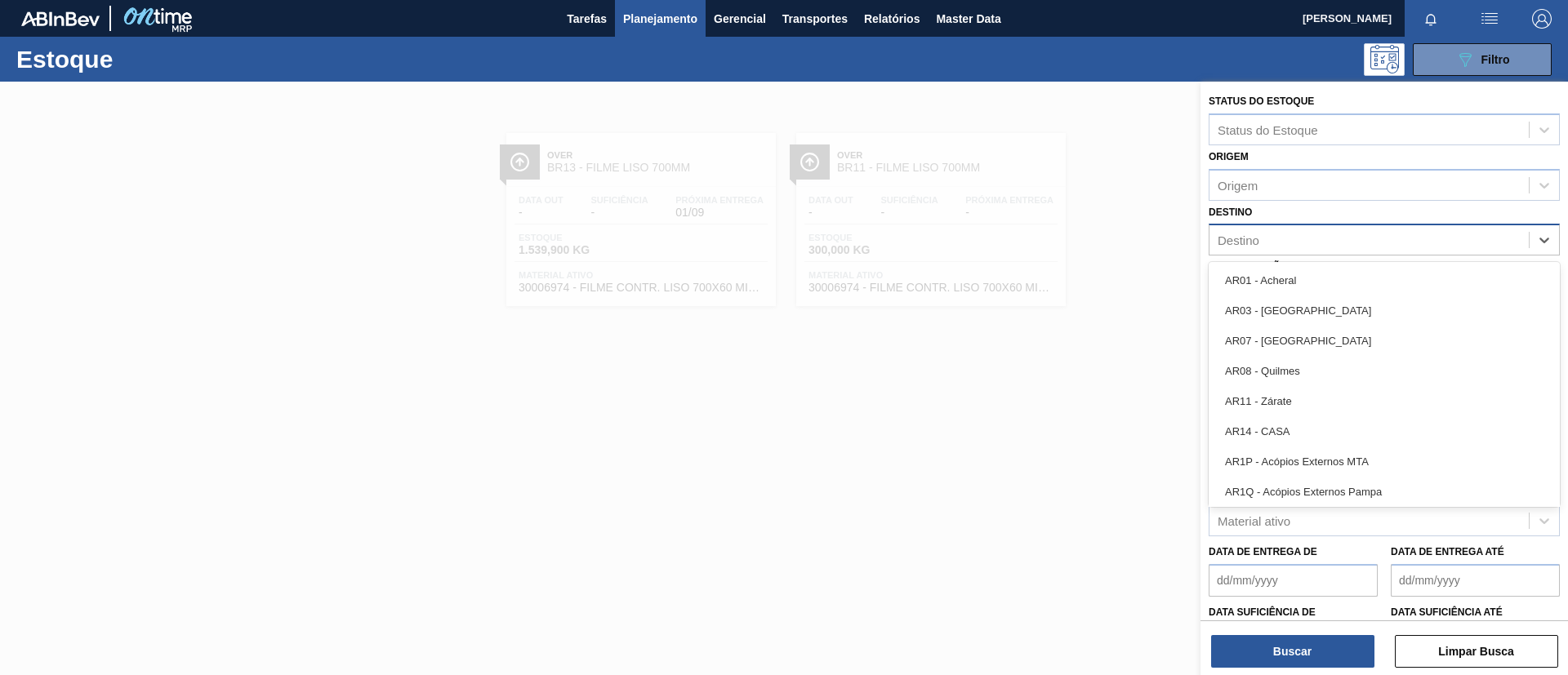
click at [1270, 238] on div "Destino" at bounding box center [1369, 240] width 319 height 24
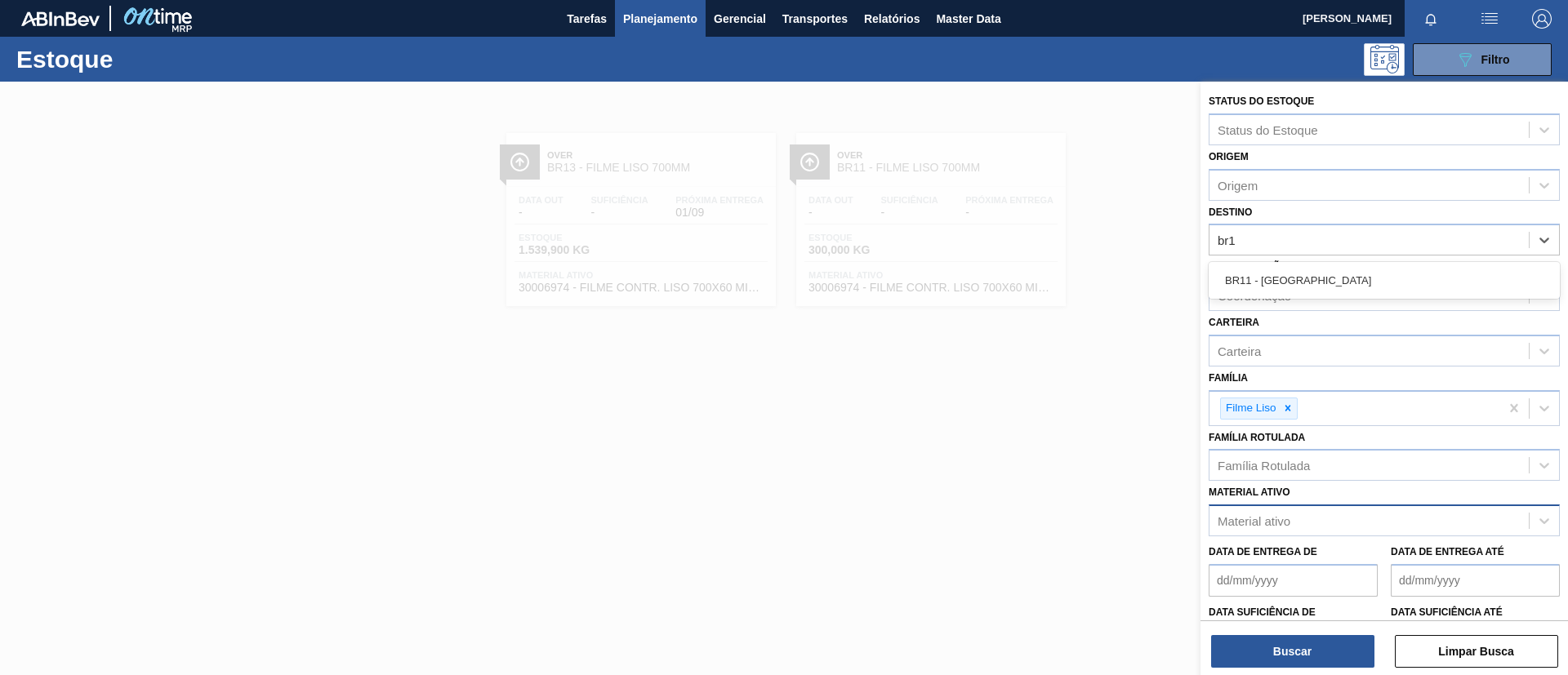
type input "br11"
click at [1312, 279] on div "BR11 - [GEOGRAPHIC_DATA]" at bounding box center [1384, 280] width 351 height 30
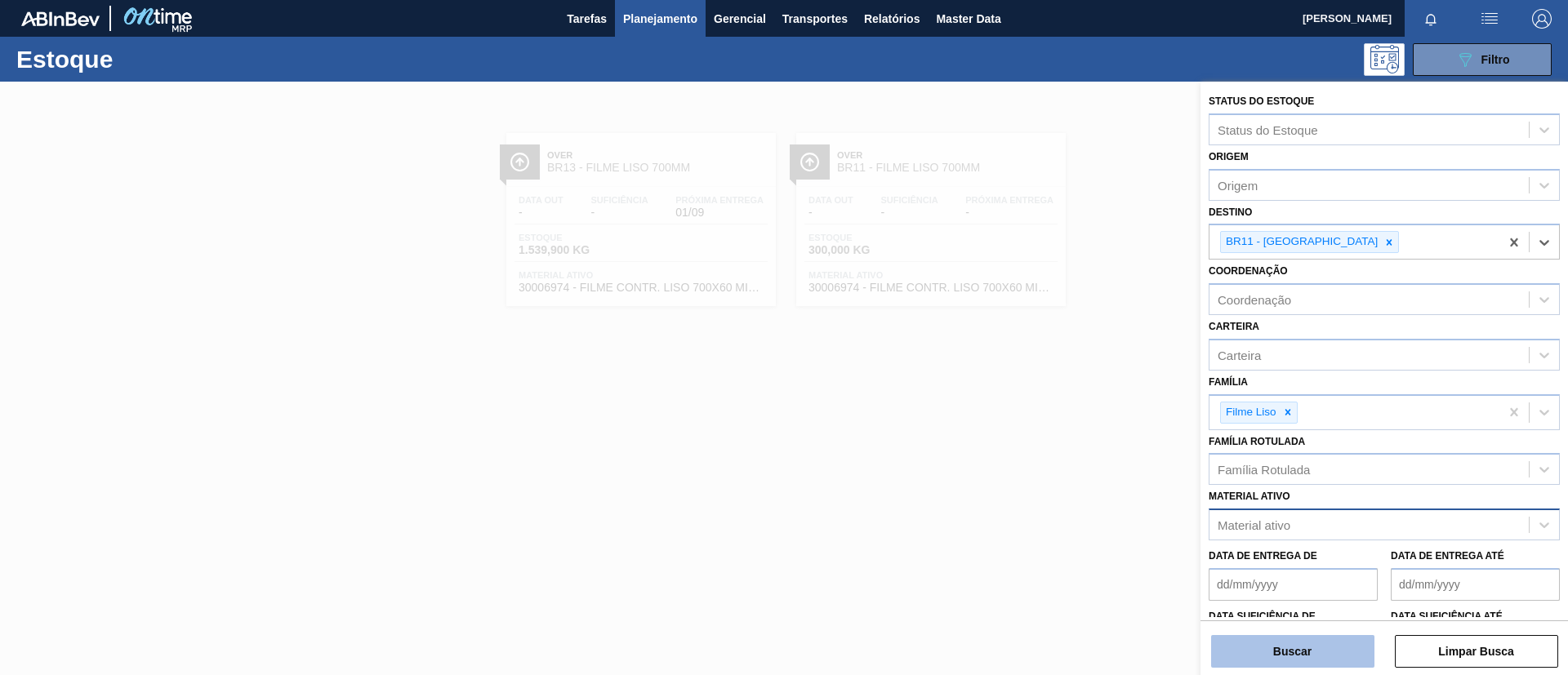
click at [1329, 642] on button "Buscar" at bounding box center [1293, 651] width 164 height 33
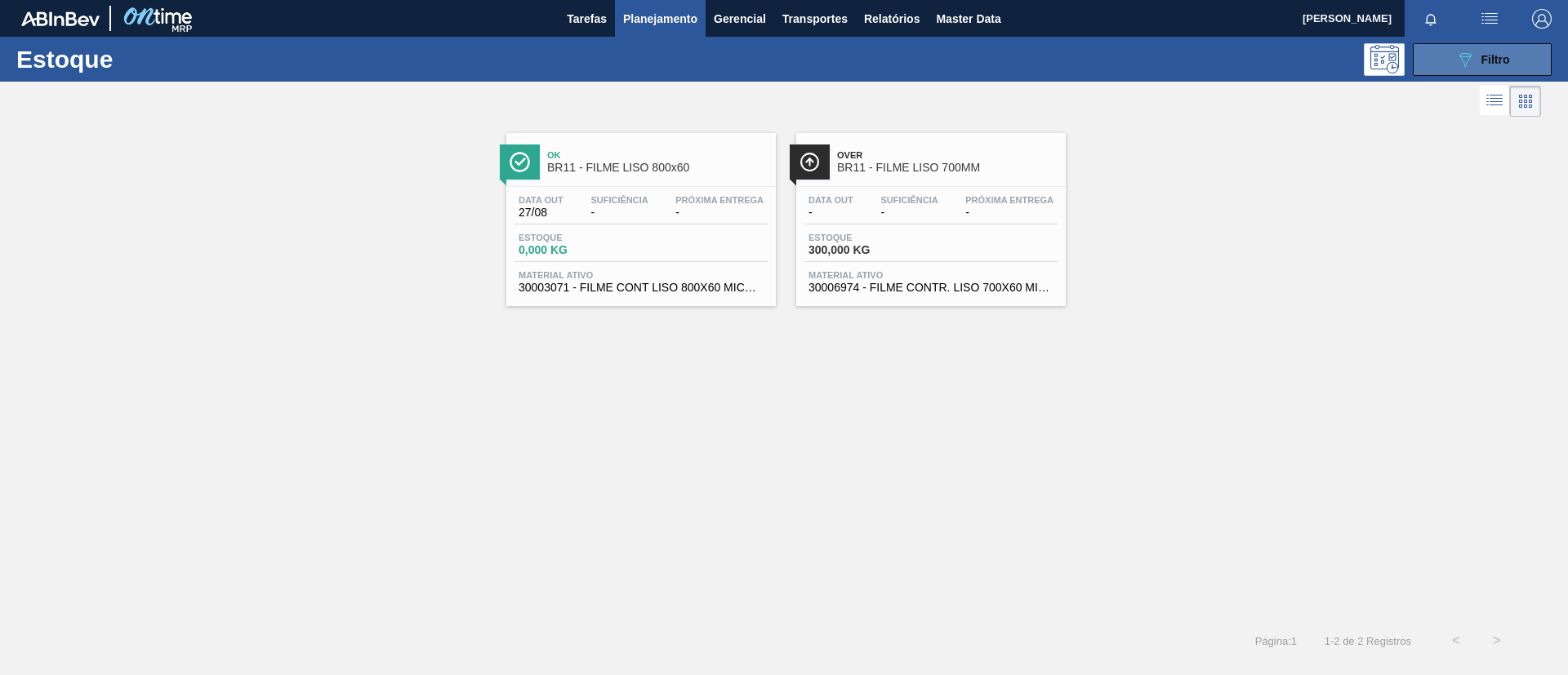
click at [1505, 72] on button "089F7B8B-B2A5-4AFE-B5C0-19BA573D28AC Filtro" at bounding box center [1482, 59] width 138 height 33
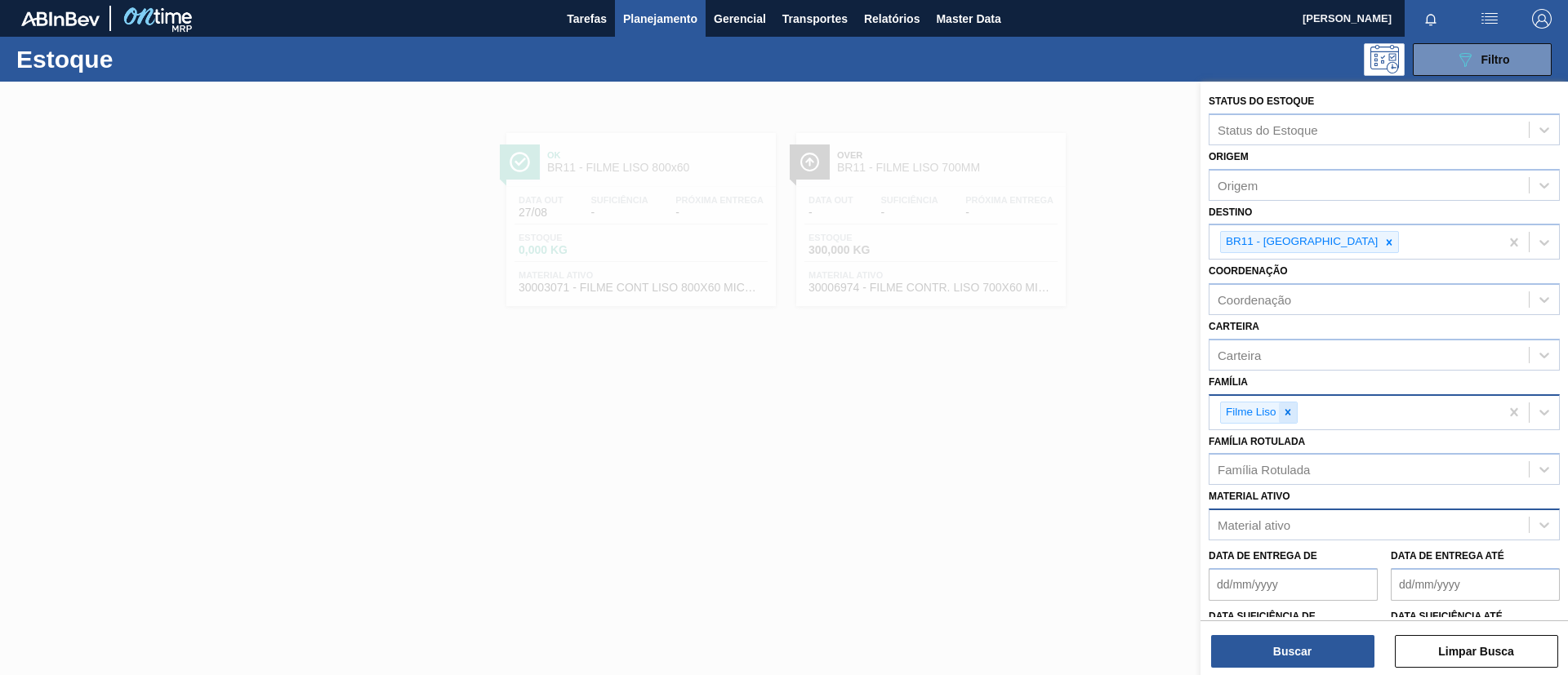
click at [1287, 406] on icon at bounding box center [1287, 412] width 12 height 12
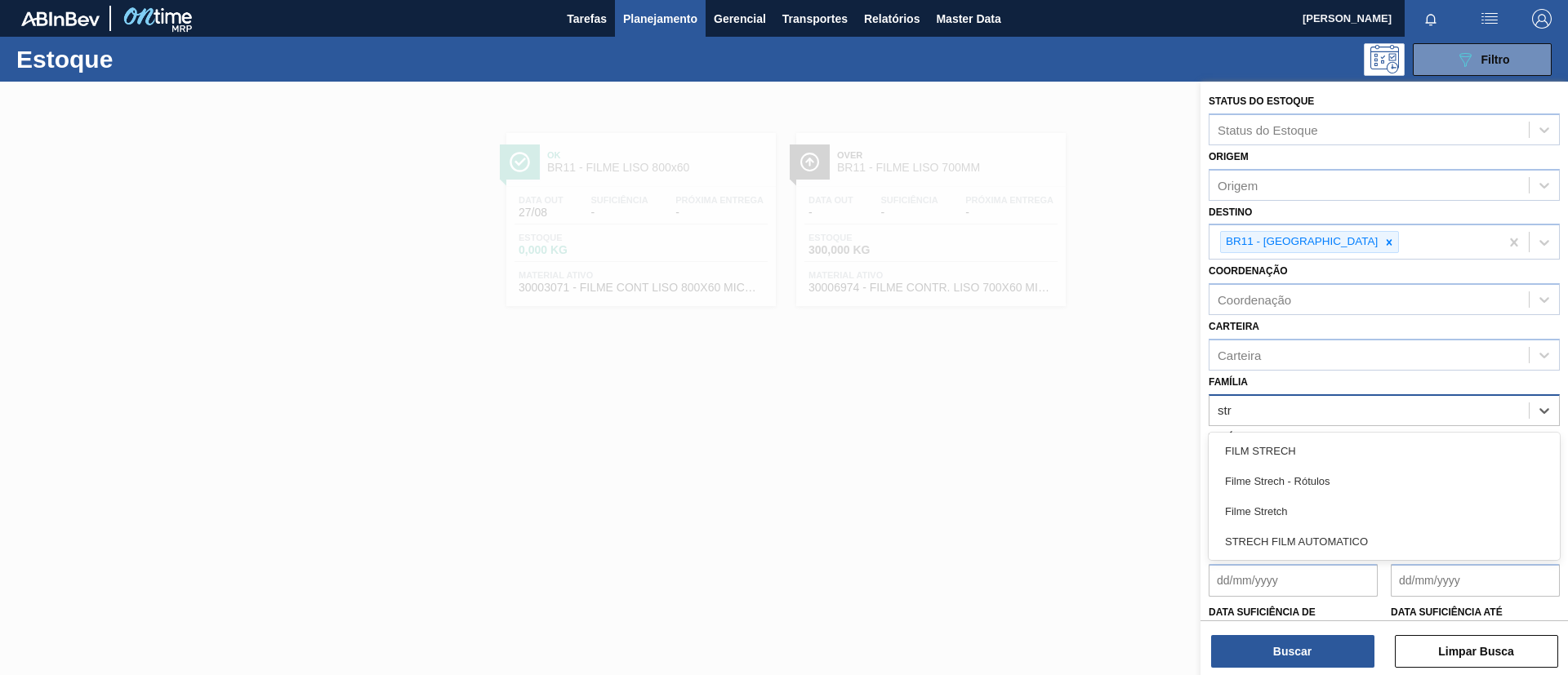
type input "stre"
click at [1304, 504] on div "Filme Stretch" at bounding box center [1384, 512] width 351 height 30
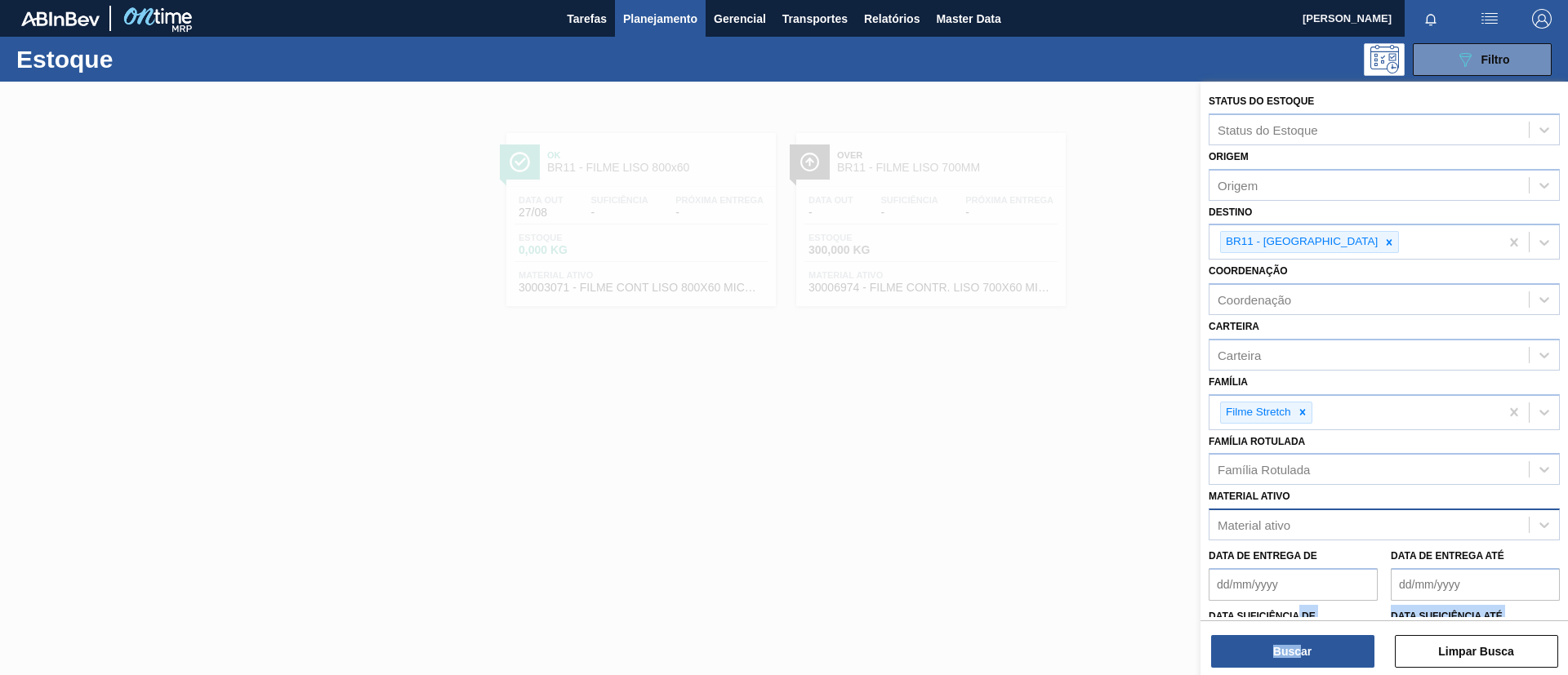
click at [1302, 632] on div "Status do Estoque Status do Estoque Origem Origem Destino BR11 - São Luís Coord…" at bounding box center [1384, 379] width 367 height 596
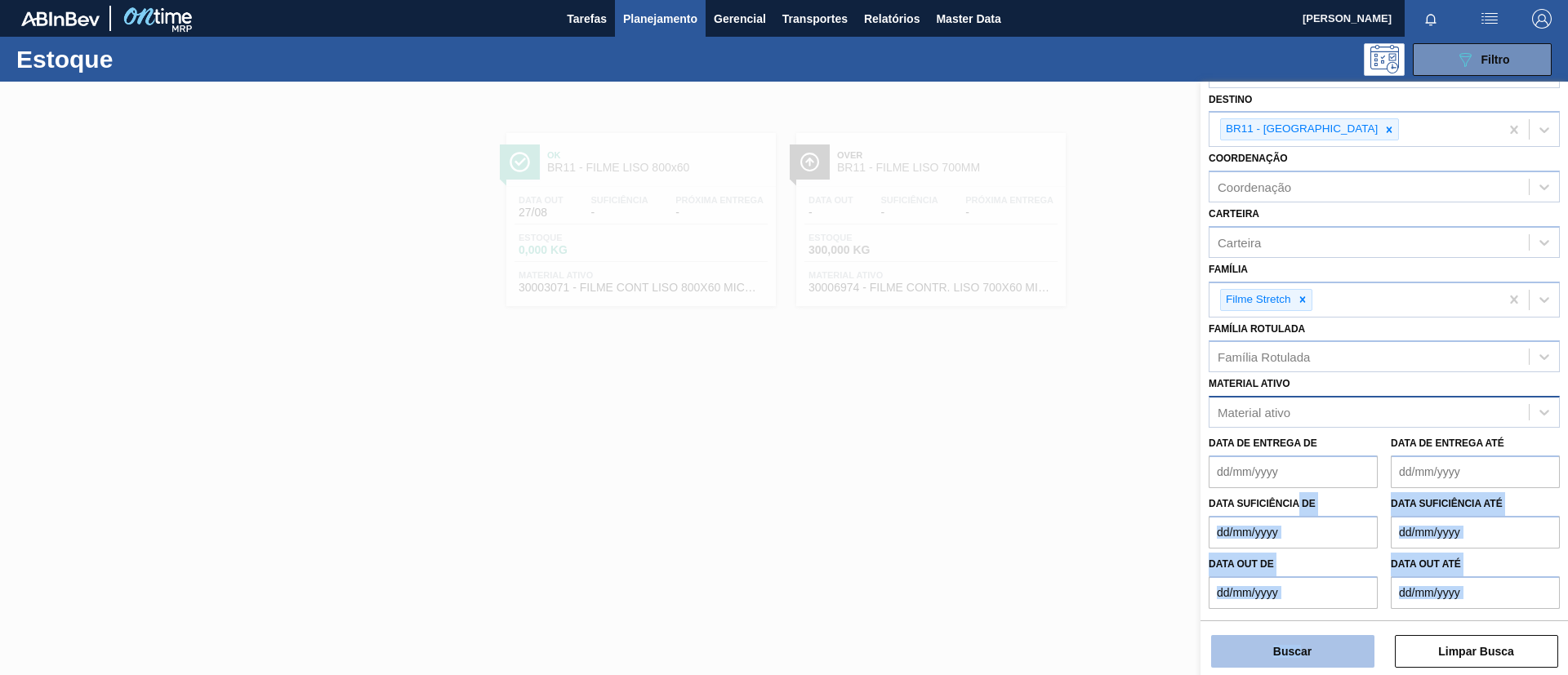
click at [1300, 639] on button "Buscar" at bounding box center [1293, 651] width 164 height 33
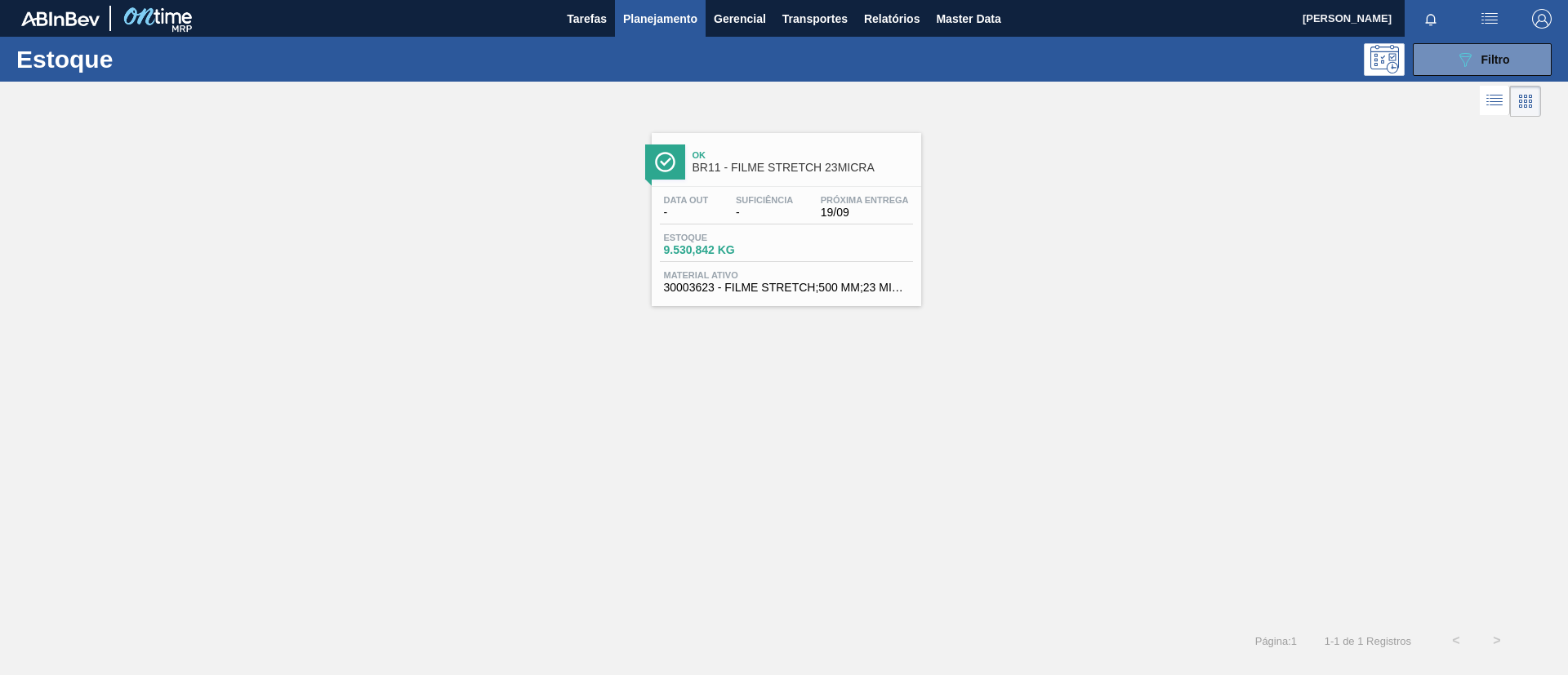
click at [828, 185] on div "Ok BR11 - FILME STRETCH 23MICRA Data out - Suficiência - Próxima Entrega 19/09 …" at bounding box center [787, 220] width 270 height 173
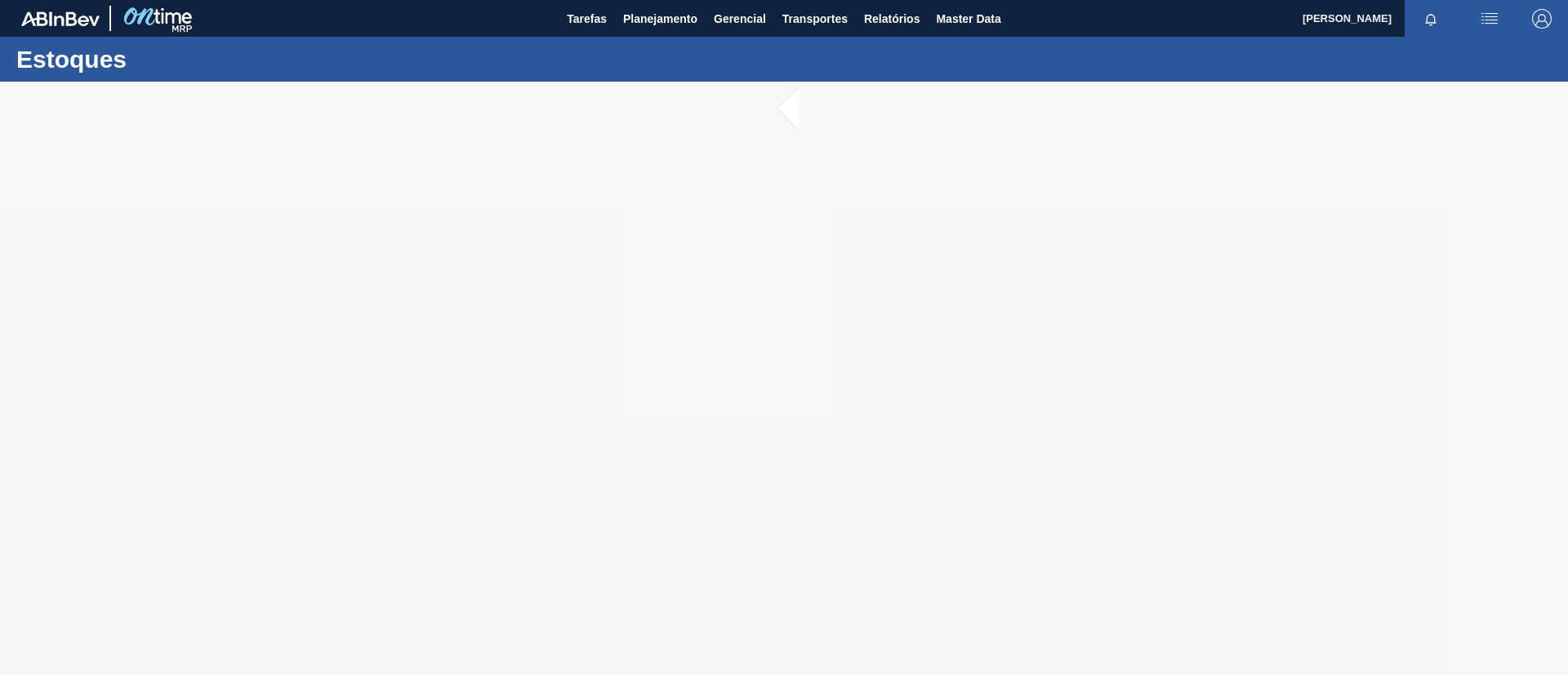
drag, startPoint x: 571, startPoint y: 2, endPoint x: 109, endPoint y: 138, distance: 481.6
click at [110, 138] on div at bounding box center [784, 378] width 1568 height 594
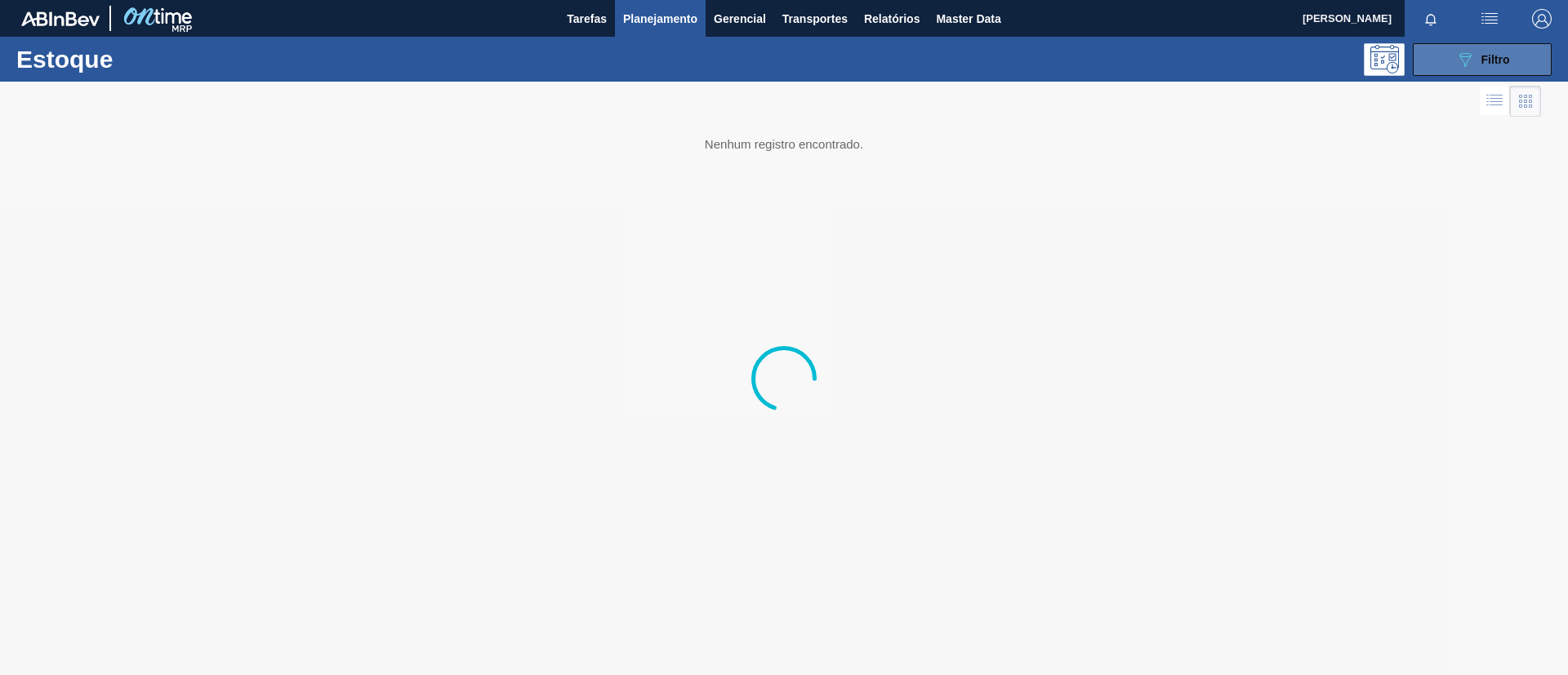
click at [1513, 57] on button "089F7B8B-B2A5-4AFE-B5C0-19BA573D28AC Filtro" at bounding box center [1482, 59] width 138 height 33
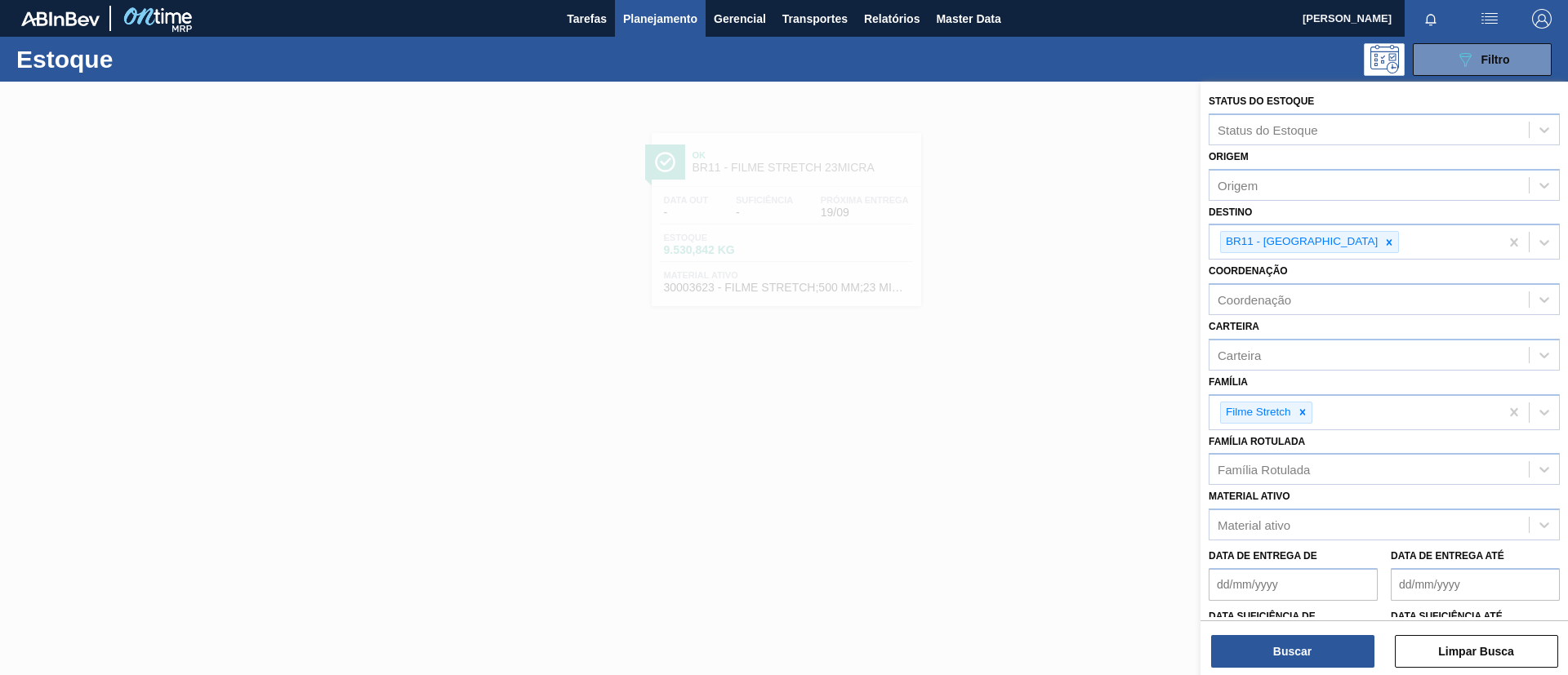
click at [106, 262] on div at bounding box center [784, 419] width 1568 height 675
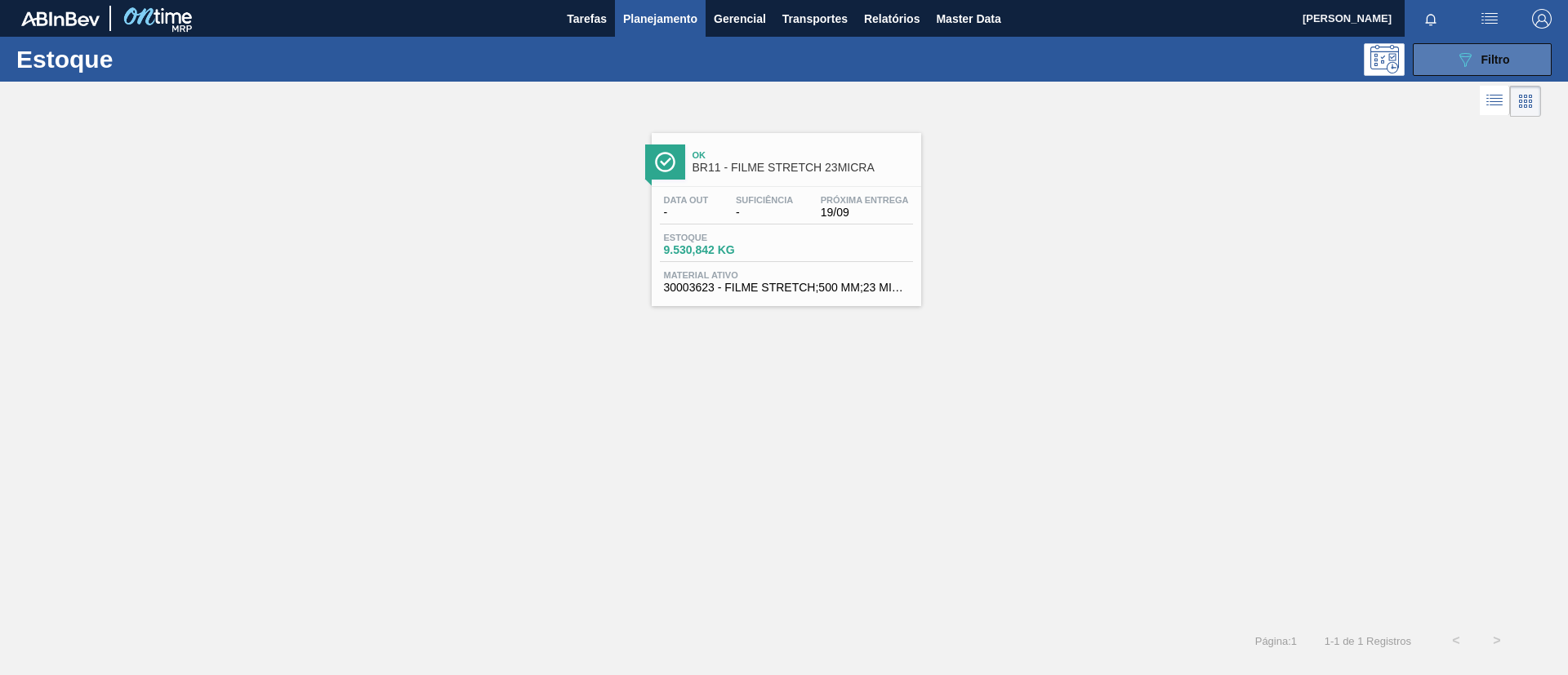
click at [1453, 53] on button "089F7B8B-B2A5-4AFE-B5C0-19BA573D28AC Filtro" at bounding box center [1482, 59] width 138 height 33
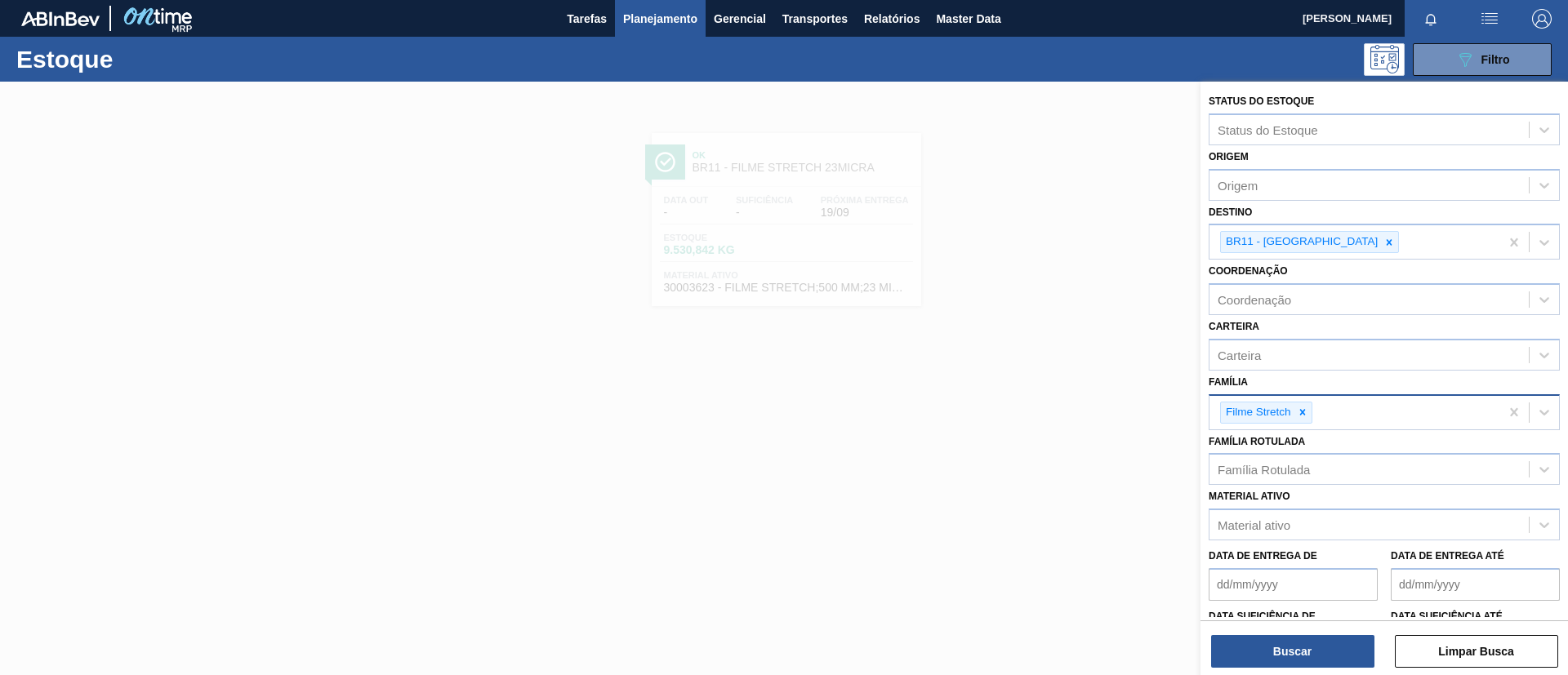
click at [1316, 418] on input "Família" at bounding box center [1317, 412] width 2 height 14
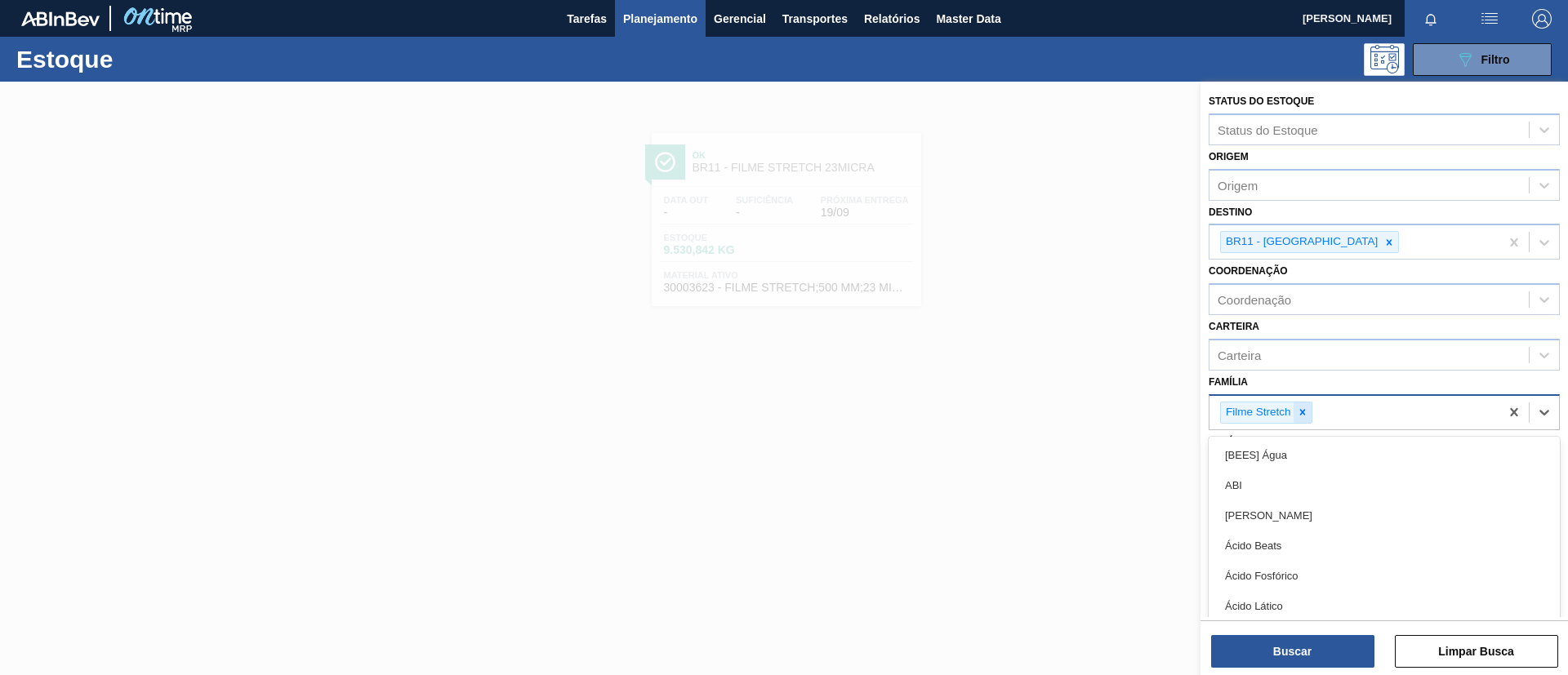
click at [1302, 412] on icon at bounding box center [1303, 412] width 5 height 5
click at [1316, 399] on div "Família" at bounding box center [1369, 410] width 319 height 24
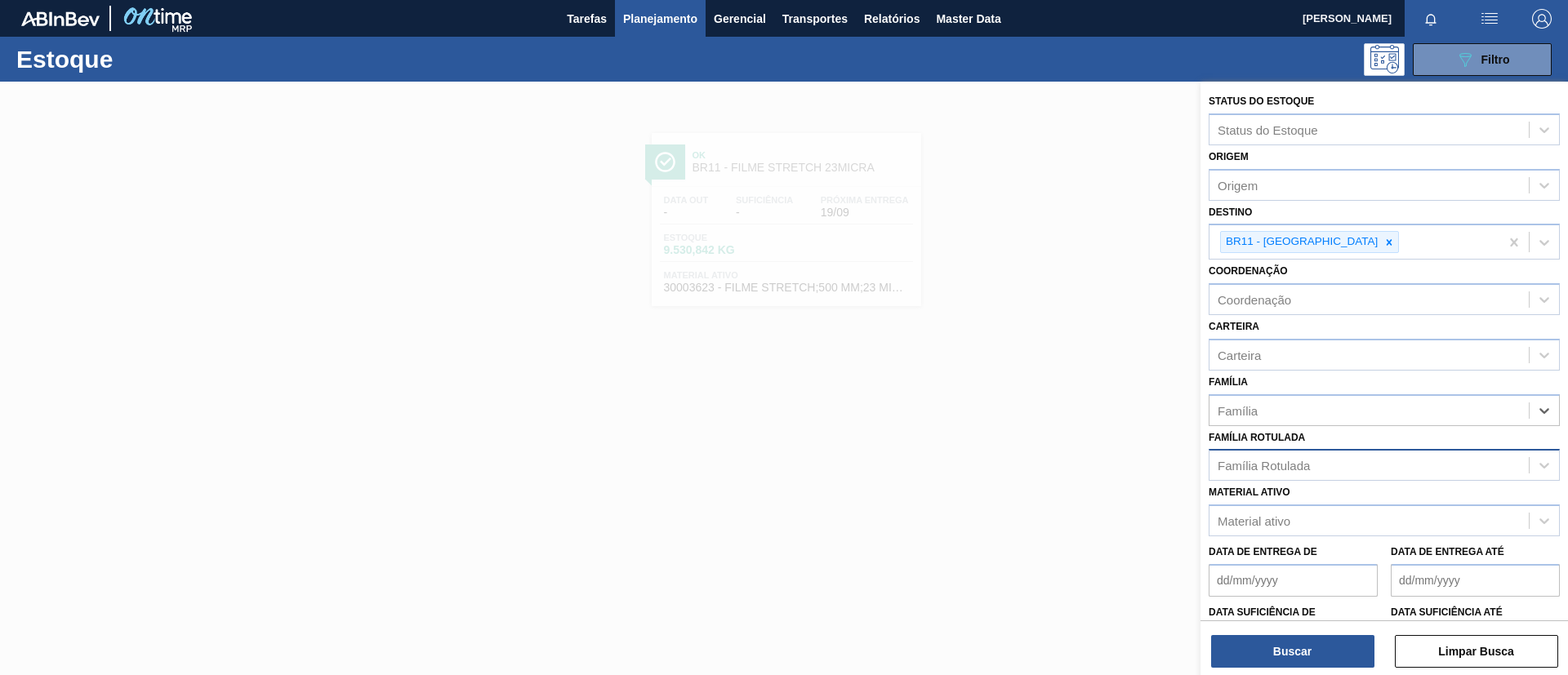
click at [1309, 452] on div "Família Rotulada" at bounding box center [1384, 465] width 351 height 32
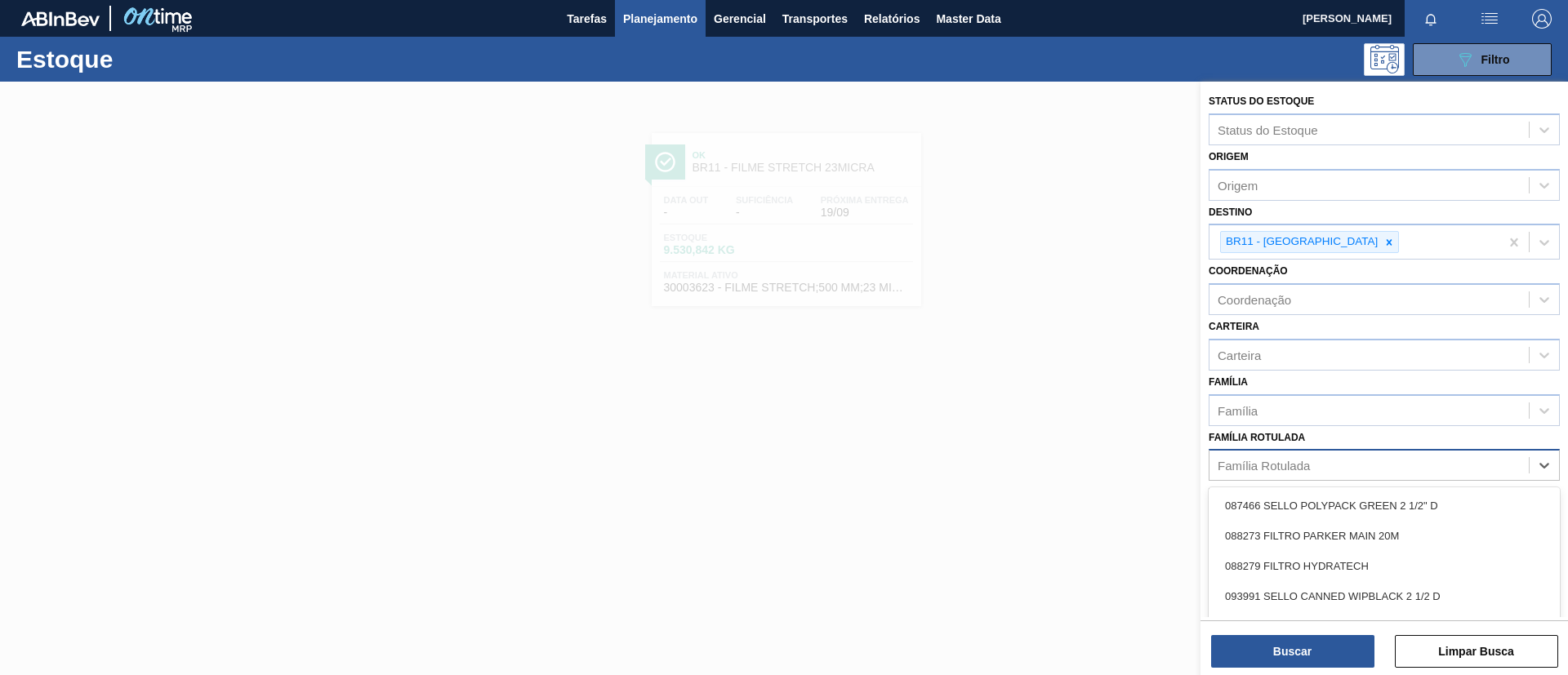
paste Rotulada "FILME AP 350ML MP C/ 18"
type Rotulada "FILME AP 350ML MP C/ 18"
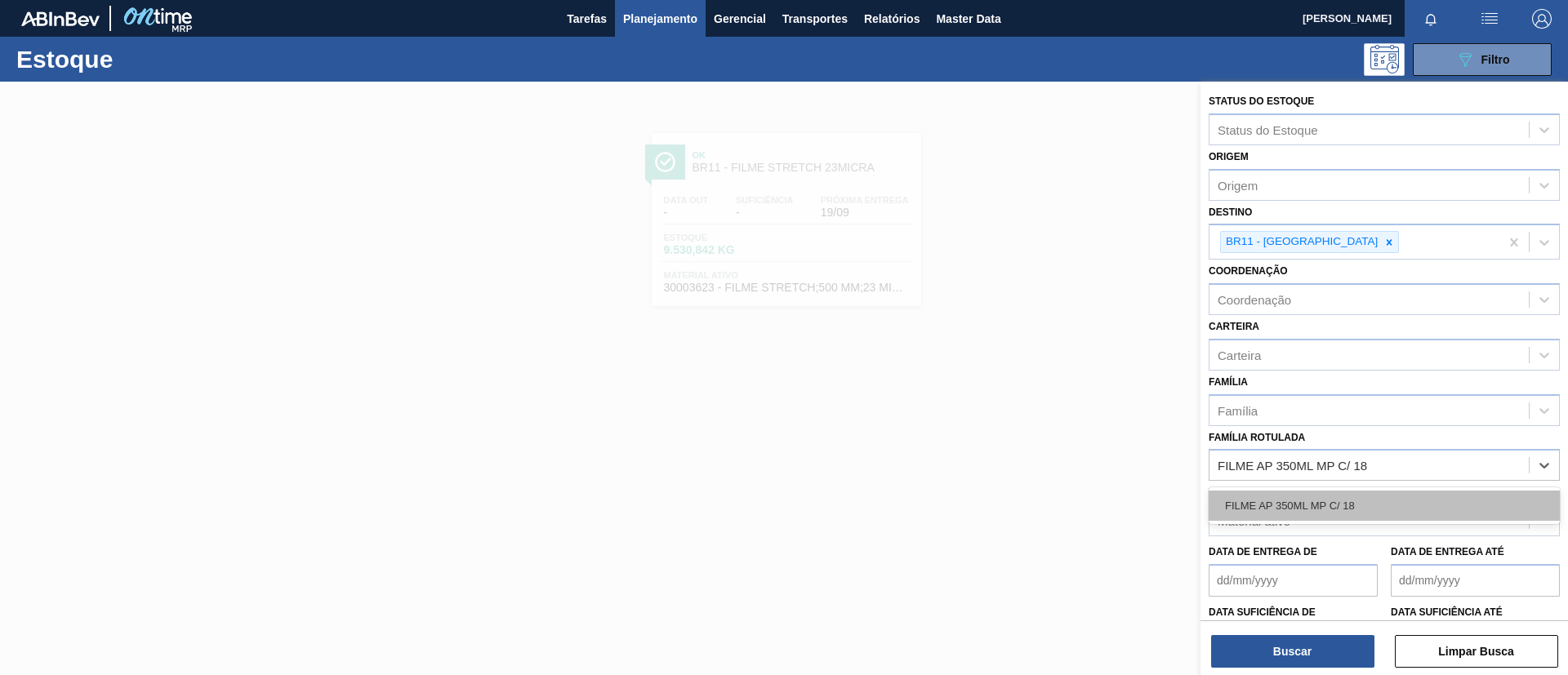
click at [1320, 496] on div "FILME AP 350ML MP C/ 18" at bounding box center [1384, 505] width 351 height 30
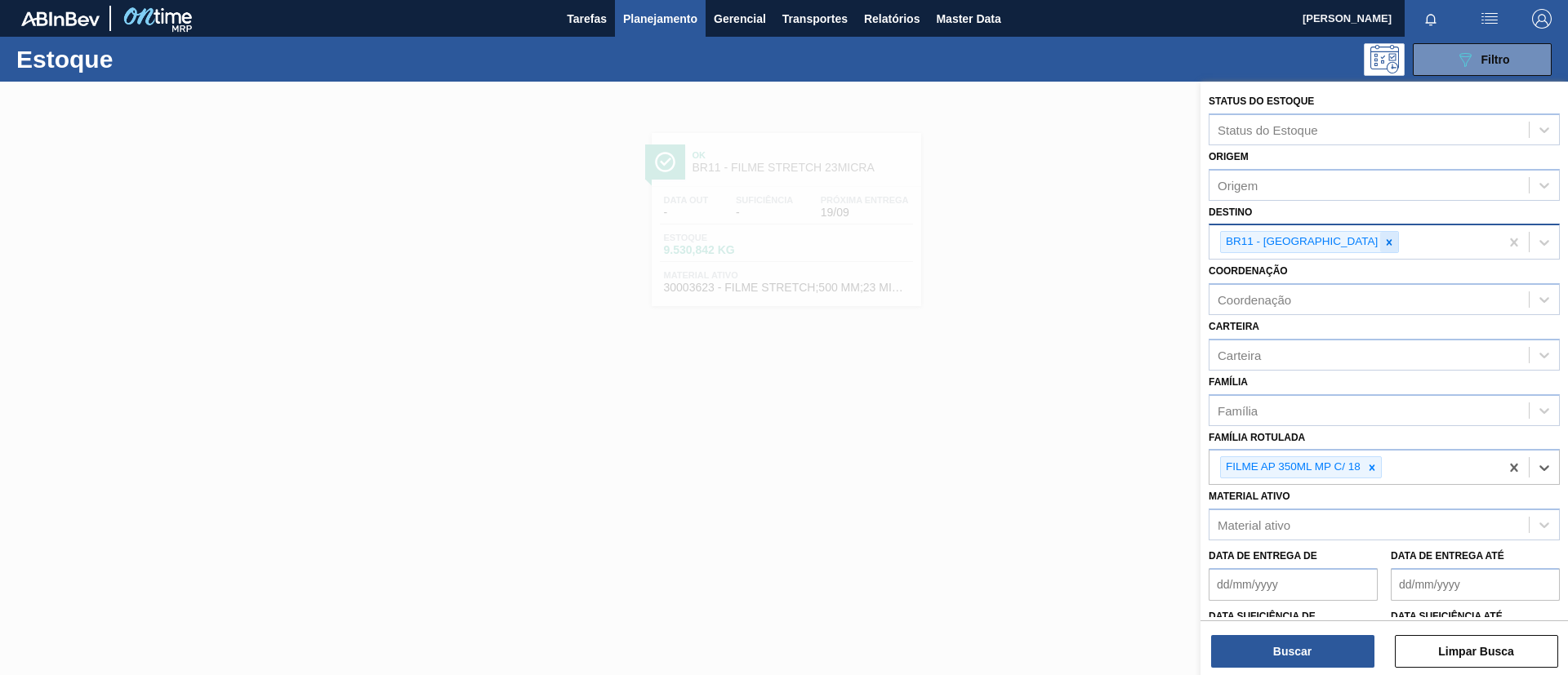
click at [1380, 249] on div at bounding box center [1389, 242] width 18 height 21
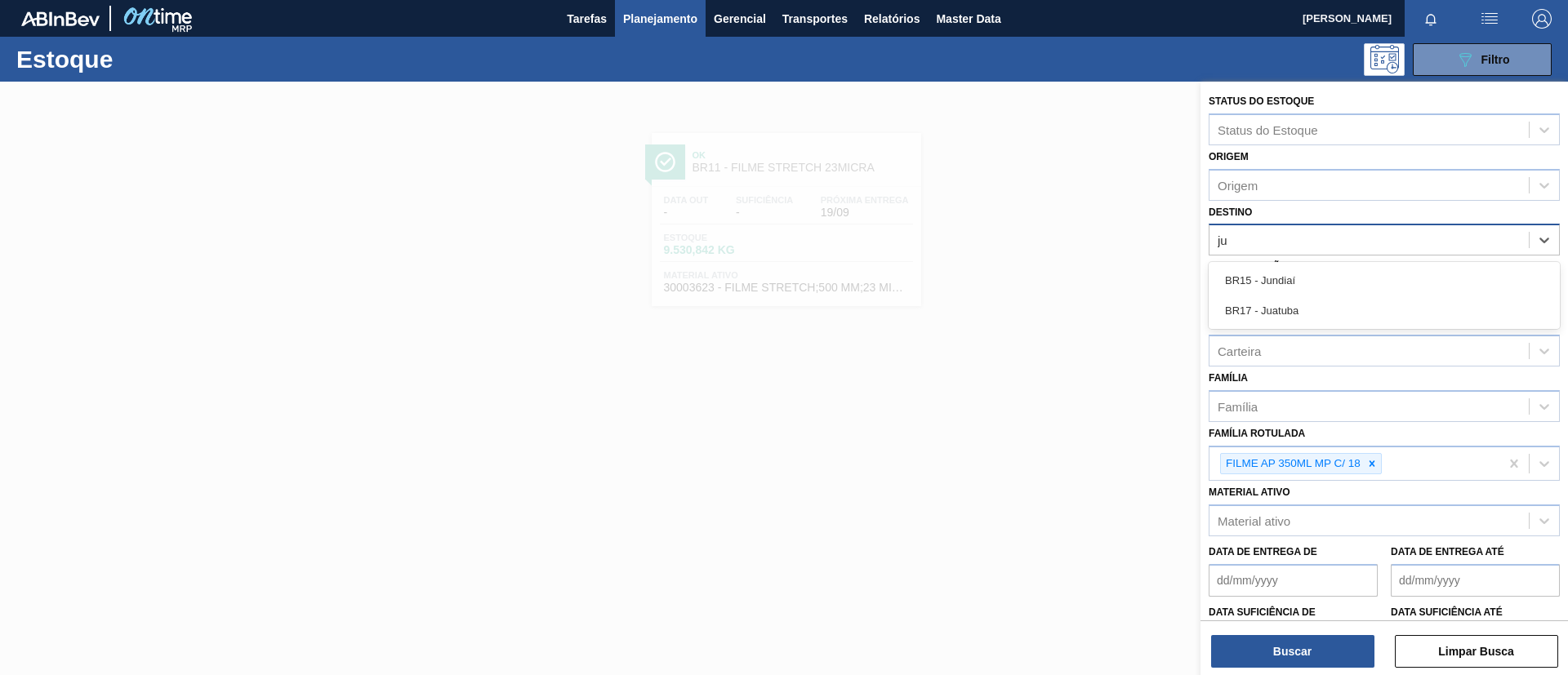
type input "jua"
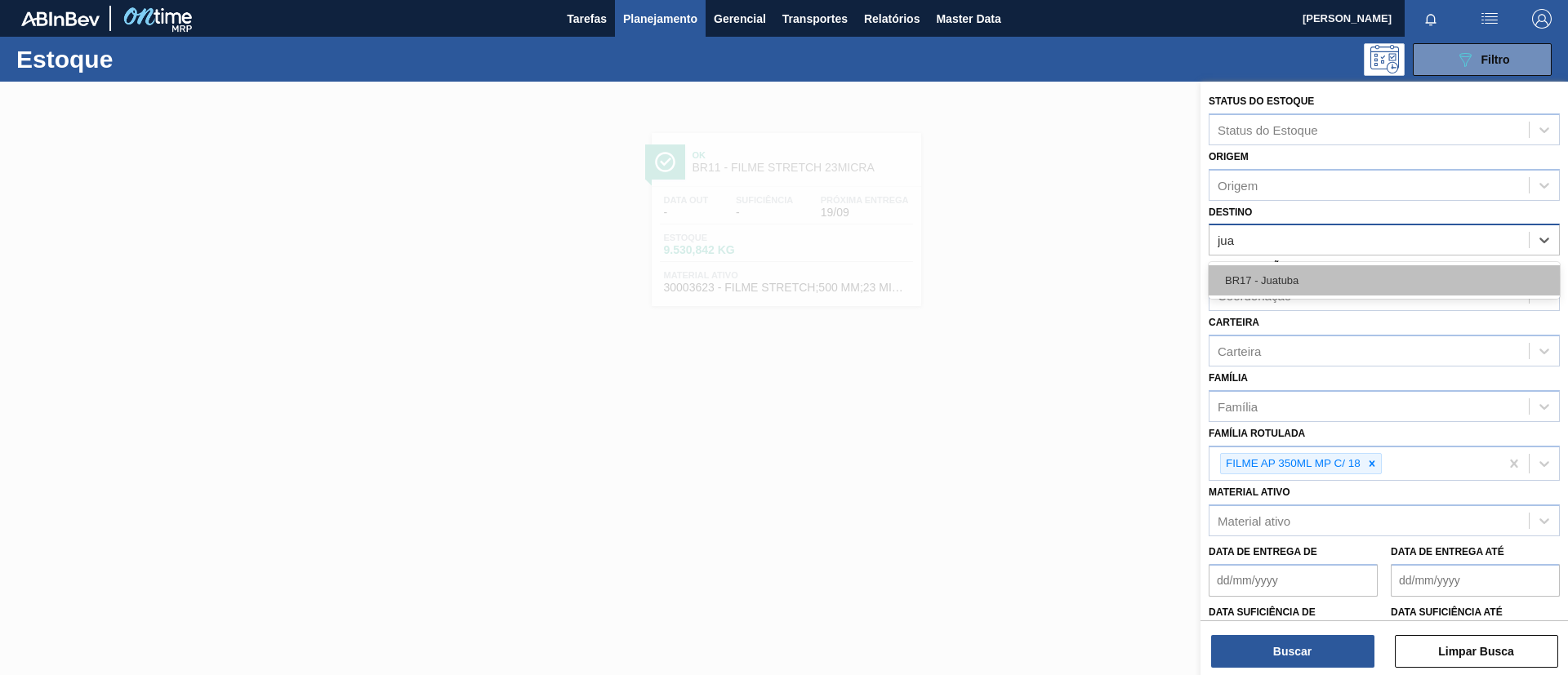
click at [1312, 277] on div "BR17 - Juatuba" at bounding box center [1384, 280] width 351 height 30
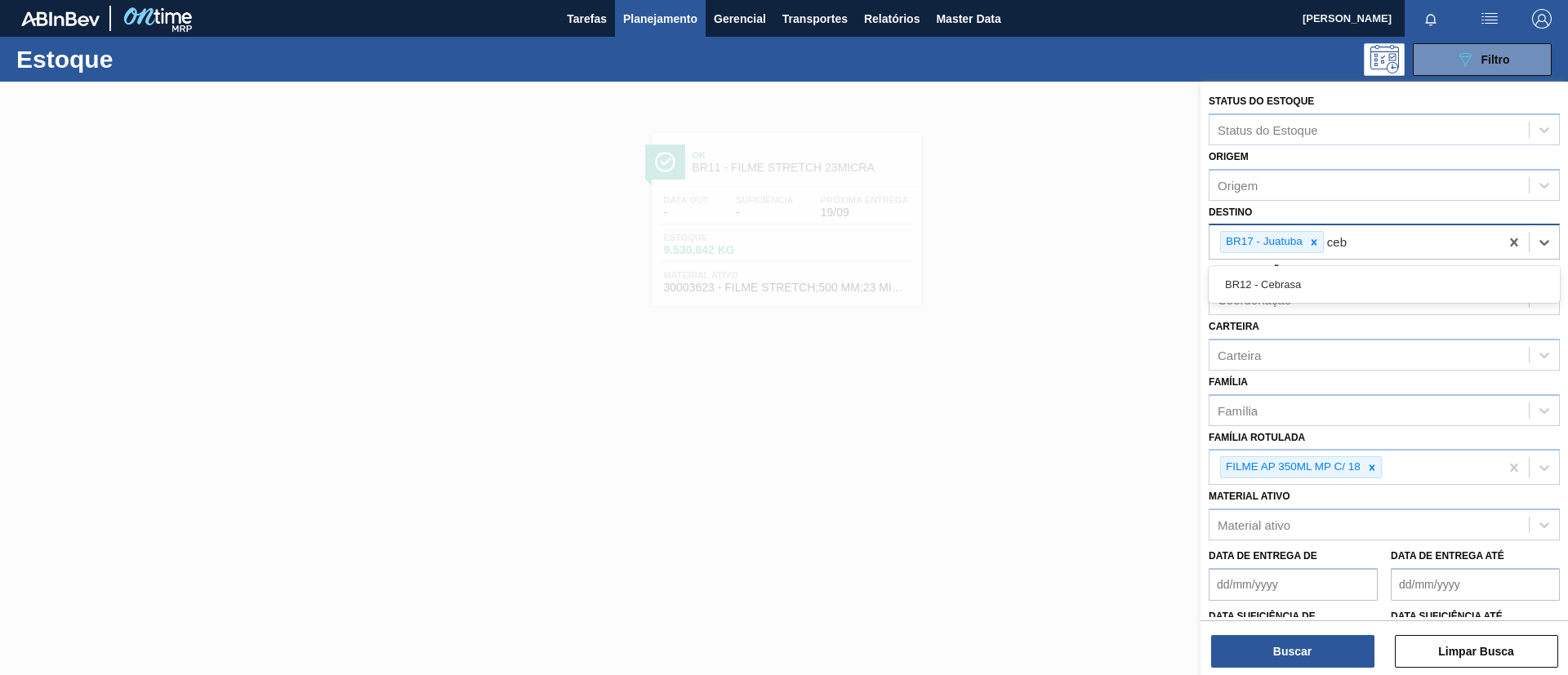
type input "cebr"
click at [1312, 277] on div "BR12 - Cebrasa" at bounding box center [1384, 285] width 351 height 30
click at [1298, 642] on button "Buscar" at bounding box center [1293, 651] width 164 height 33
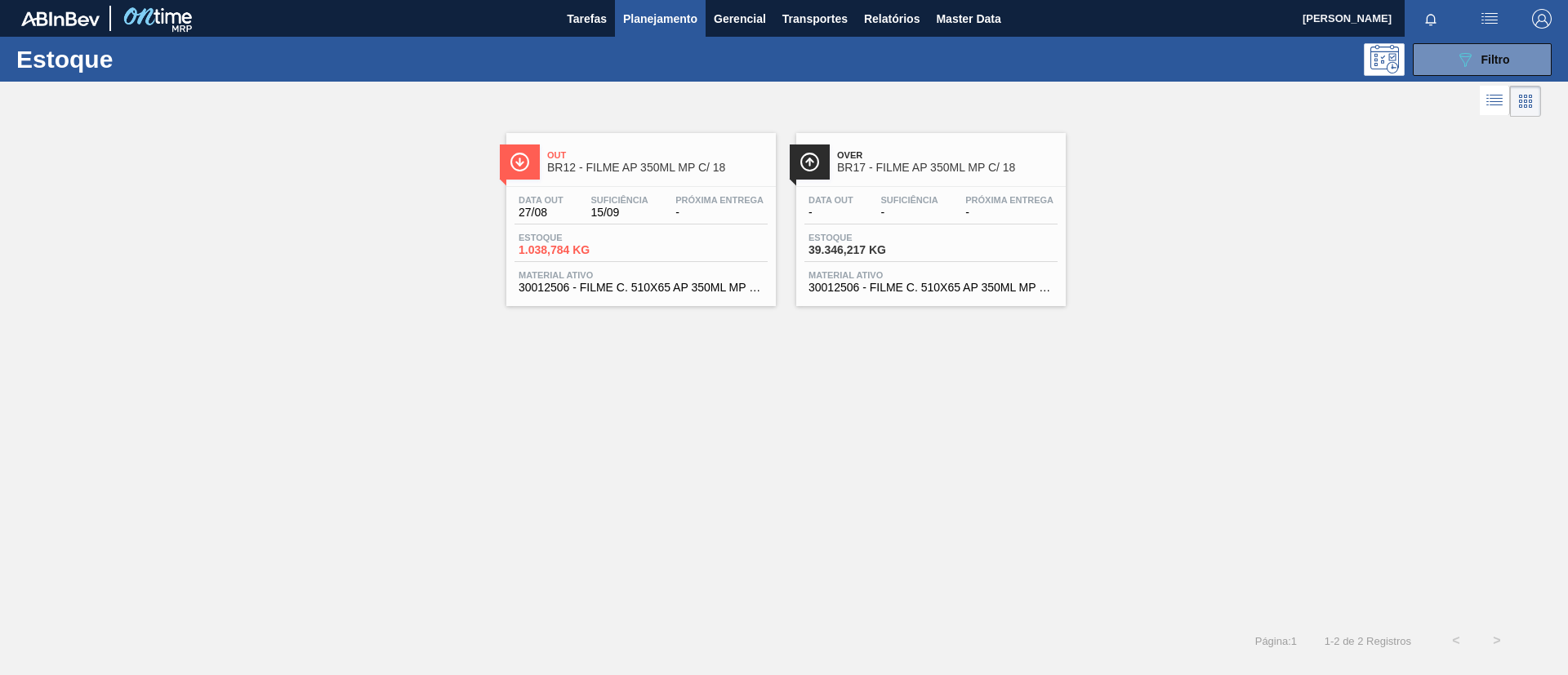
click at [621, 164] on span "BR12 - FILME AP 350ML MP C/ 18" at bounding box center [658, 168] width 221 height 12
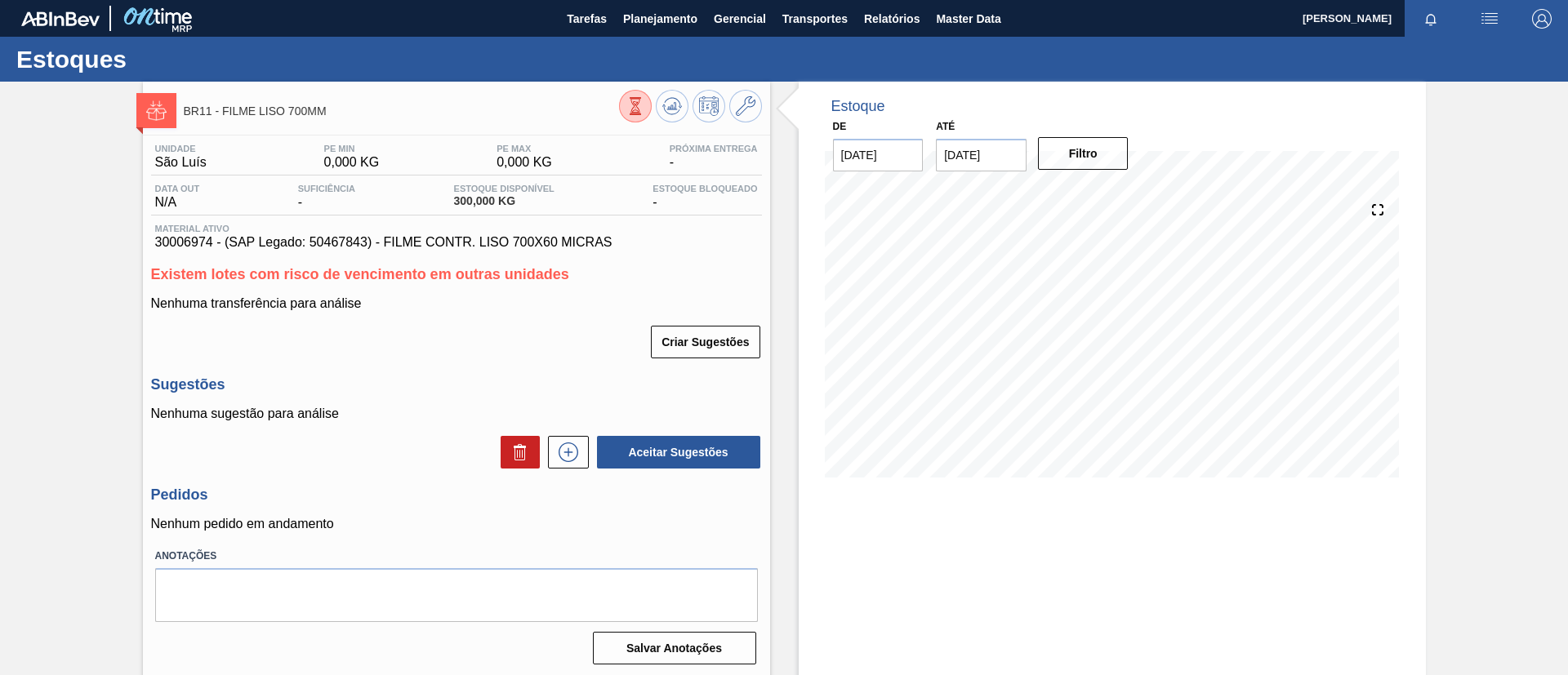
click at [1531, 509] on div "BR11 - FILME LISO 700MM Unidade São Luís PE MIN 0,000 KG PE MAX 0,000 KG Próxim…" at bounding box center [784, 391] width 1568 height 621
drag, startPoint x: 150, startPoint y: 239, endPoint x: 214, endPoint y: 243, distance: 64.1
click at [214, 243] on div "Unidade São Luís PE MIN 0,000 KG PE MAX 0,000 KG Próxima Entrega - Data out N/A…" at bounding box center [457, 403] width 627 height 535
copy span "30006974"
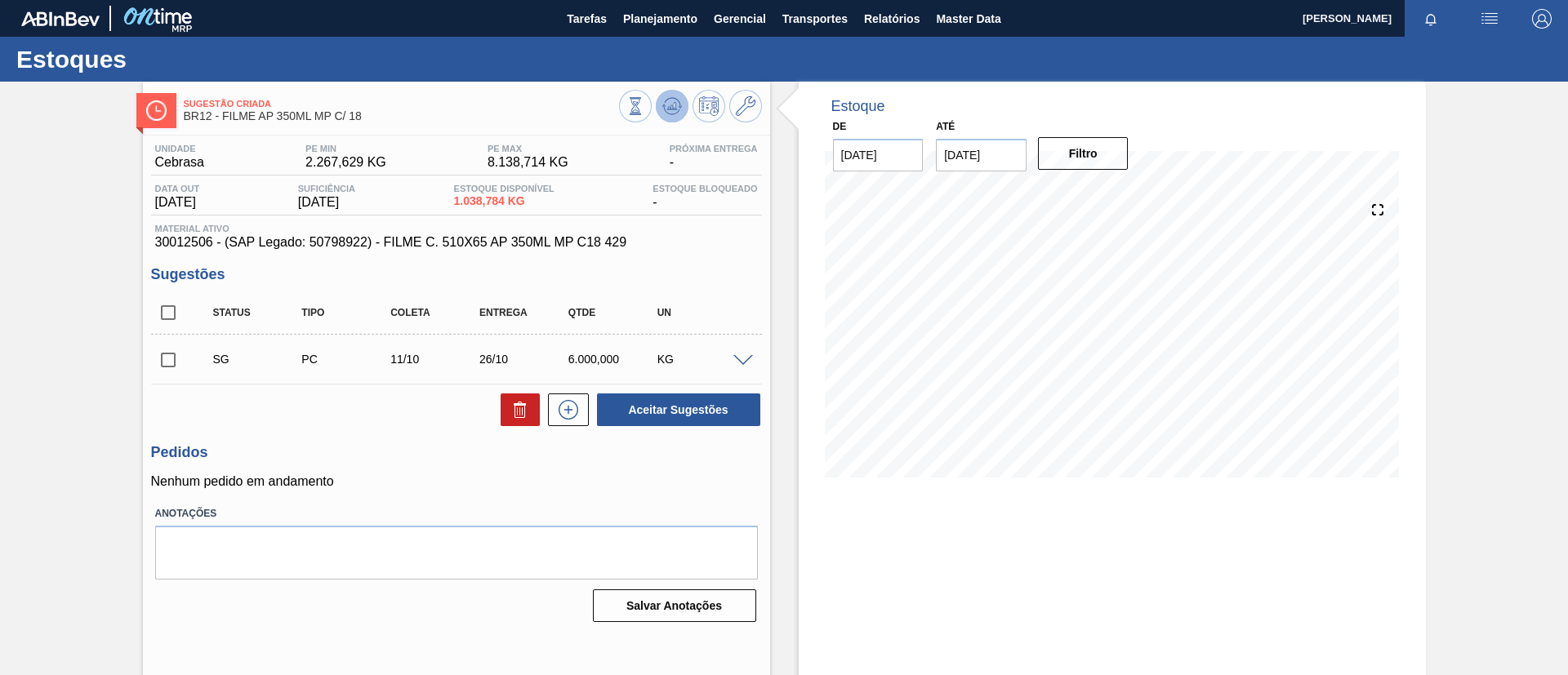
click at [668, 103] on icon at bounding box center [672, 106] width 20 height 20
